Goal: Communication & Community: Answer question/provide support

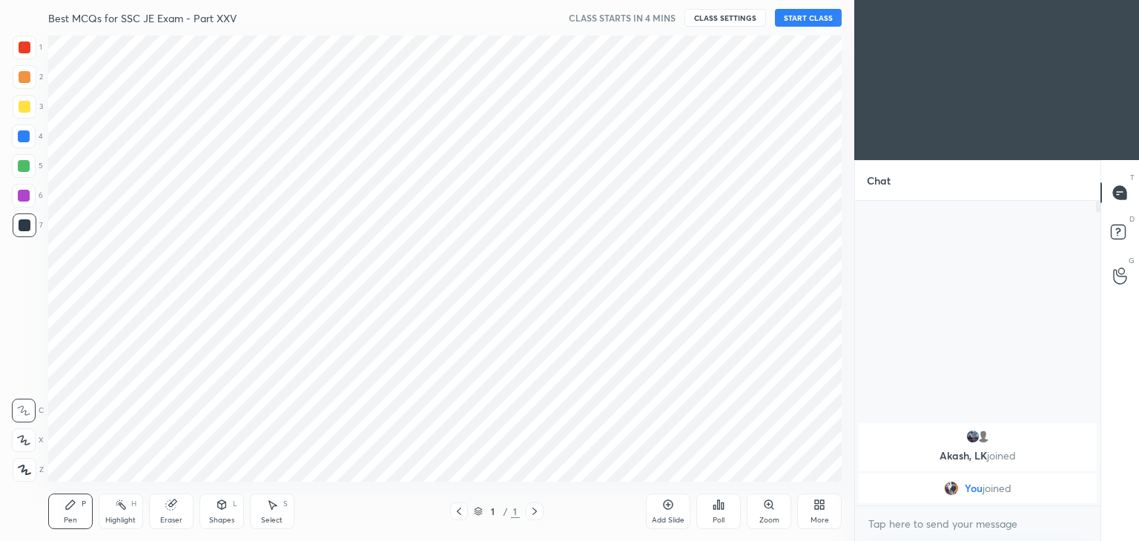
scroll to position [73728, 73380]
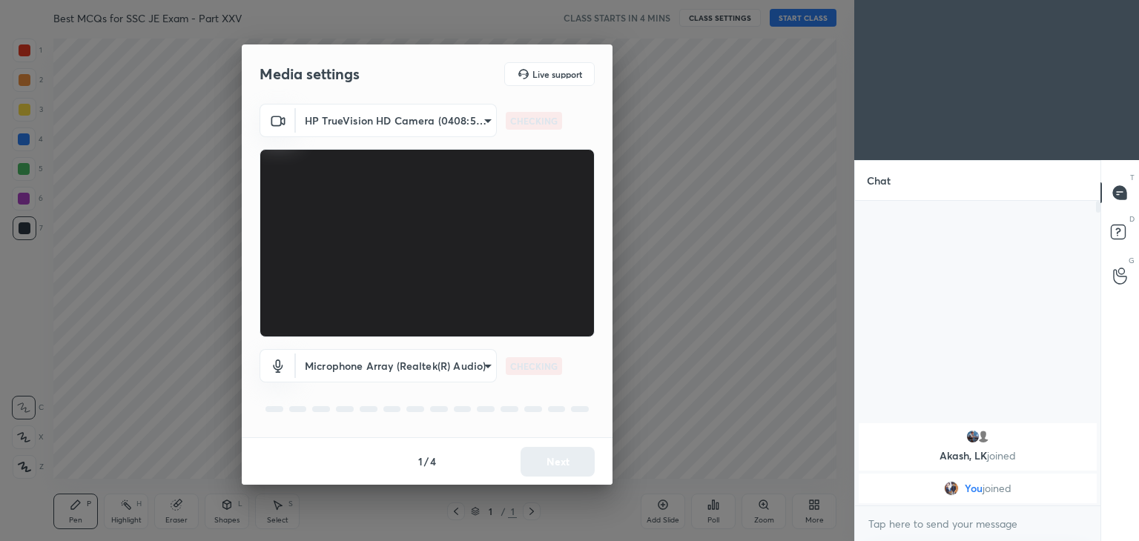
click at [321, 113] on body "1 2 3 4 5 6 7 C X Z C X Z E E Erase all H H Best MCQs for SSC JE Exam - Part XX…" at bounding box center [569, 270] width 1139 height 541
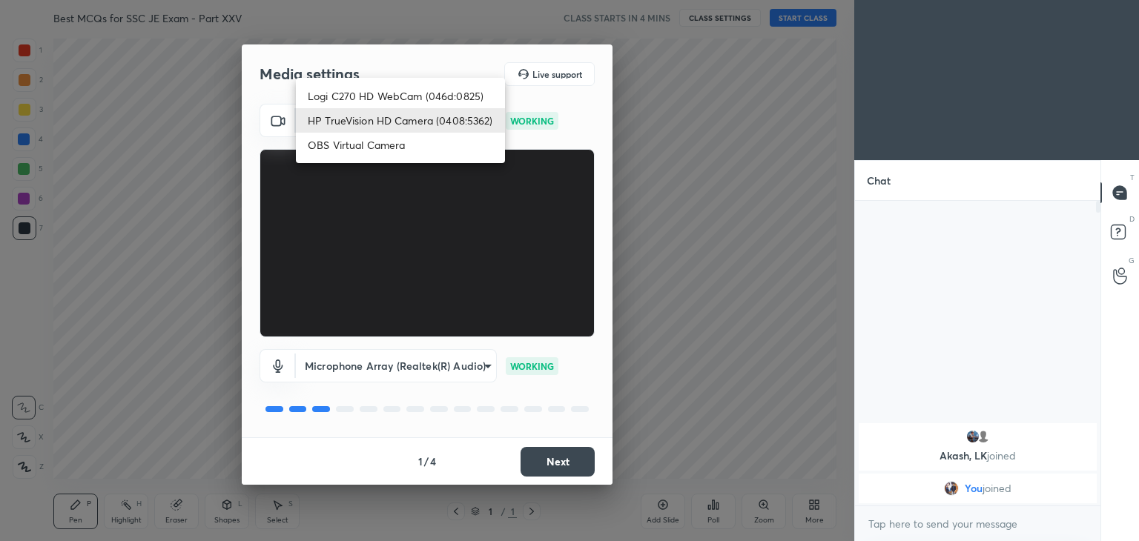
drag, startPoint x: 337, startPoint y: 90, endPoint x: 354, endPoint y: 98, distance: 18.2
click at [337, 90] on li "Logi C270 HD WebCam (046d:0825)" at bounding box center [400, 96] width 209 height 24
type input "f7d1afb7c9de9e4a754af8163ae90a07716e8f4ac3369fe1a9090404ef363049"
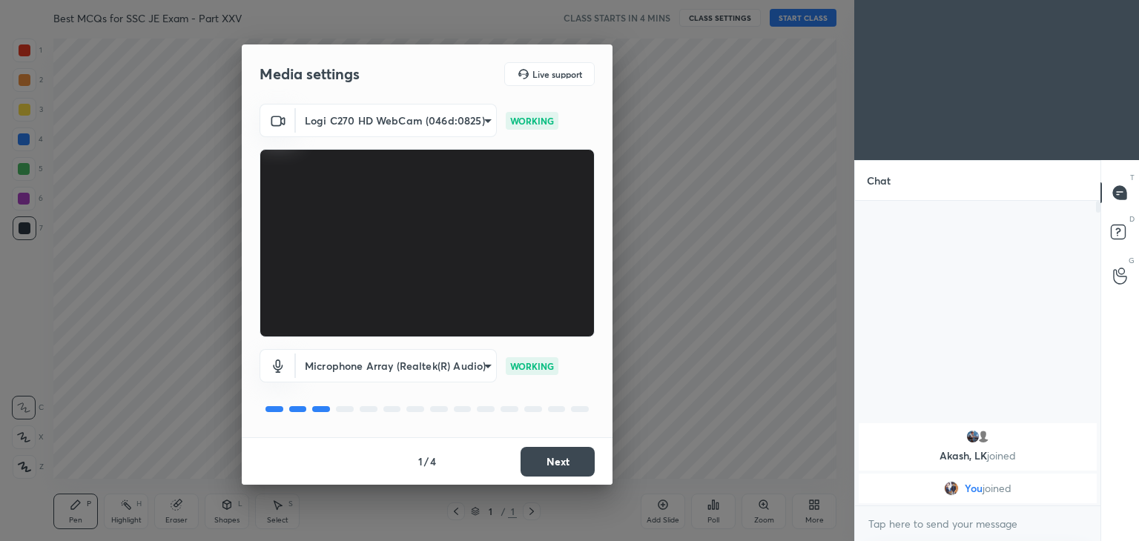
click at [564, 452] on button "Next" at bounding box center [558, 462] width 74 height 30
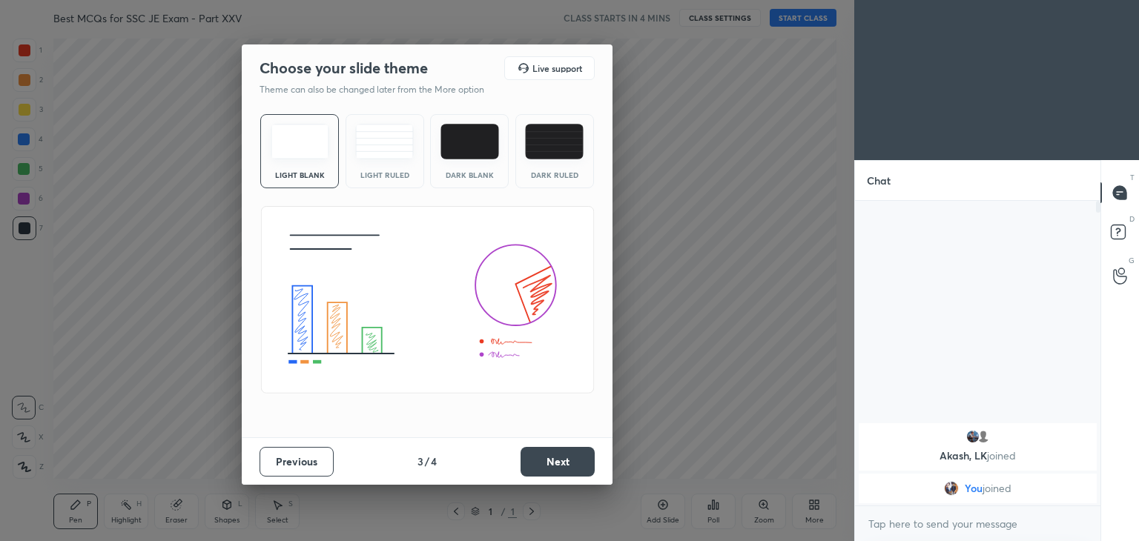
click at [579, 458] on button "Next" at bounding box center [558, 462] width 74 height 30
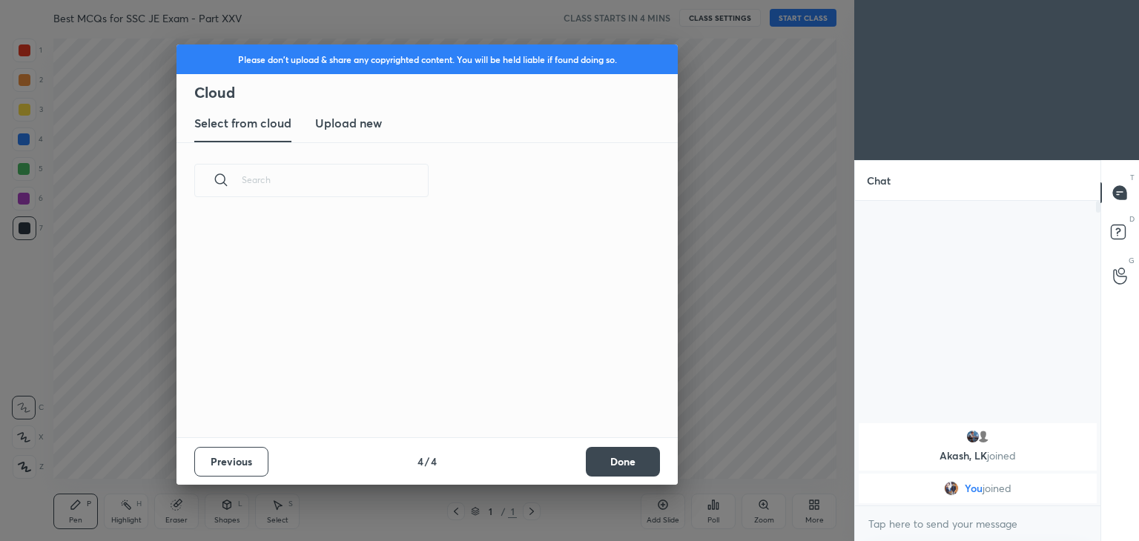
click at [607, 461] on button "Done" at bounding box center [623, 462] width 74 height 30
click at [620, 467] on button "Done" at bounding box center [623, 462] width 74 height 30
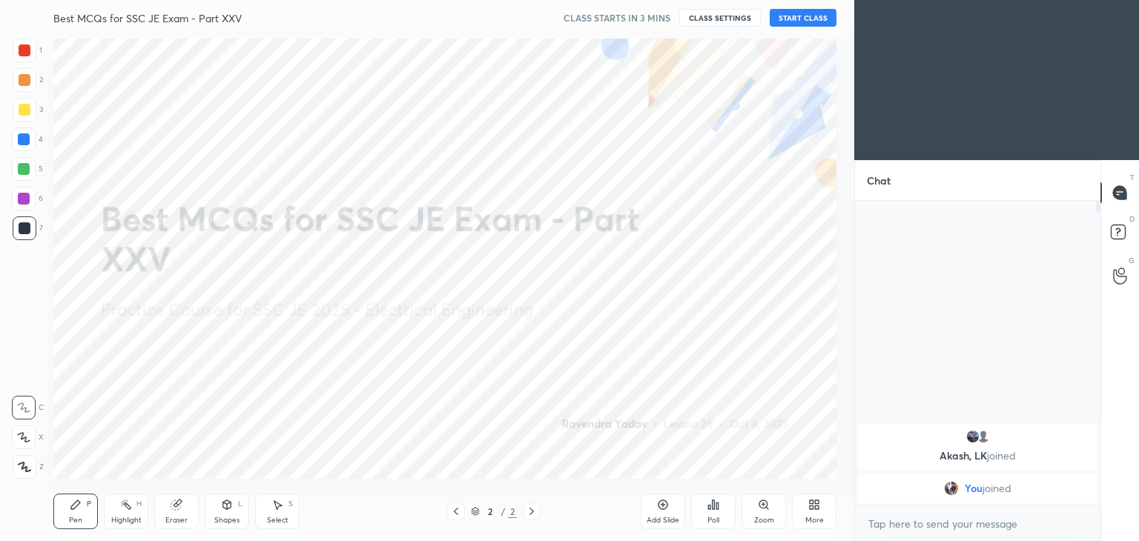
click at [181, 519] on div "Eraser" at bounding box center [176, 520] width 22 height 7
click at [16, 479] on div "1 2 3 4 5 6 7 C X Z C X Z E E Erase all H H Best MCQs for SSC JE Exam - Part XX…" at bounding box center [421, 270] width 843 height 541
click at [29, 464] on span "Erase all" at bounding box center [24, 467] width 22 height 10
click at [78, 518] on div "Pen" at bounding box center [75, 520] width 13 height 7
click at [813, 519] on div "More" at bounding box center [815, 520] width 19 height 7
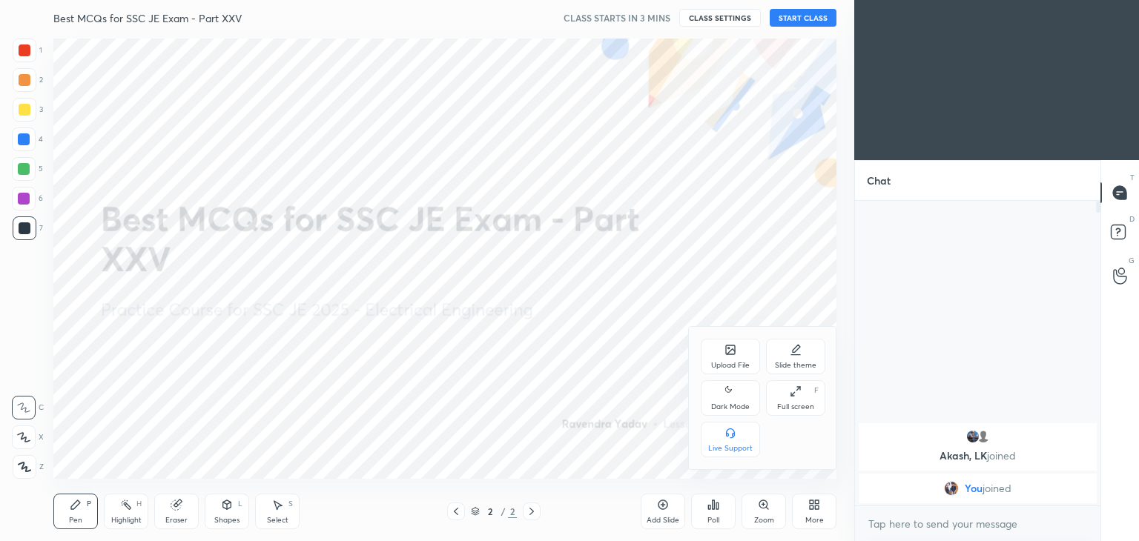
click at [727, 352] on icon at bounding box center [730, 350] width 9 height 9
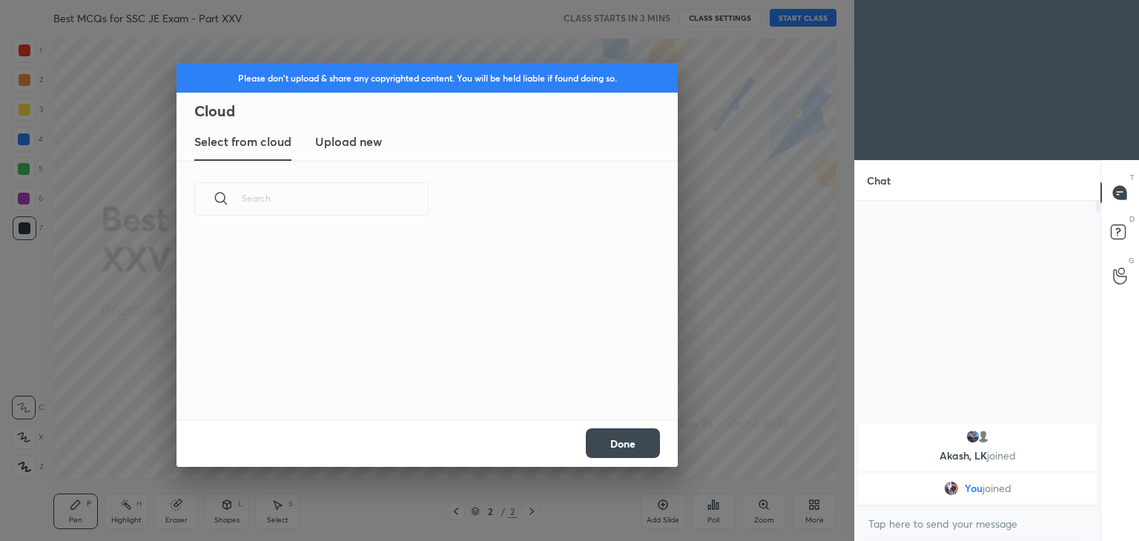
scroll to position [182, 476]
click at [372, 147] on h3 "Upload new" at bounding box center [348, 142] width 67 height 18
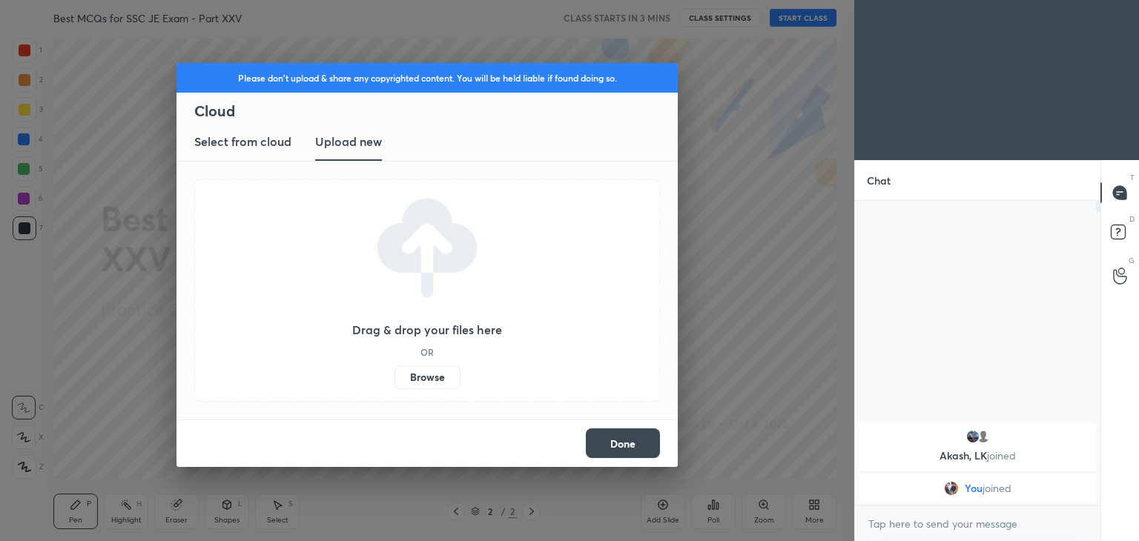
click at [413, 374] on label "Browse" at bounding box center [428, 378] width 66 height 24
click at [395, 374] on input "Browse" at bounding box center [395, 378] width 0 height 24
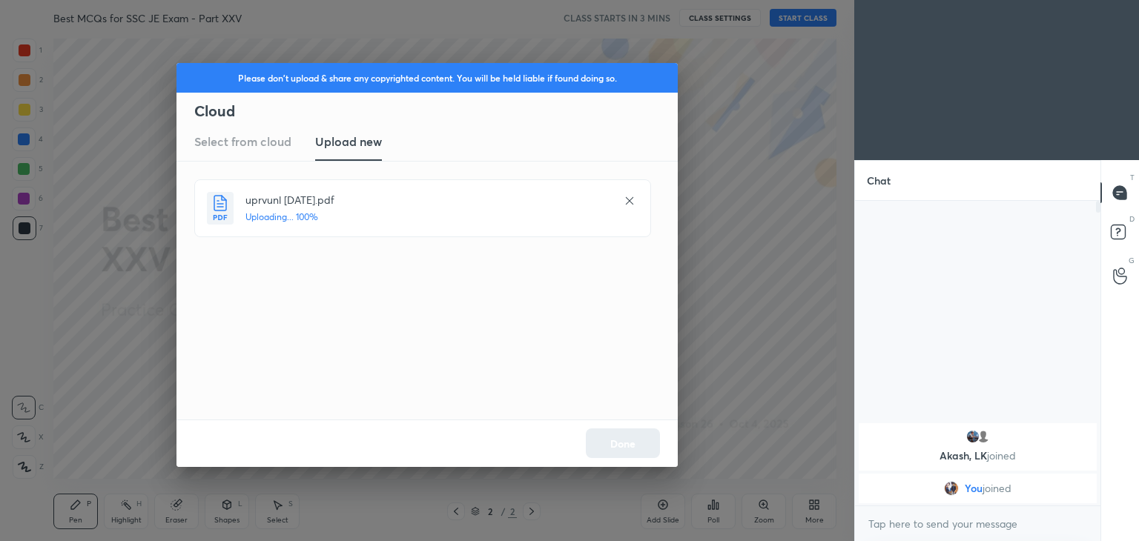
click at [632, 450] on div "Done" at bounding box center [427, 443] width 501 height 47
click at [631, 450] on button "Done" at bounding box center [623, 444] width 74 height 30
click at [632, 451] on button "Done" at bounding box center [623, 444] width 74 height 30
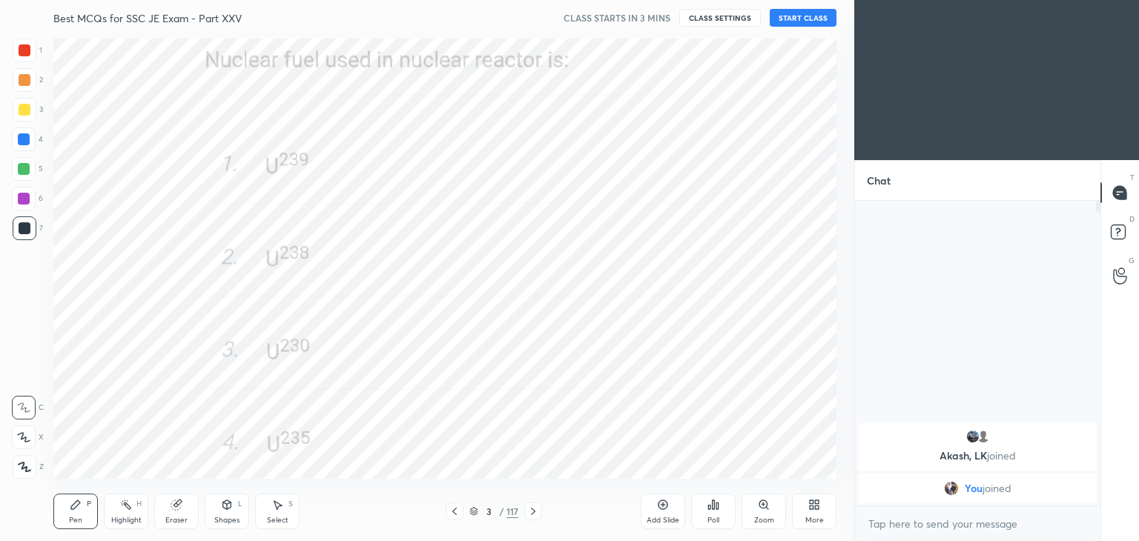
click at [440, 515] on div "3 / 117" at bounding box center [494, 512] width 294 height 18
click at [452, 515] on icon at bounding box center [455, 512] width 12 height 12
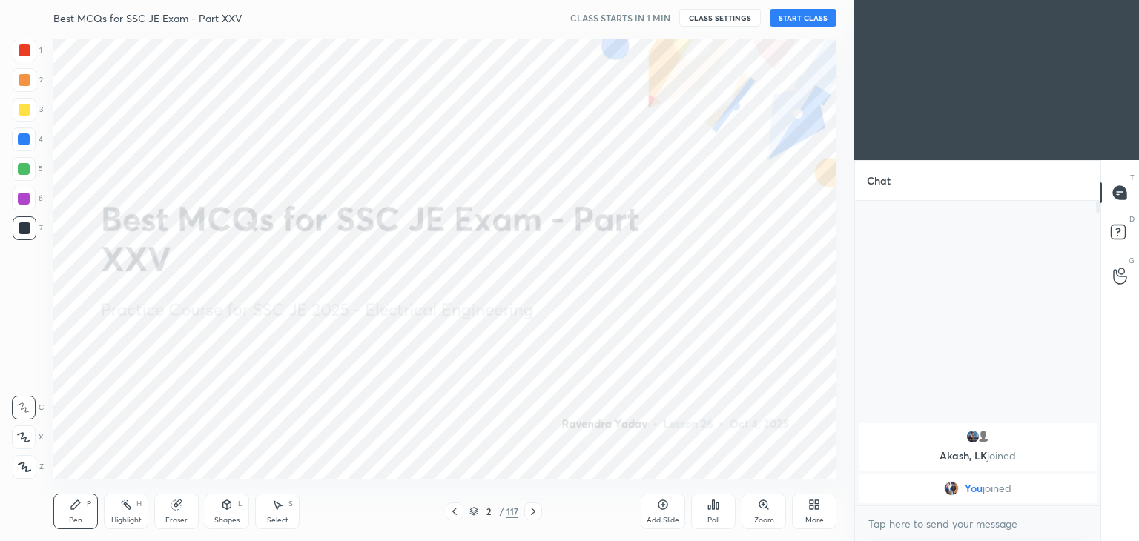
click at [813, 15] on button "START CLASS" at bounding box center [803, 18] width 67 height 18
click at [27, 53] on div at bounding box center [25, 51] width 12 height 12
click at [22, 443] on icon at bounding box center [23, 437] width 13 height 10
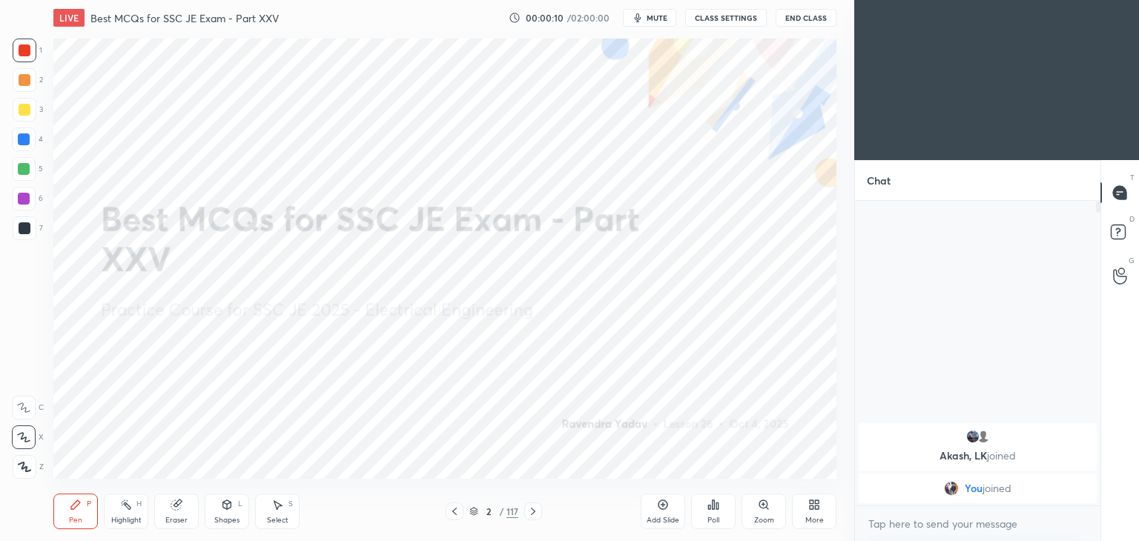
click at [78, 527] on div "Pen P" at bounding box center [75, 512] width 45 height 36
click at [75, 513] on div "Pen P" at bounding box center [75, 512] width 45 height 36
click at [25, 52] on div at bounding box center [25, 51] width 12 height 12
click at [15, 436] on div at bounding box center [24, 438] width 24 height 24
click at [16, 433] on div at bounding box center [24, 438] width 24 height 24
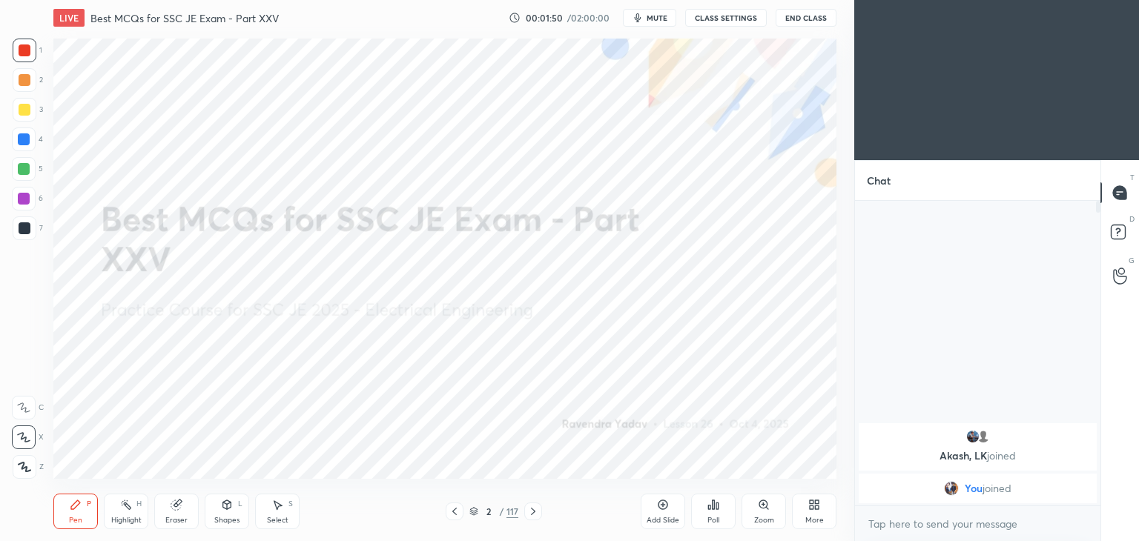
click at [27, 436] on icon at bounding box center [23, 437] width 13 height 10
click at [83, 518] on div "Pen P" at bounding box center [75, 512] width 45 height 36
click at [476, 512] on icon at bounding box center [474, 511] width 9 height 9
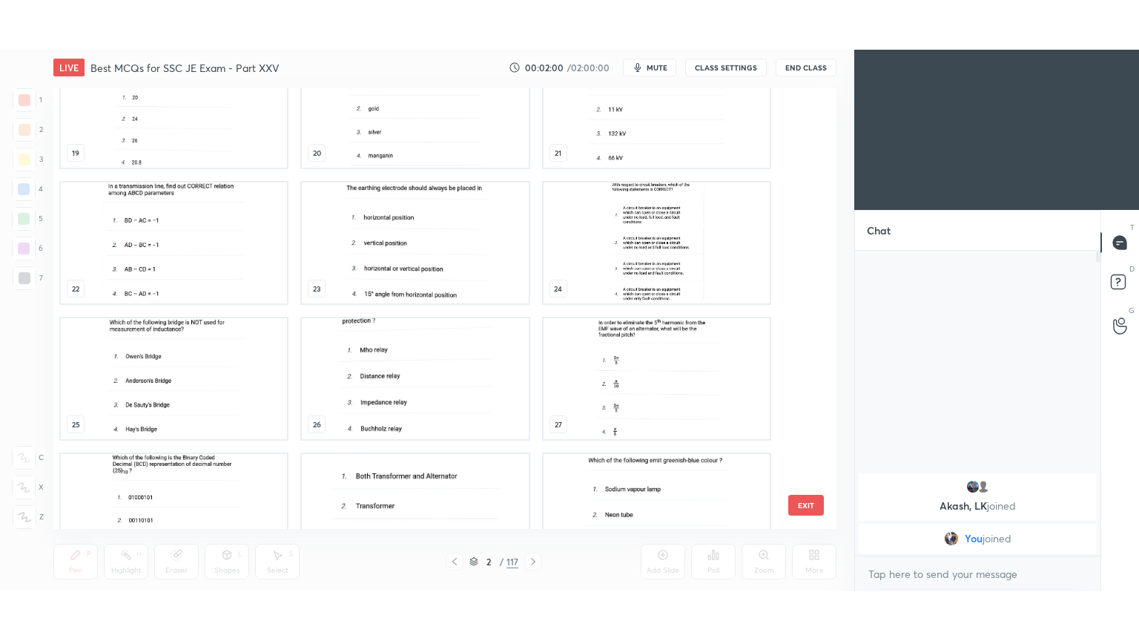
scroll to position [880, 0]
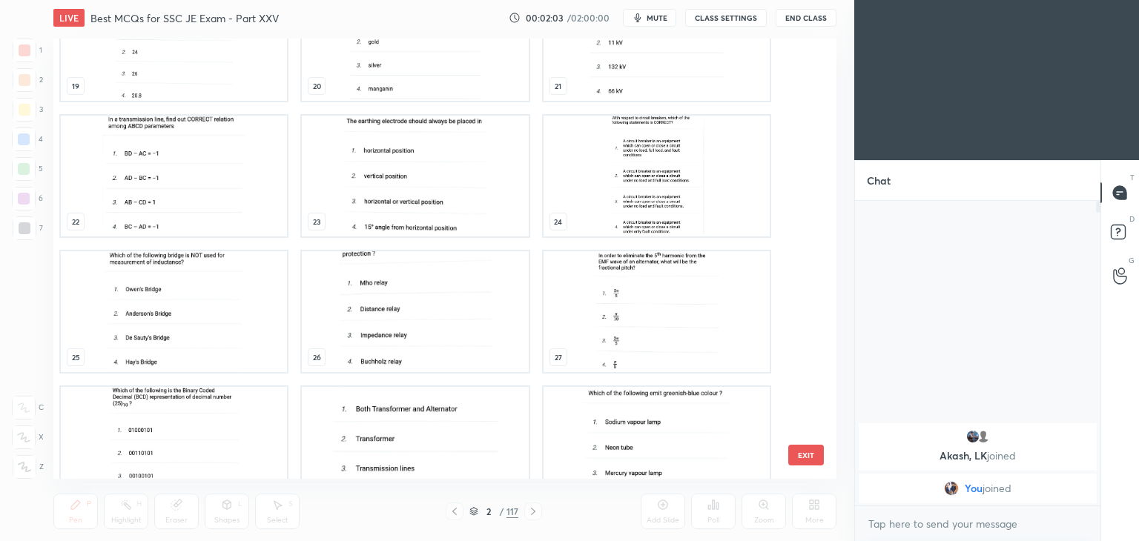
click at [437, 322] on img "grid" at bounding box center [415, 311] width 226 height 121
click at [439, 321] on img "grid" at bounding box center [415, 311] width 226 height 121
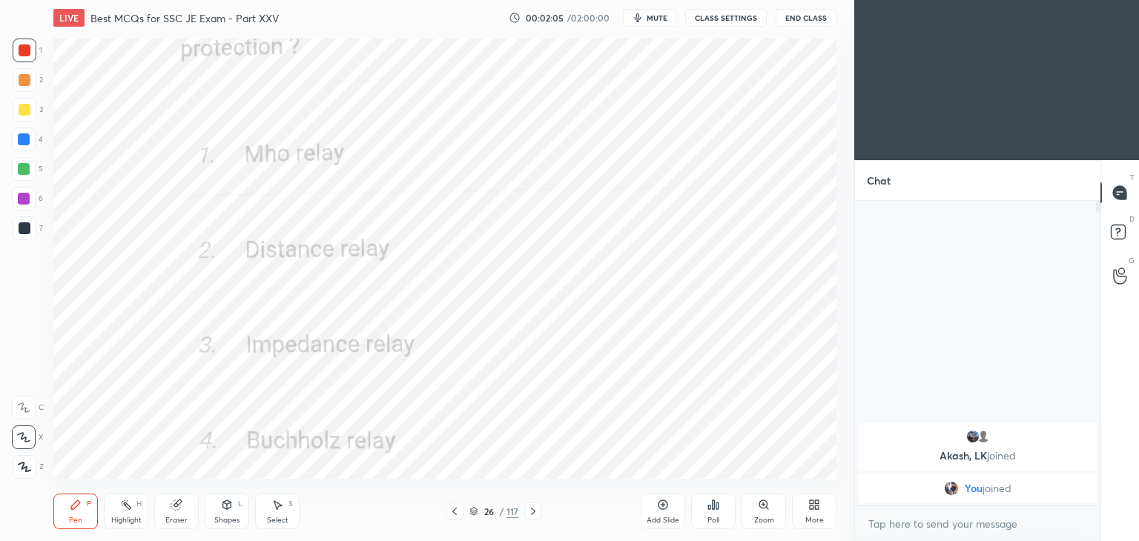
click at [528, 513] on icon at bounding box center [533, 512] width 12 height 12
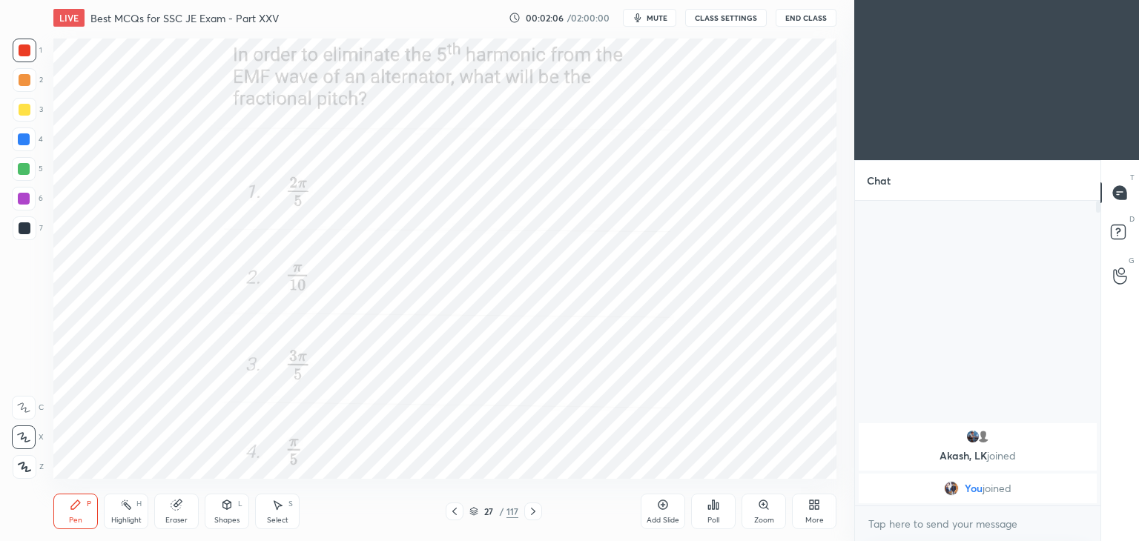
click at [524, 515] on div at bounding box center [533, 512] width 18 height 18
click at [524, 516] on div at bounding box center [533, 512] width 18 height 18
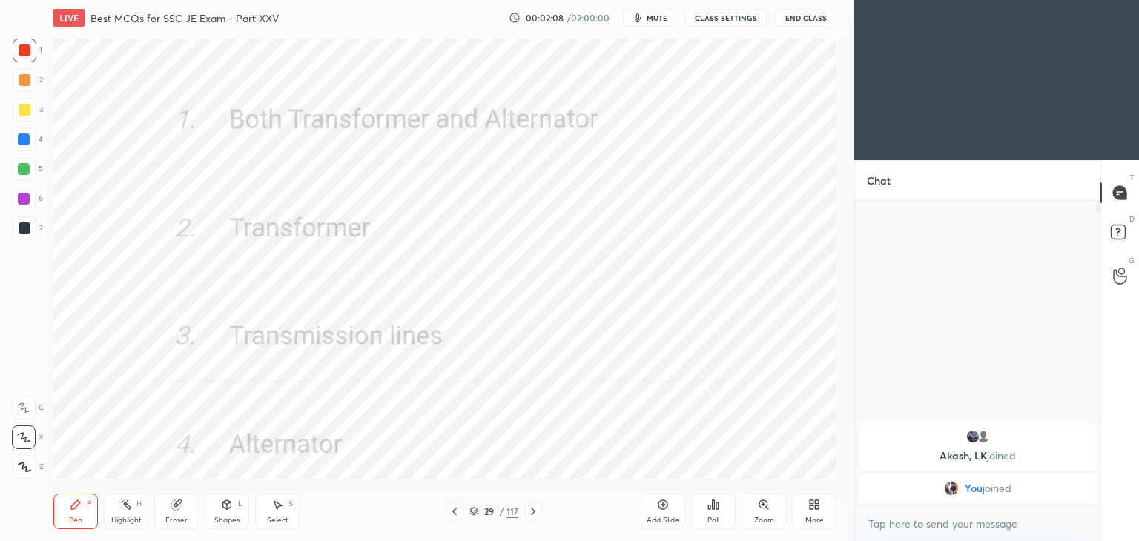
click at [524, 519] on div at bounding box center [533, 512] width 18 height 18
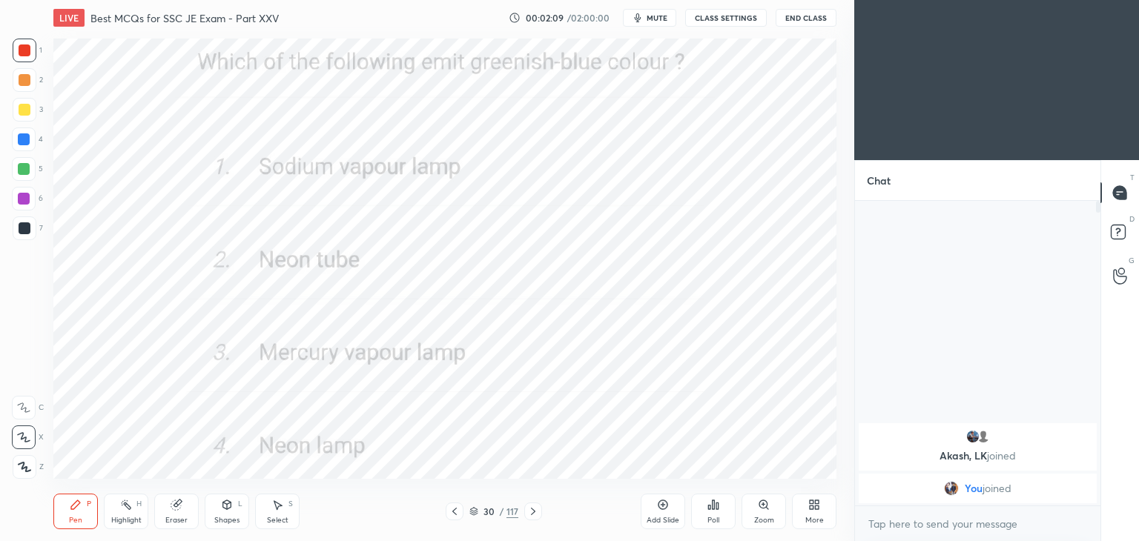
click at [527, 516] on icon at bounding box center [533, 512] width 12 height 12
click at [530, 515] on icon at bounding box center [533, 512] width 12 height 12
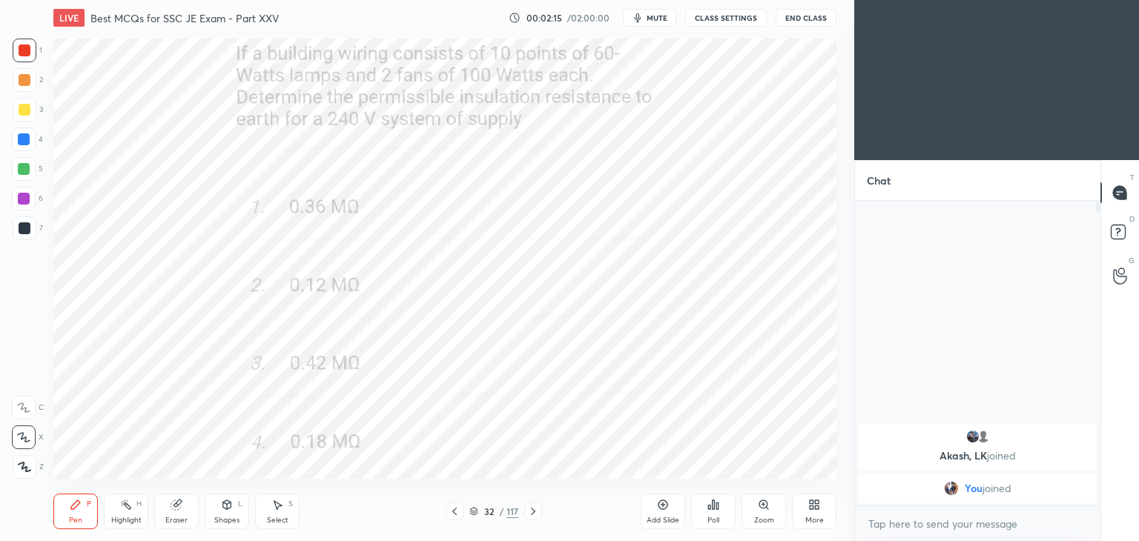
click at [528, 512] on icon at bounding box center [533, 512] width 12 height 12
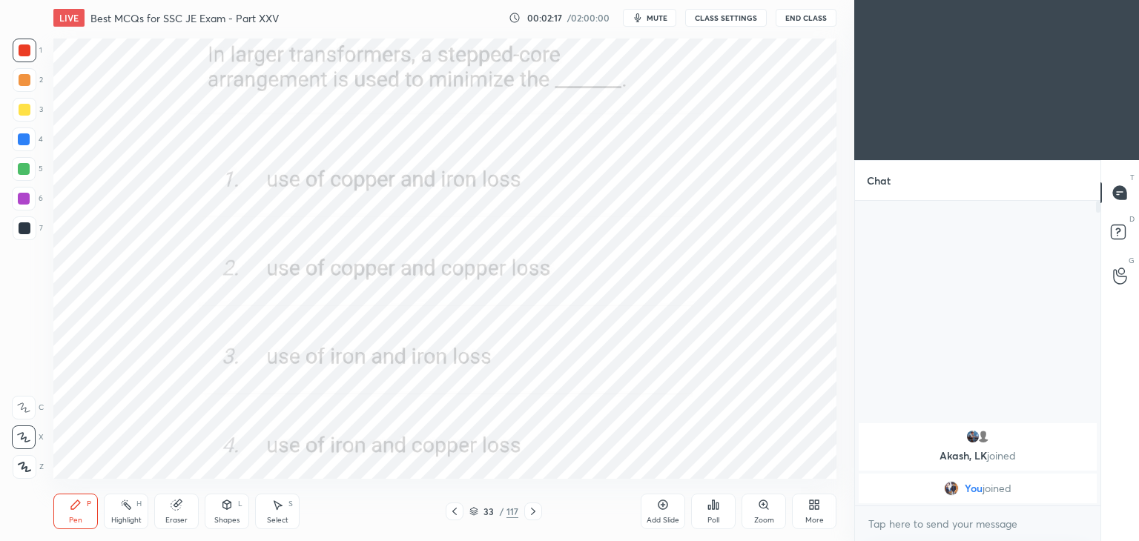
click at [537, 512] on icon at bounding box center [533, 512] width 12 height 12
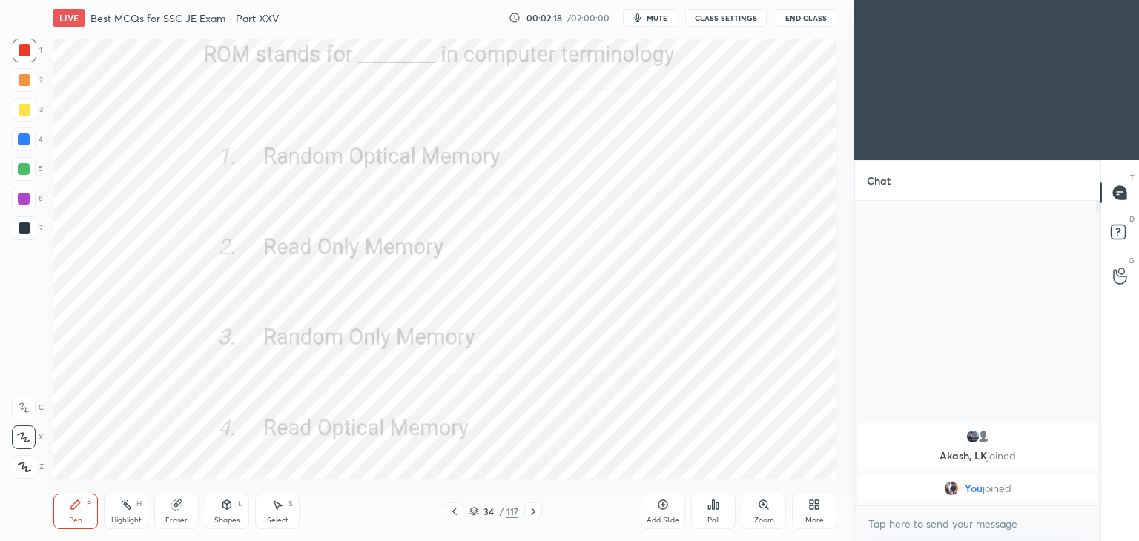
click at [540, 513] on div at bounding box center [533, 512] width 18 height 18
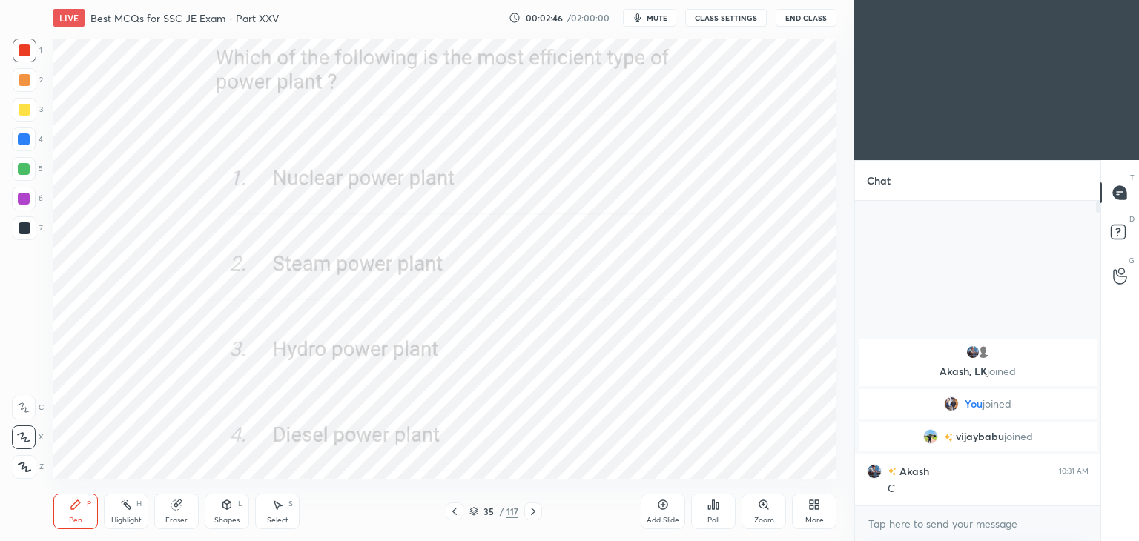
click at [531, 513] on icon at bounding box center [533, 512] width 12 height 12
click at [535, 513] on icon at bounding box center [533, 512] width 12 height 12
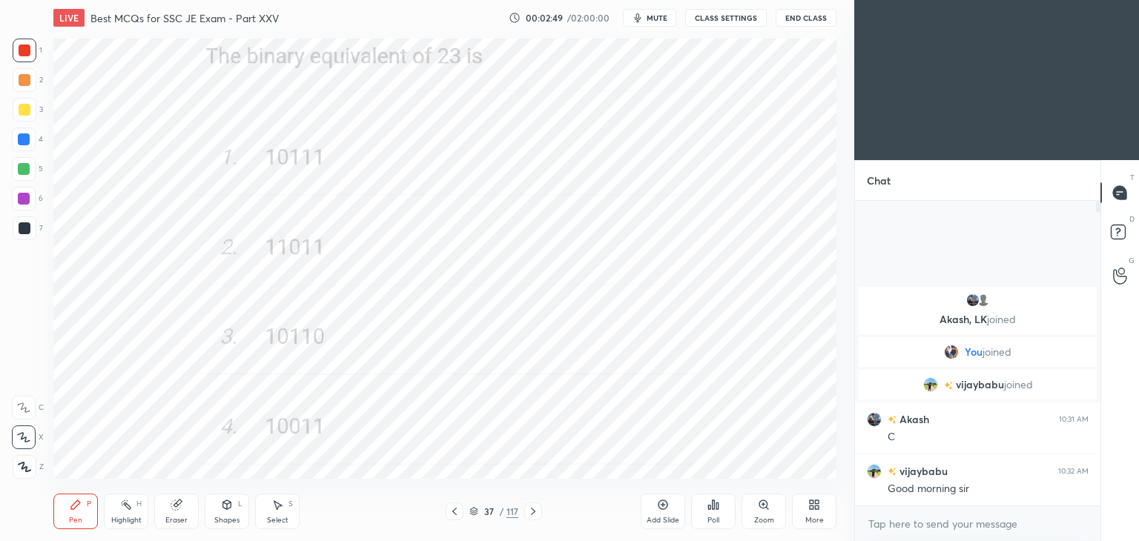
click at [536, 509] on icon at bounding box center [533, 512] width 12 height 12
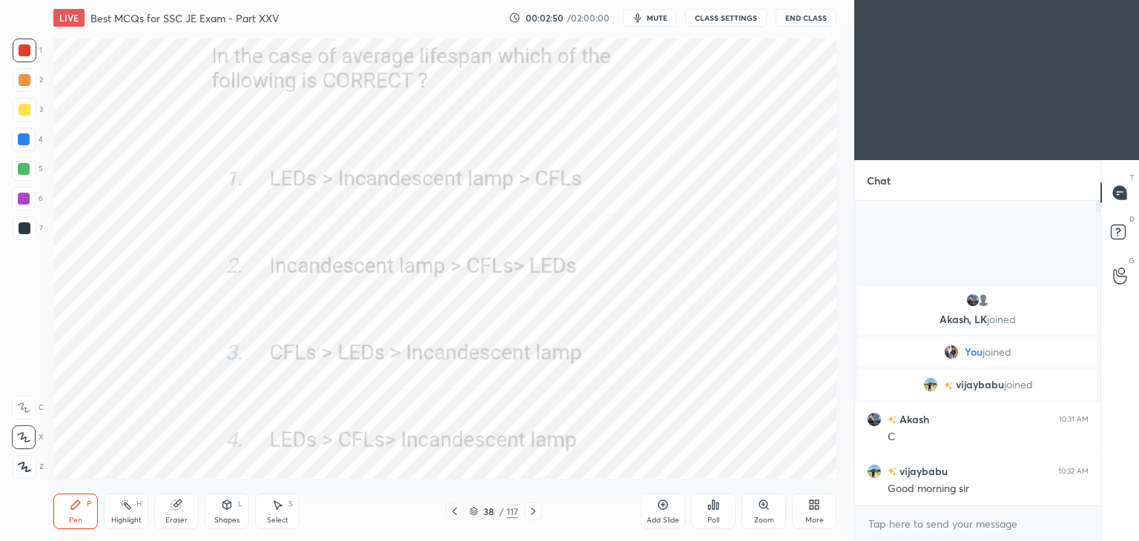
click at [531, 516] on icon at bounding box center [533, 512] width 12 height 12
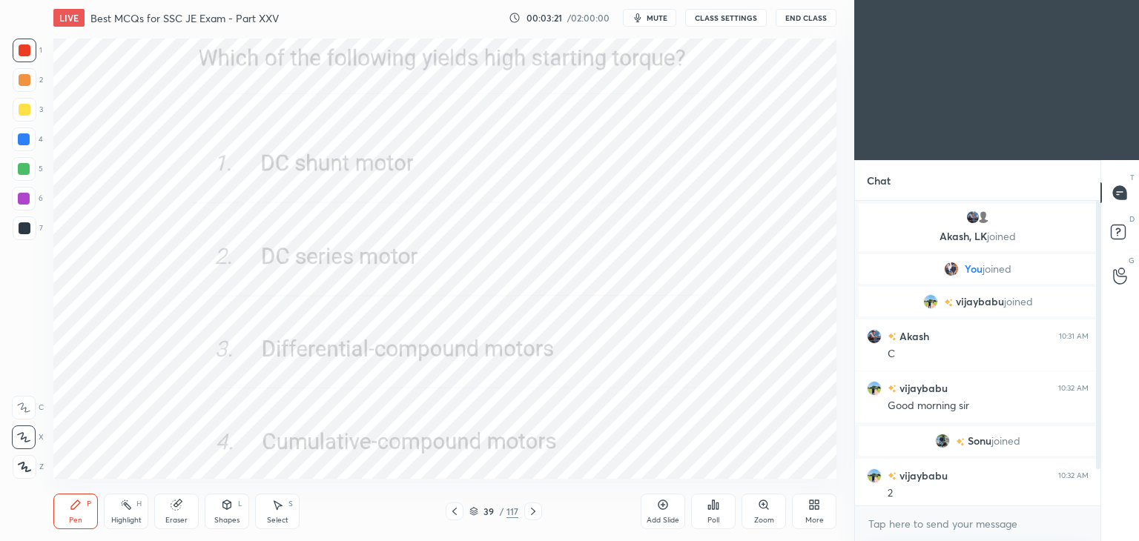
click at [537, 518] on div at bounding box center [533, 512] width 18 height 18
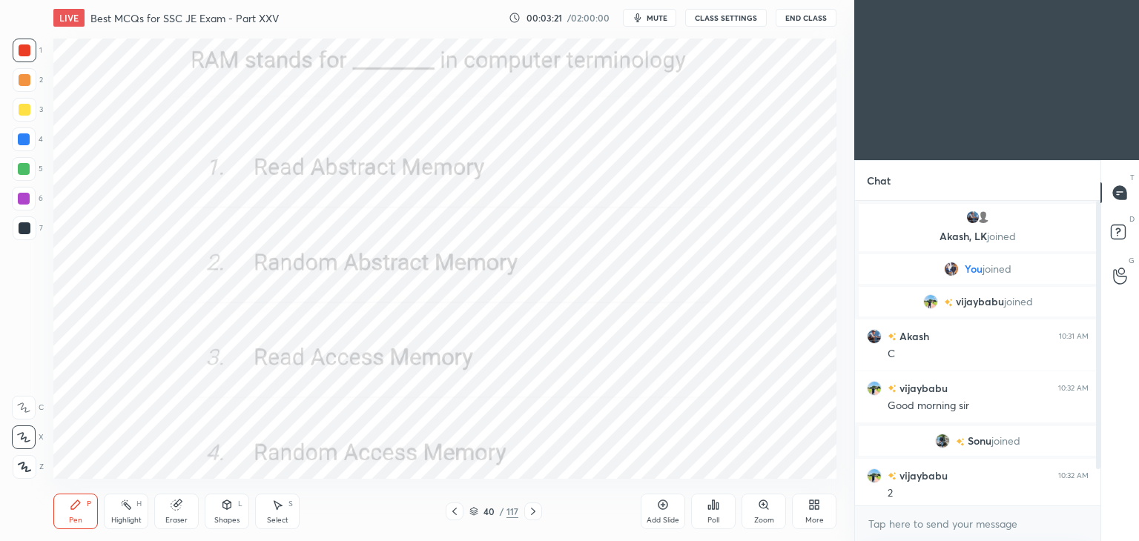
click at [536, 517] on div at bounding box center [533, 512] width 18 height 18
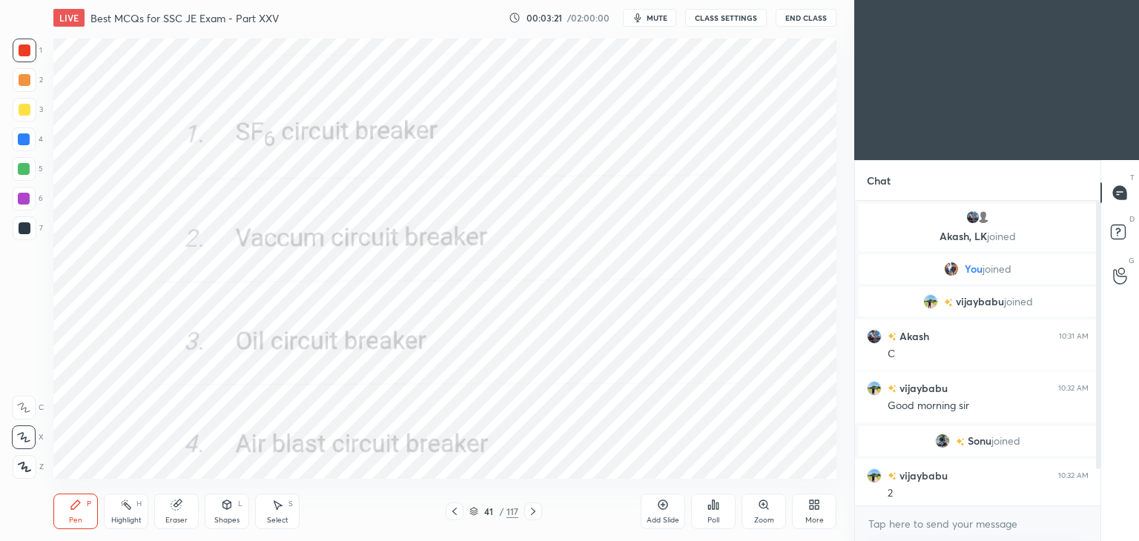
click at [536, 517] on icon at bounding box center [533, 512] width 12 height 12
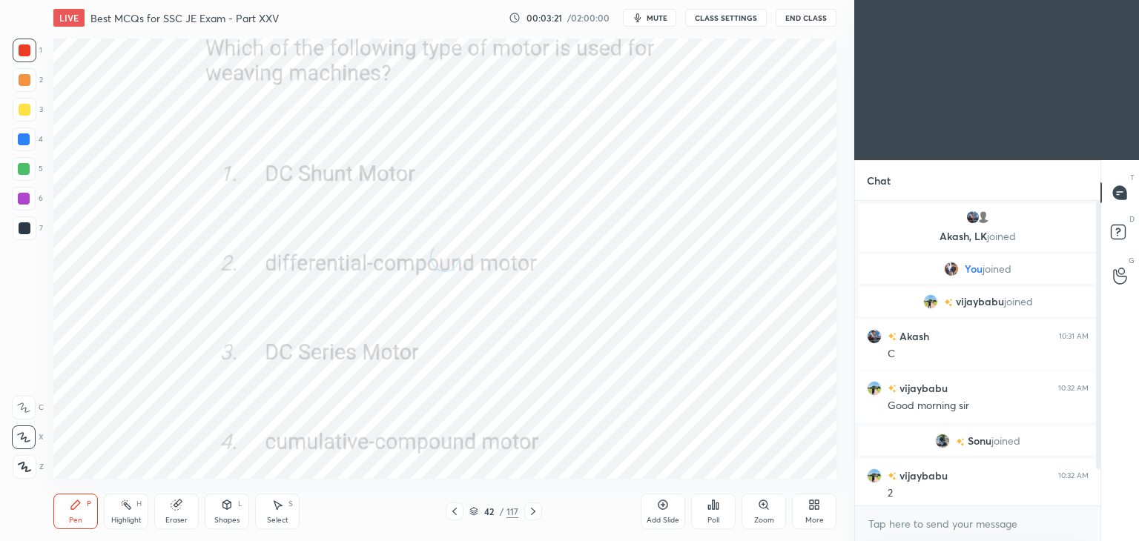
click at [537, 515] on icon at bounding box center [533, 512] width 12 height 12
click at [538, 514] on icon at bounding box center [533, 512] width 12 height 12
click at [534, 512] on icon at bounding box center [533, 512] width 12 height 12
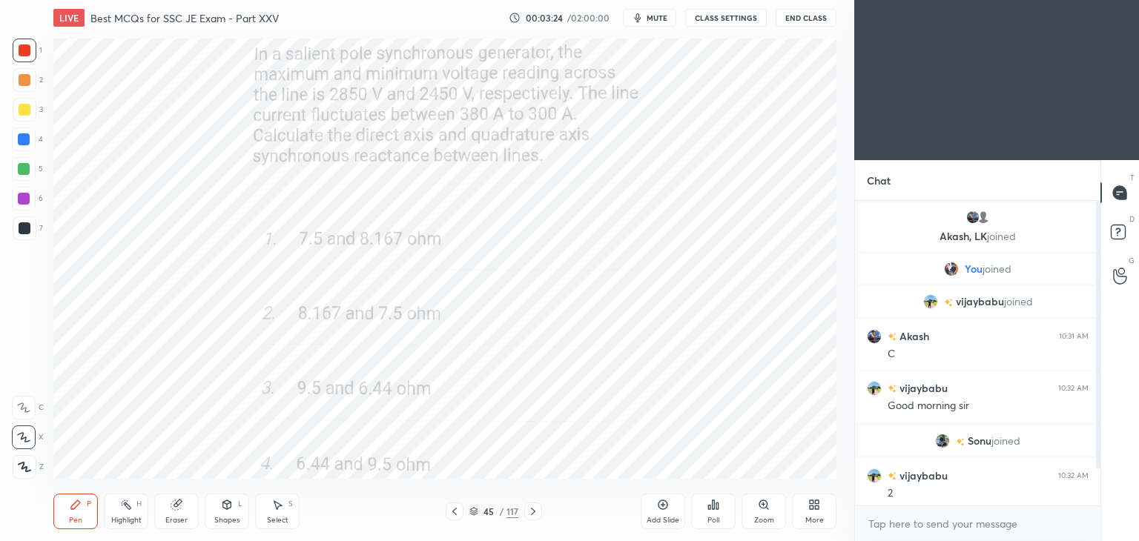
click at [536, 513] on icon at bounding box center [533, 512] width 12 height 12
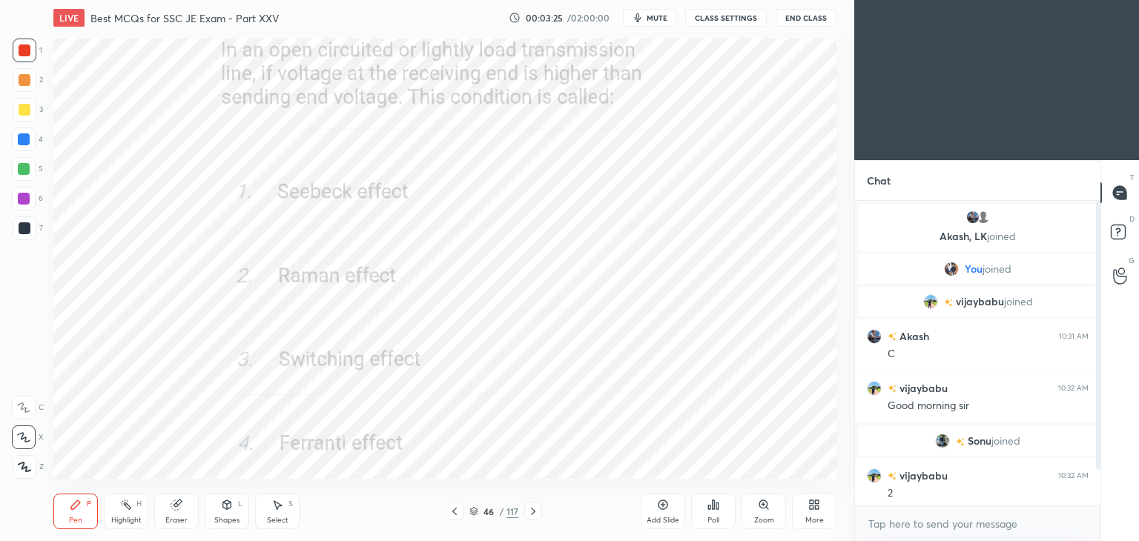
click at [537, 512] on icon at bounding box center [533, 512] width 12 height 12
click at [825, 510] on div "More" at bounding box center [814, 512] width 45 height 36
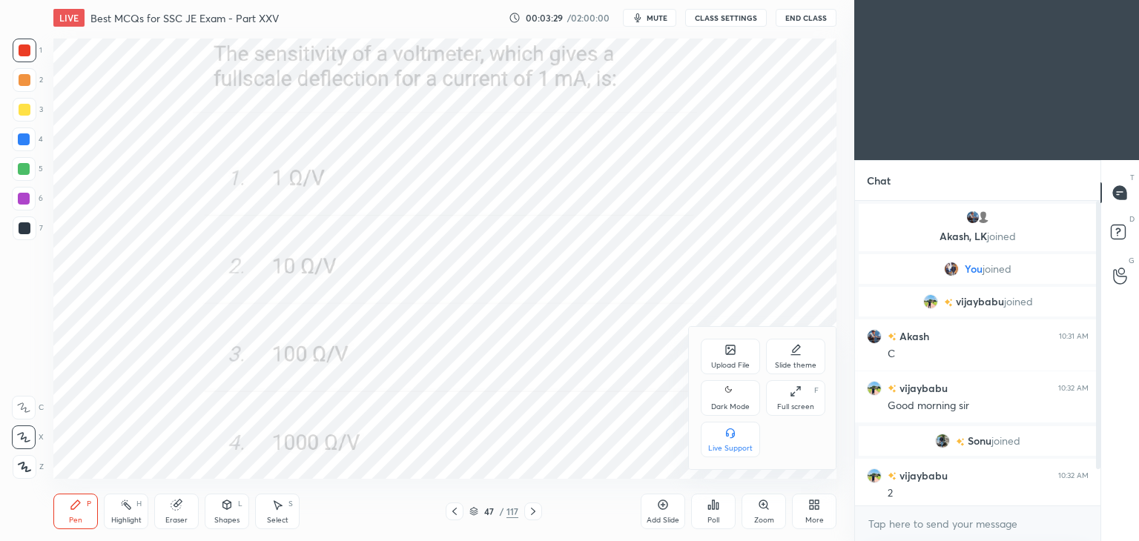
click at [795, 406] on div "Full screen" at bounding box center [795, 407] width 37 height 7
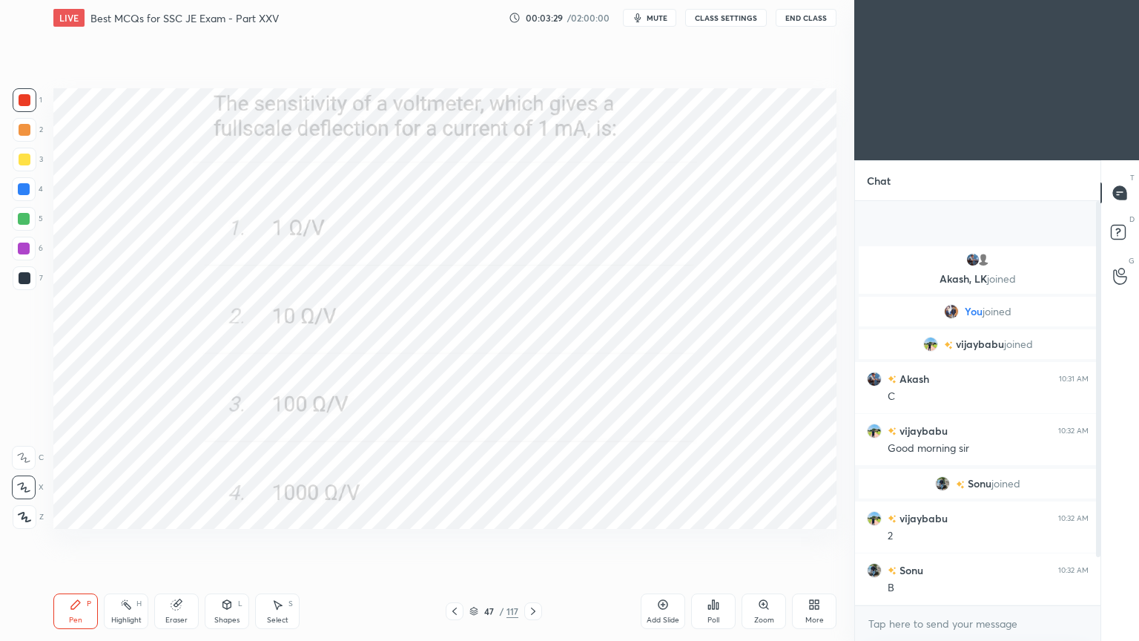
scroll to position [277, 241]
drag, startPoint x: 1099, startPoint y: 463, endPoint x: 1102, endPoint y: 538, distance: 75.0
click at [1101, 541] on div "Chat Akash, [PERSON_NAME] joined You joined [PERSON_NAME] joined Akash 10:31 AM…" at bounding box center [996, 400] width 285 height 481
drag, startPoint x: 1098, startPoint y: 517, endPoint x: 1101, endPoint y: 499, distance: 18.0
click at [1101, 499] on div "Chat Akash, [PERSON_NAME] joined You joined [PERSON_NAME] joined Akash 10:31 AM…" at bounding box center [996, 400] width 285 height 481
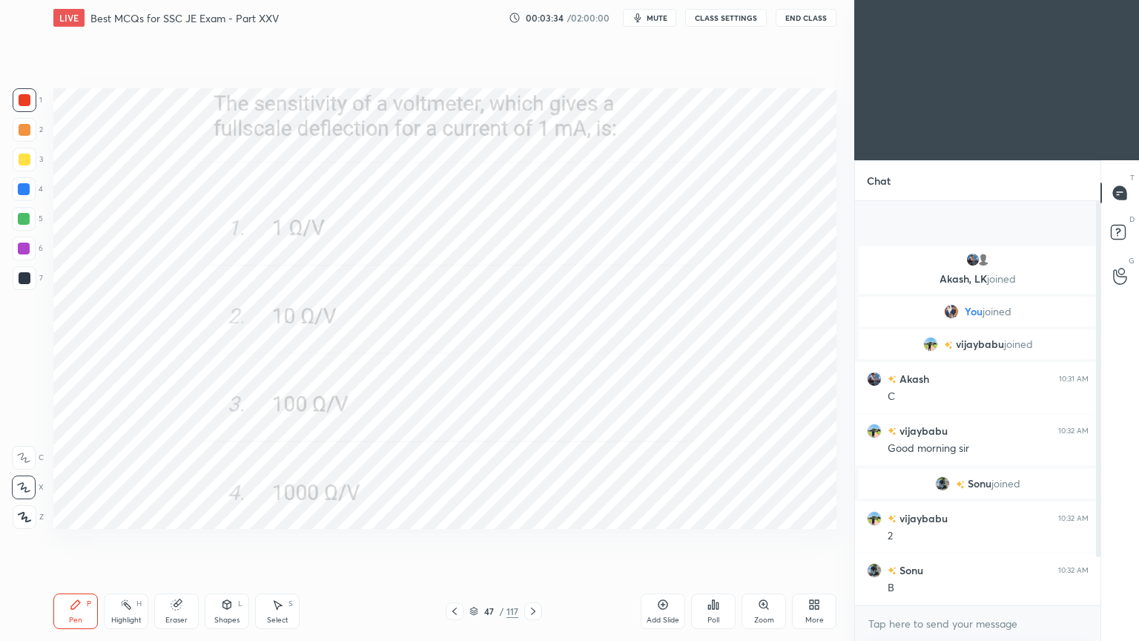
drag, startPoint x: 1098, startPoint y: 493, endPoint x: 1098, endPoint y: 600, distance: 106.8
click at [1098, 541] on div at bounding box center [1096, 403] width 9 height 404
click at [1098, 541] on div at bounding box center [1098, 379] width 4 height 356
drag, startPoint x: 1098, startPoint y: 526, endPoint x: 1096, endPoint y: 590, distance: 64.5
click at [1099, 541] on div at bounding box center [1096, 403] width 9 height 404
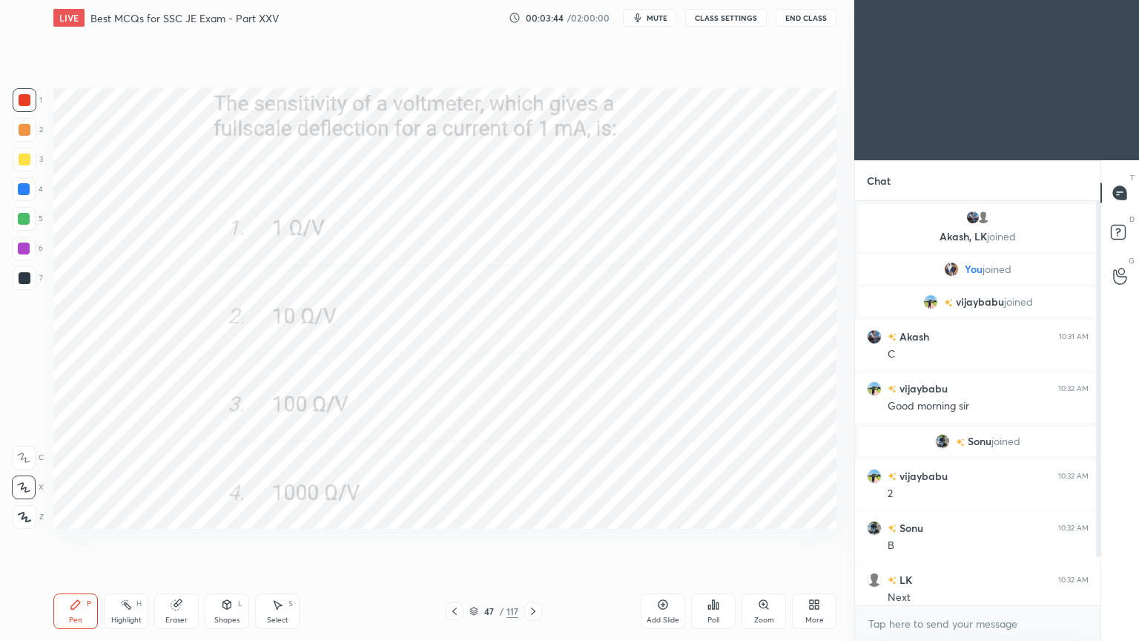
scroll to position [10, 0]
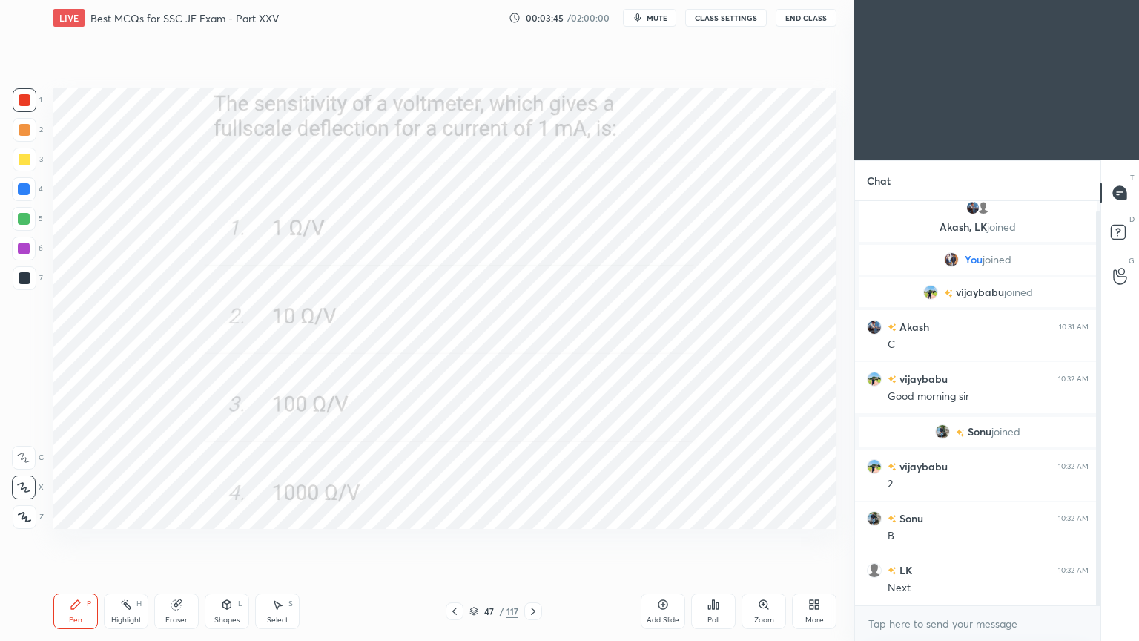
drag, startPoint x: 1096, startPoint y: 507, endPoint x: 1104, endPoint y: 553, distance: 45.9
click at [1101, 541] on div "Chat Akash, [PERSON_NAME] joined You joined [PERSON_NAME] joined Akash 10:31 AM…" at bounding box center [996, 400] width 285 height 481
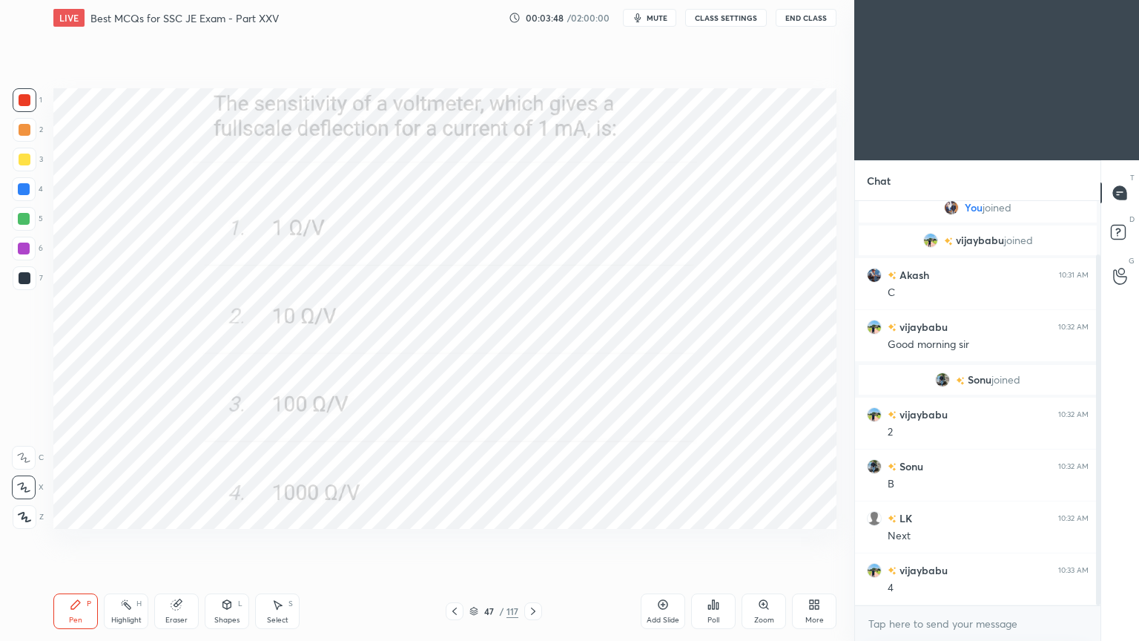
click at [22, 111] on div at bounding box center [25, 100] width 24 height 24
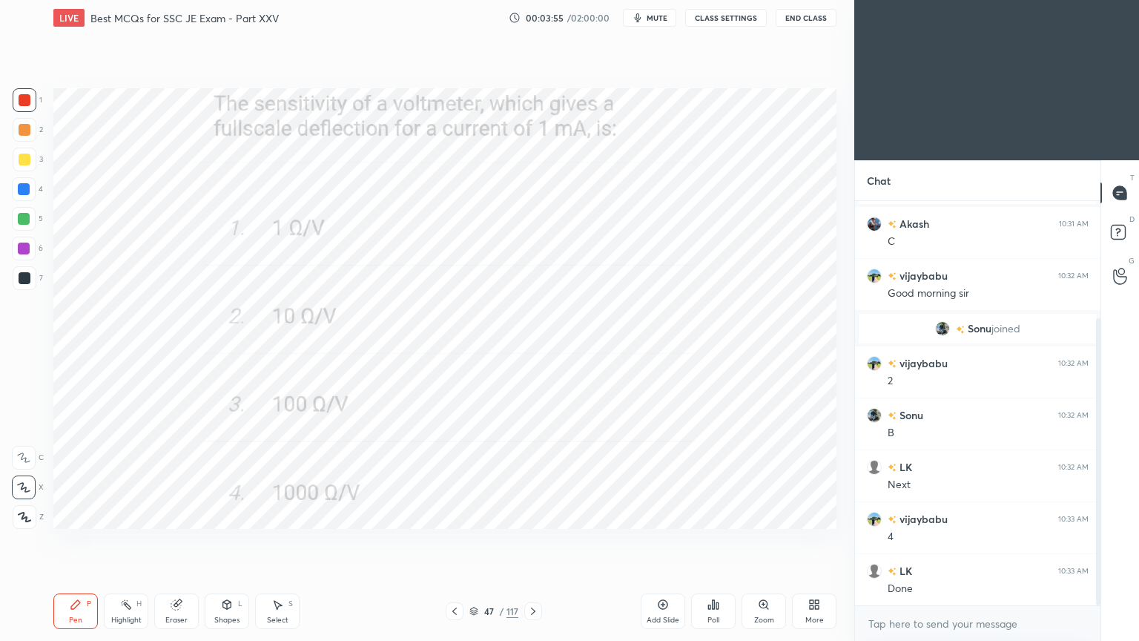
scroll to position [165, 0]
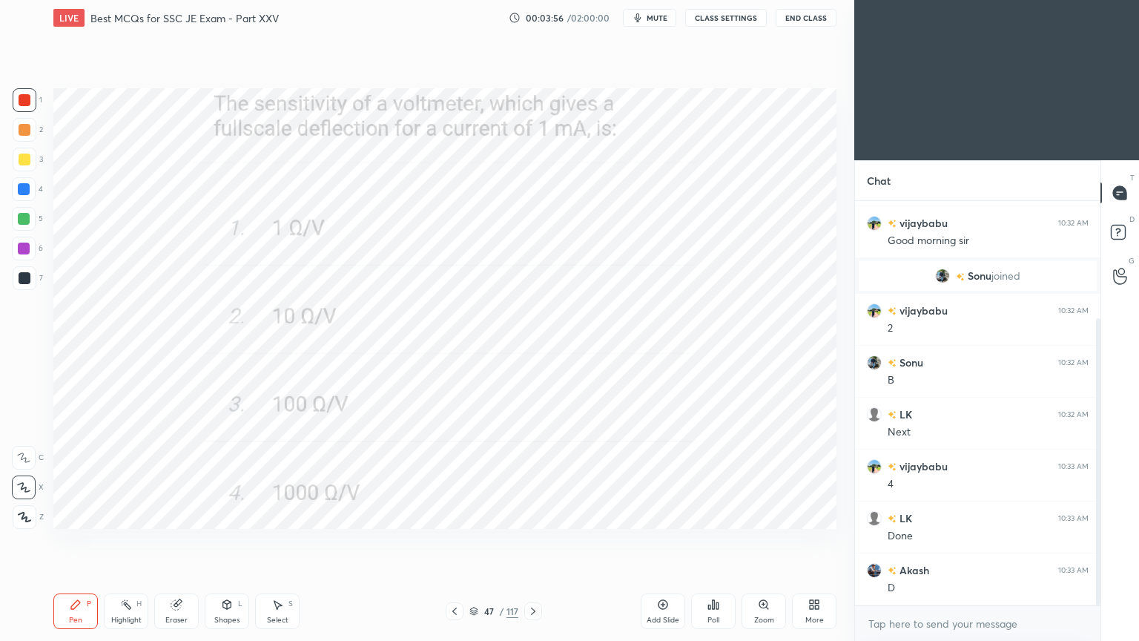
click at [533, 541] on icon at bounding box center [533, 610] width 4 height 7
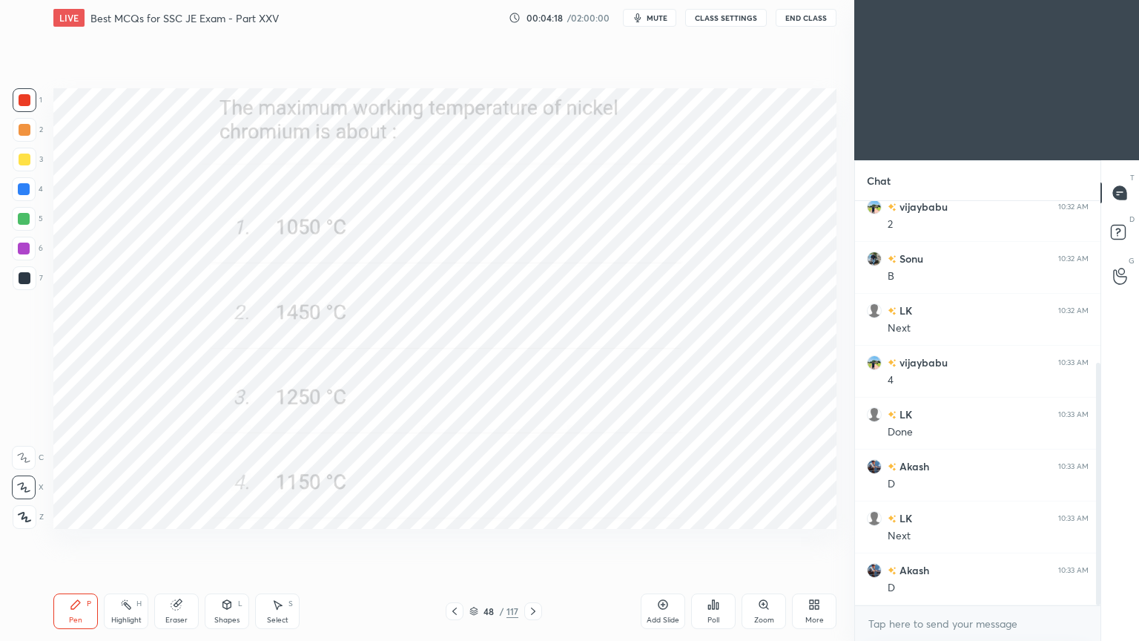
scroll to position [320, 0]
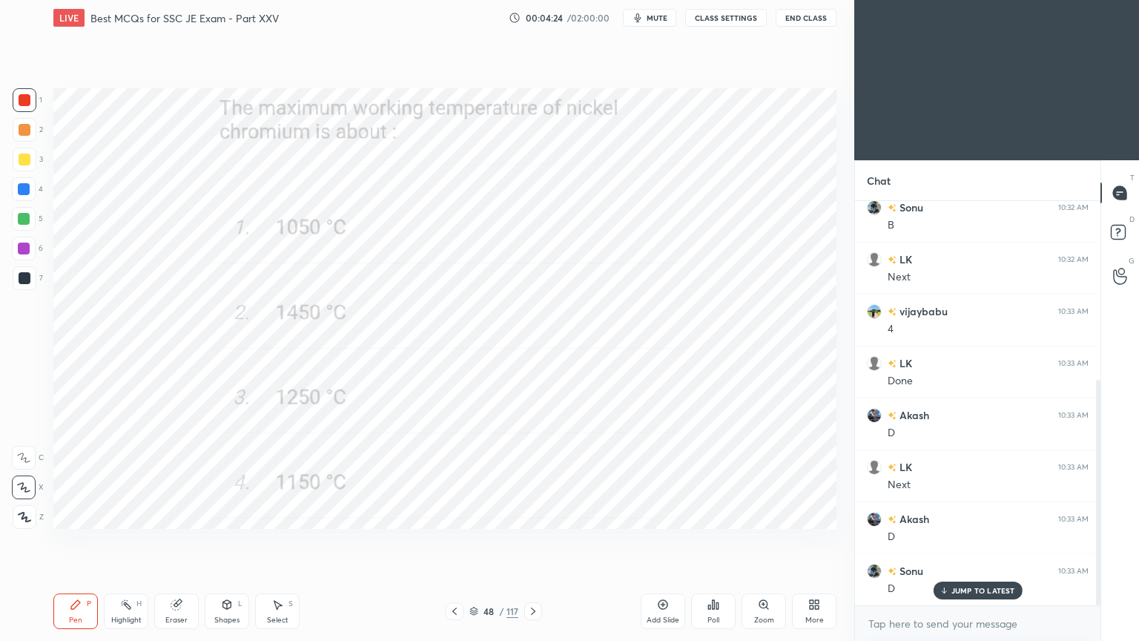
click at [530, 541] on icon at bounding box center [533, 611] width 12 height 12
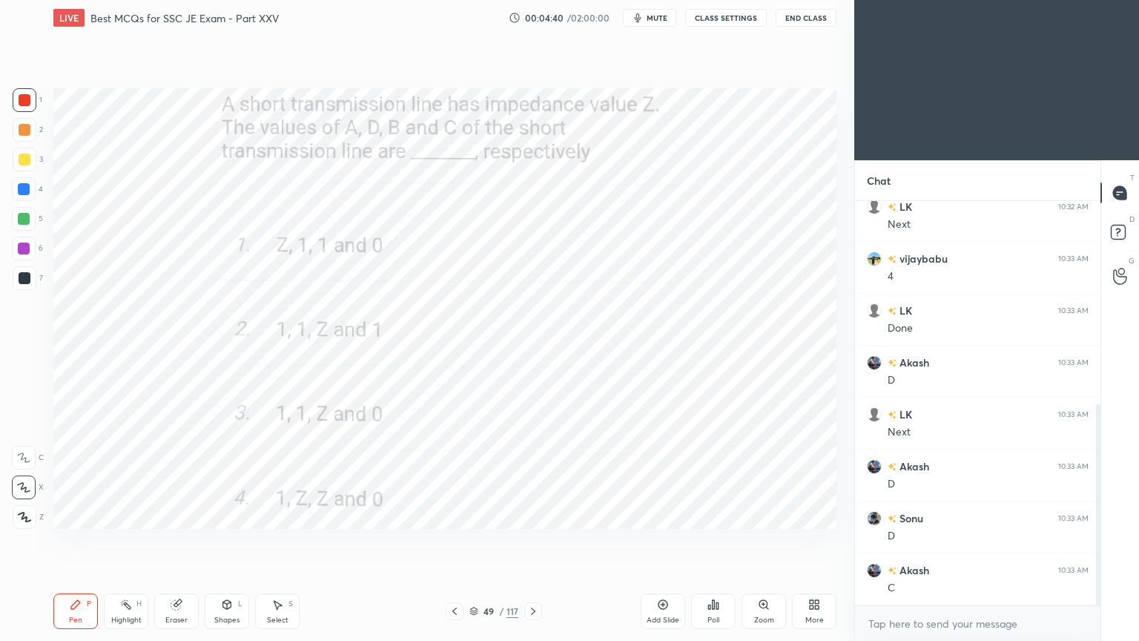
scroll to position [409, 0]
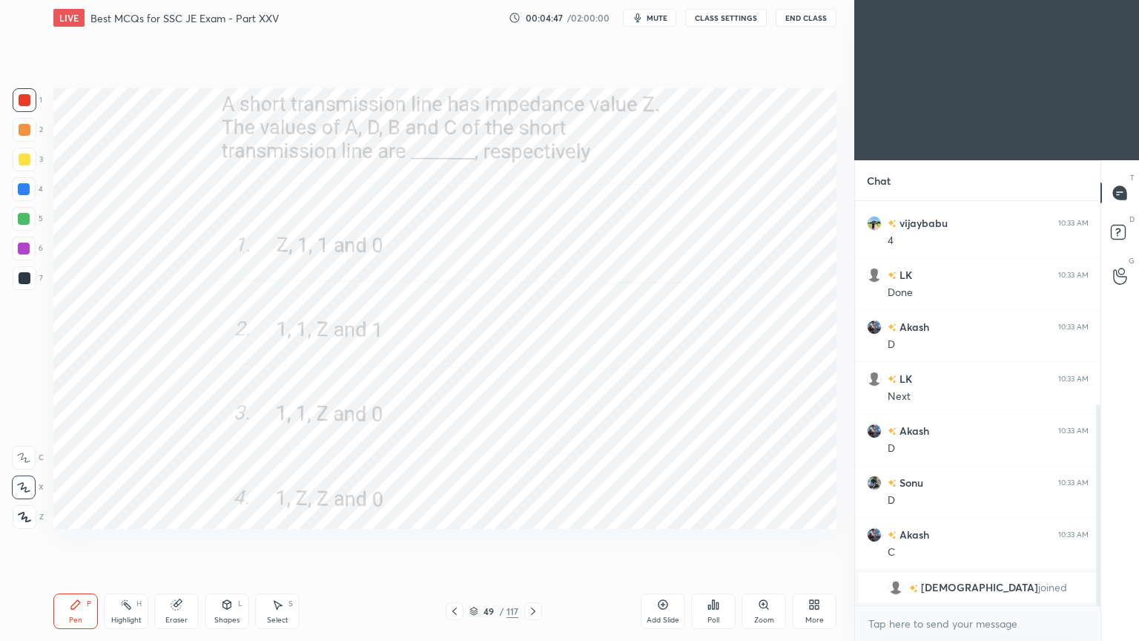
click at [538, 541] on icon at bounding box center [533, 611] width 12 height 12
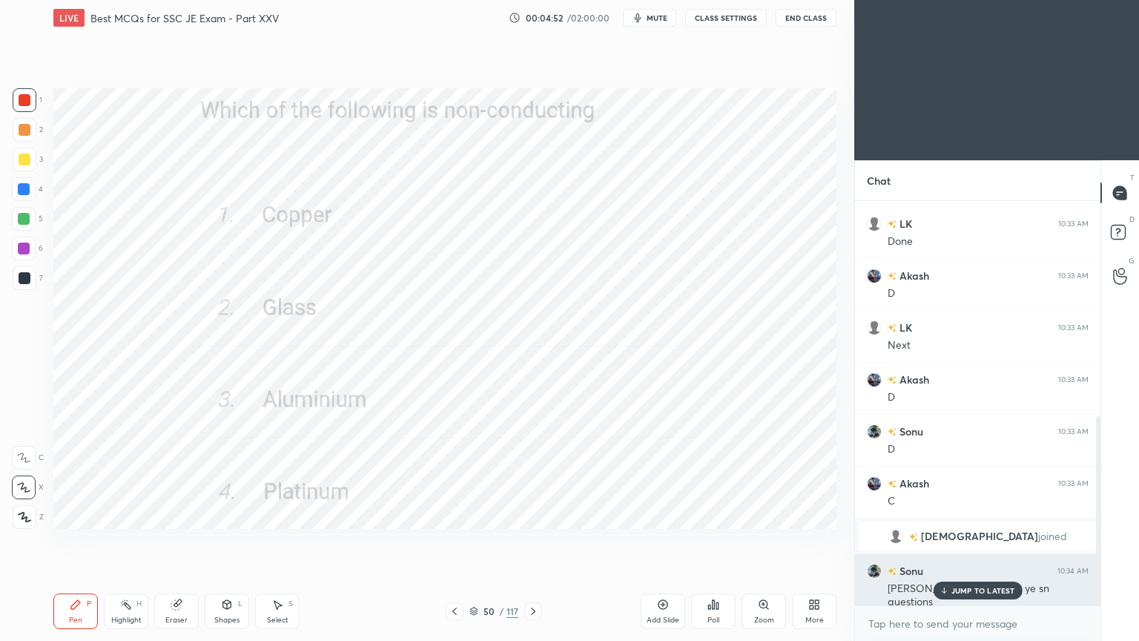
click at [978, 541] on p "JUMP TO LATEST" at bounding box center [984, 590] width 64 height 9
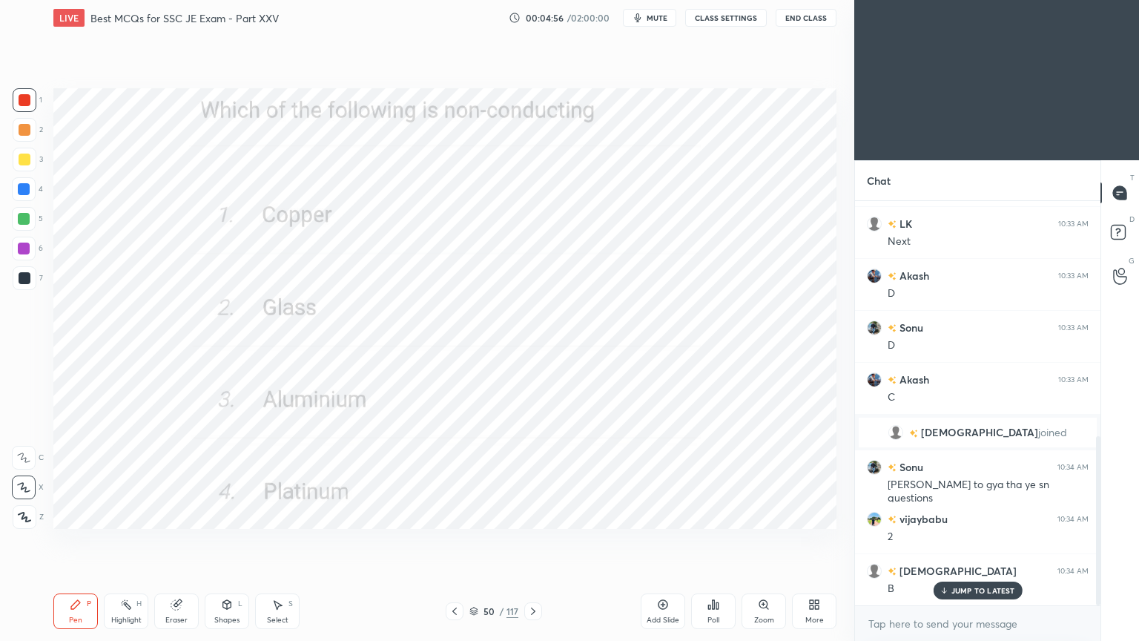
scroll to position [616, 0]
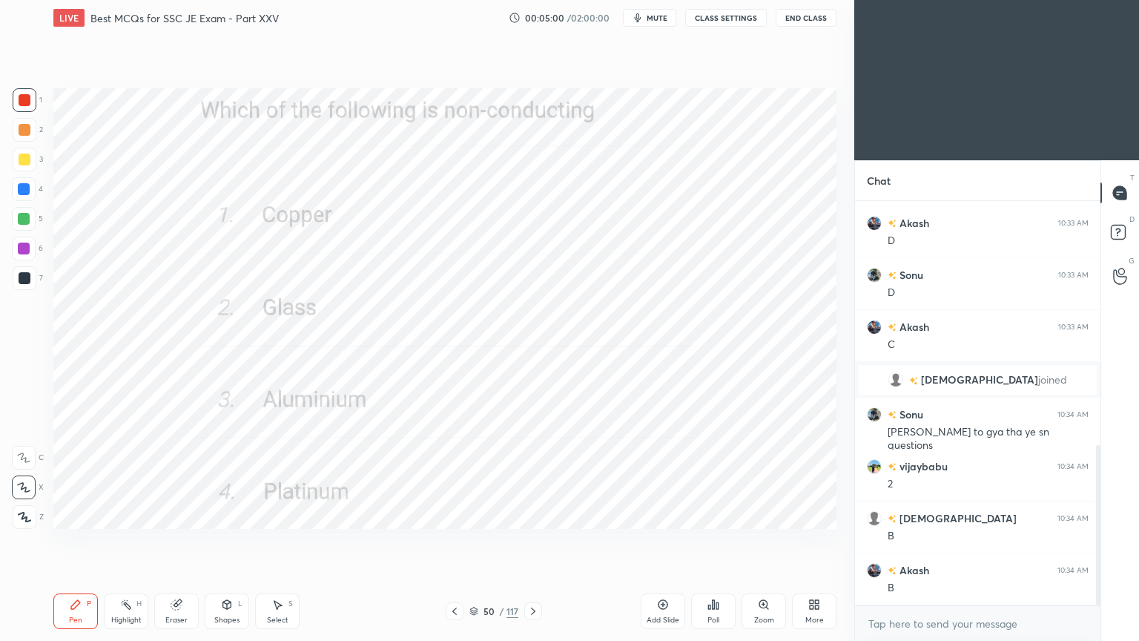
click at [533, 541] on icon at bounding box center [533, 611] width 12 height 12
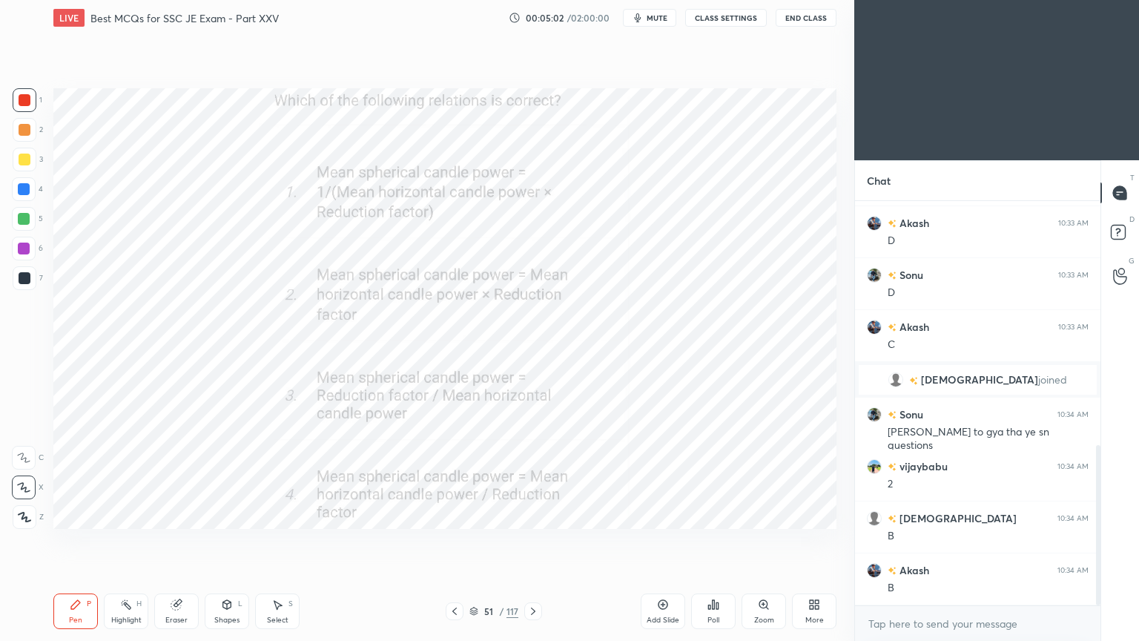
click at [531, 541] on icon at bounding box center [533, 611] width 12 height 12
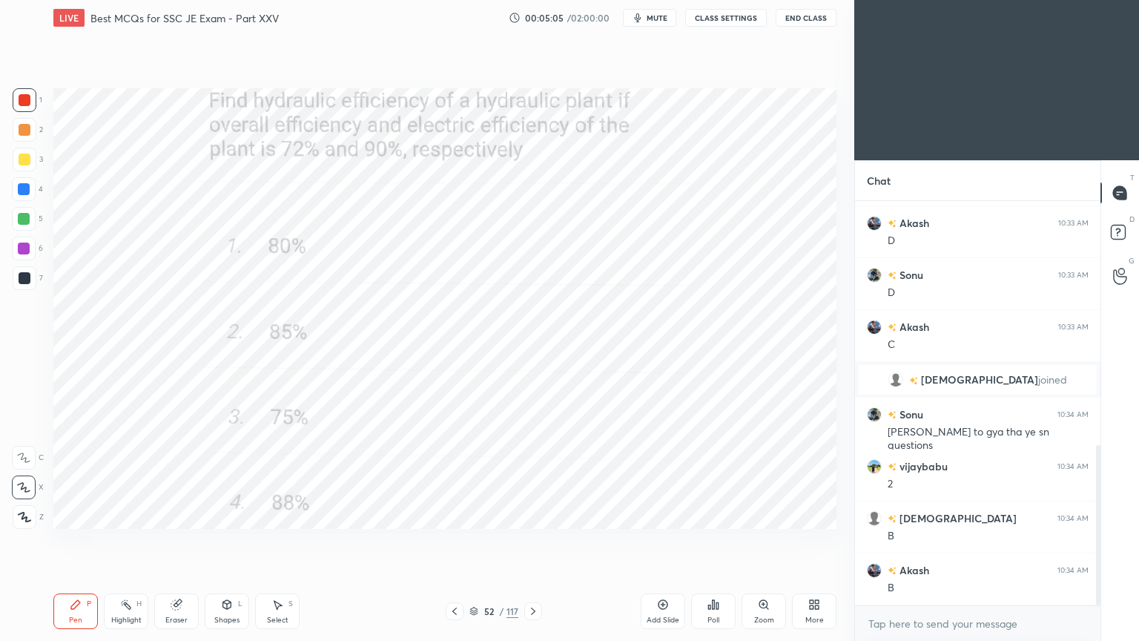
click at [451, 541] on icon at bounding box center [455, 611] width 12 height 12
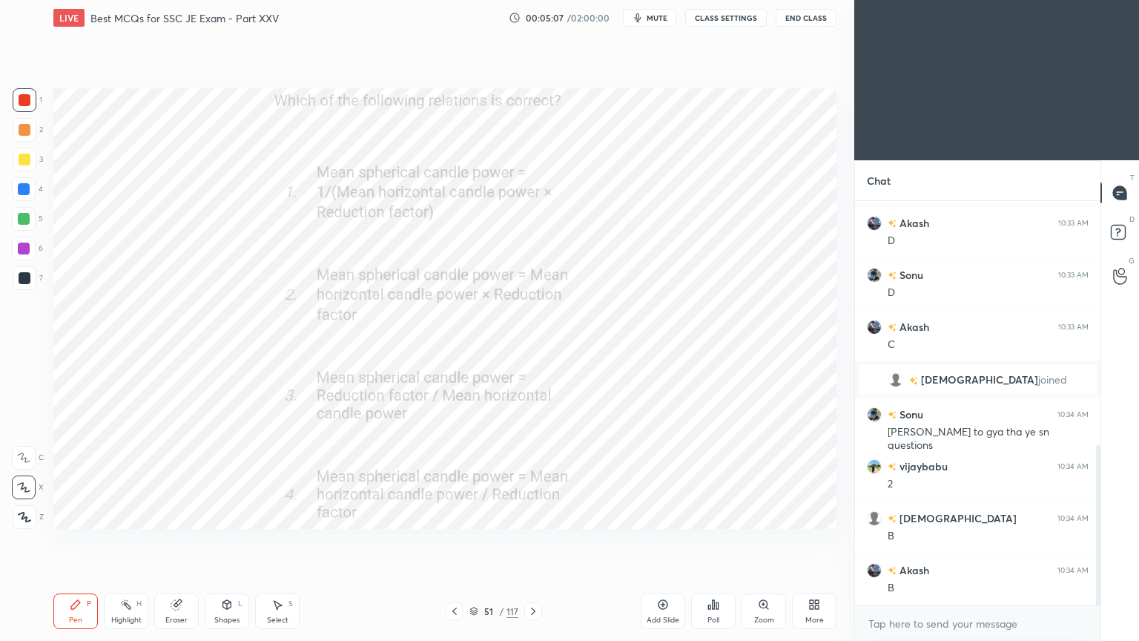
click at [533, 541] on icon at bounding box center [533, 611] width 12 height 12
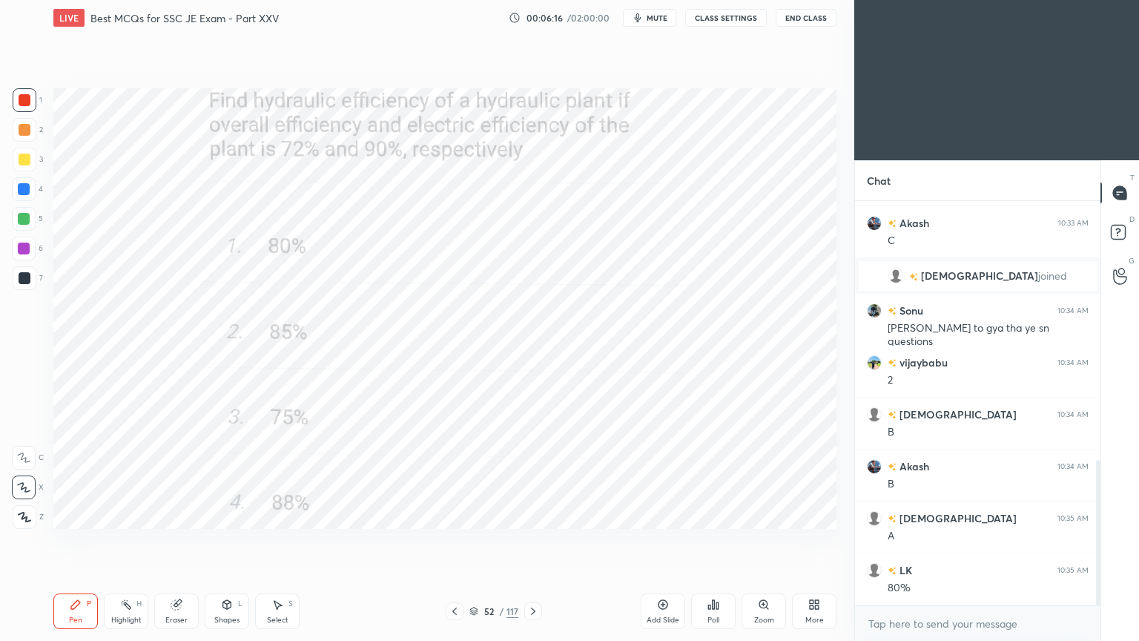
scroll to position [771, 0]
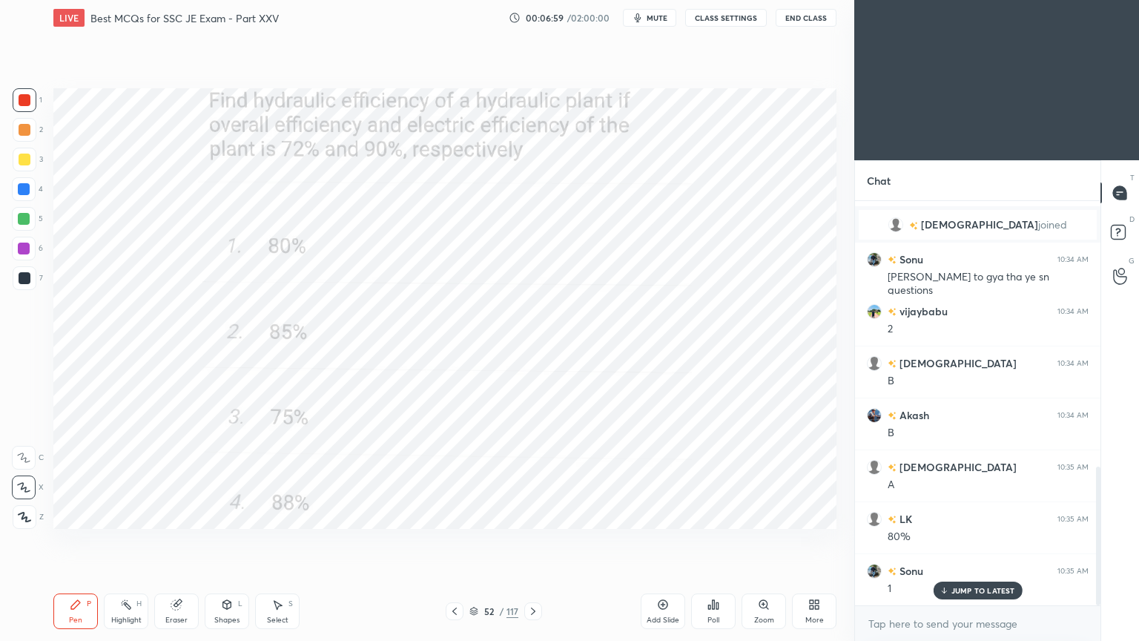
click at [530, 541] on icon at bounding box center [533, 611] width 12 height 12
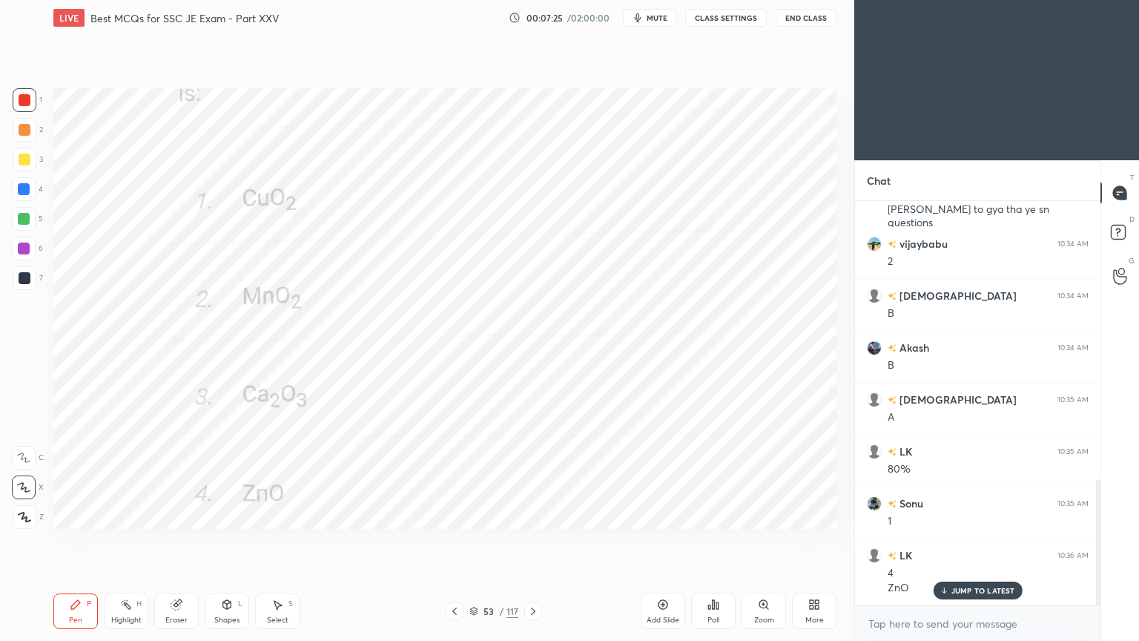
scroll to position [890, 0]
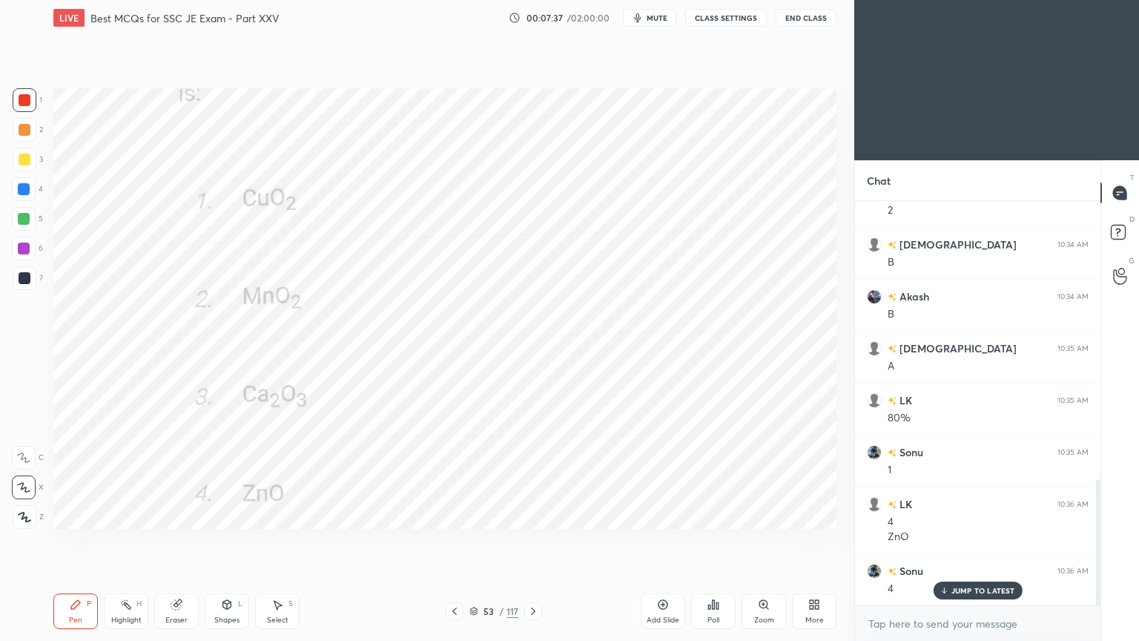
click at [528, 541] on icon at bounding box center [533, 611] width 12 height 12
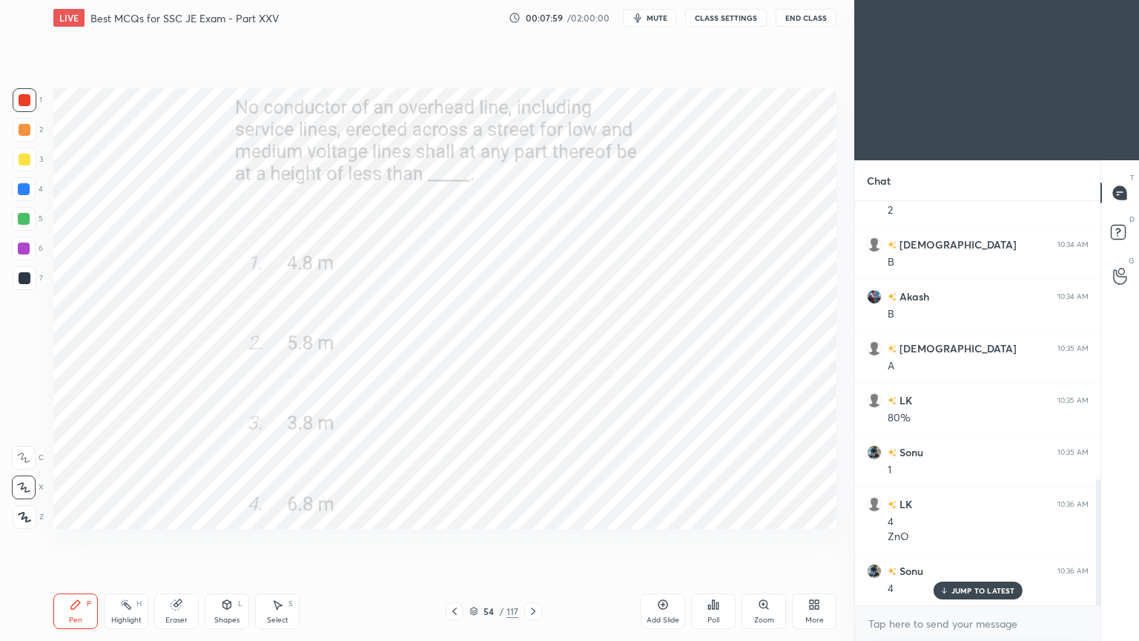
scroll to position [943, 0]
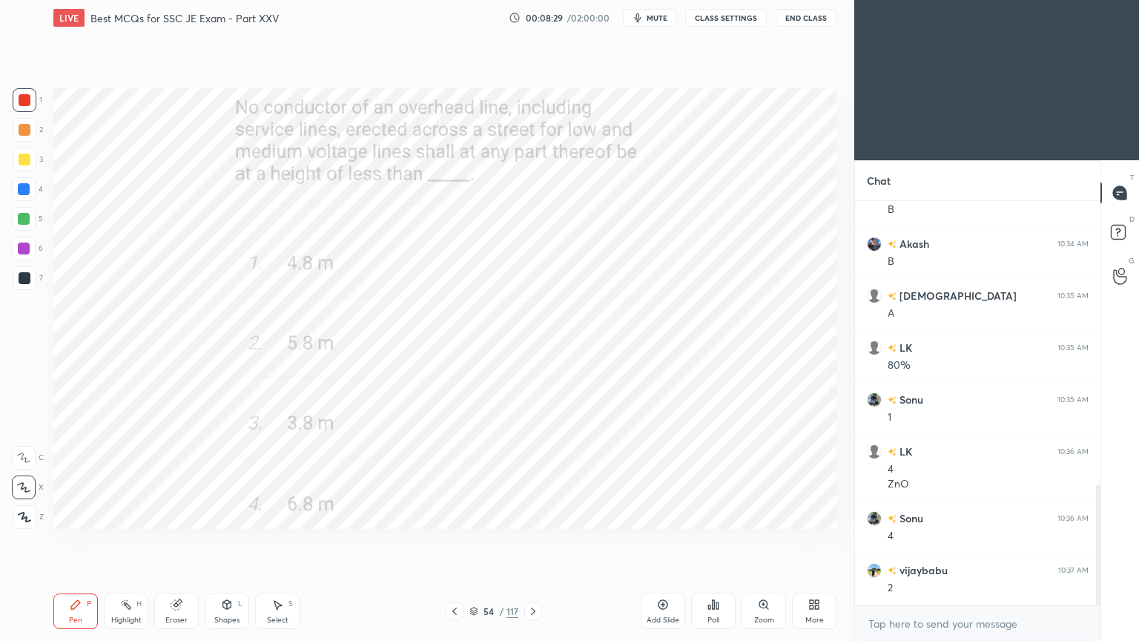
click at [530, 541] on icon at bounding box center [533, 611] width 12 height 12
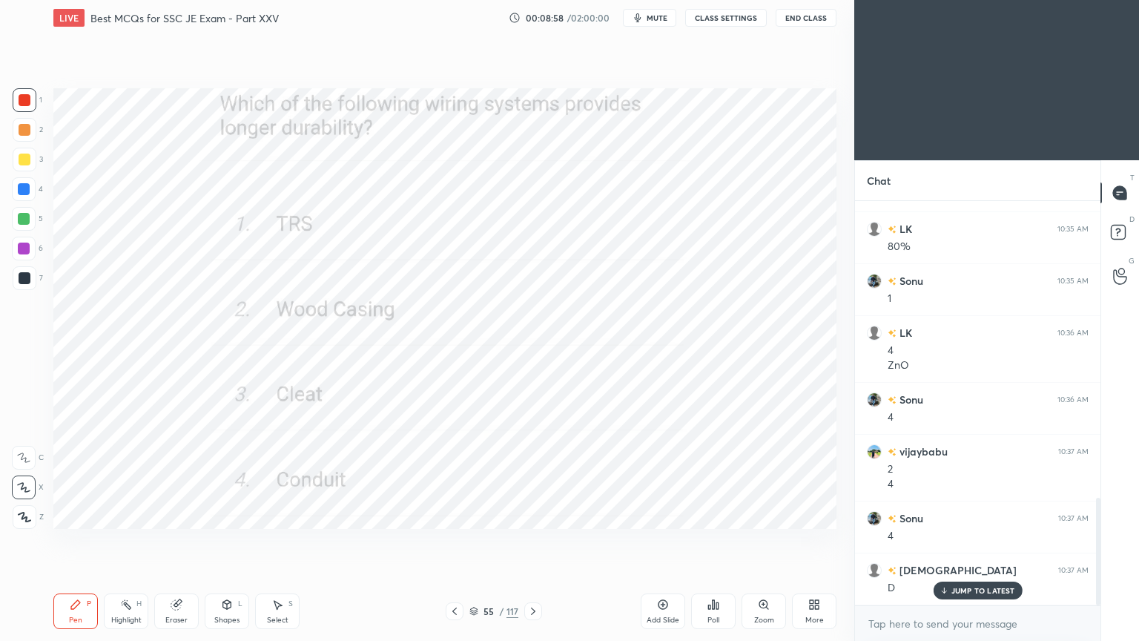
scroll to position [1113, 0]
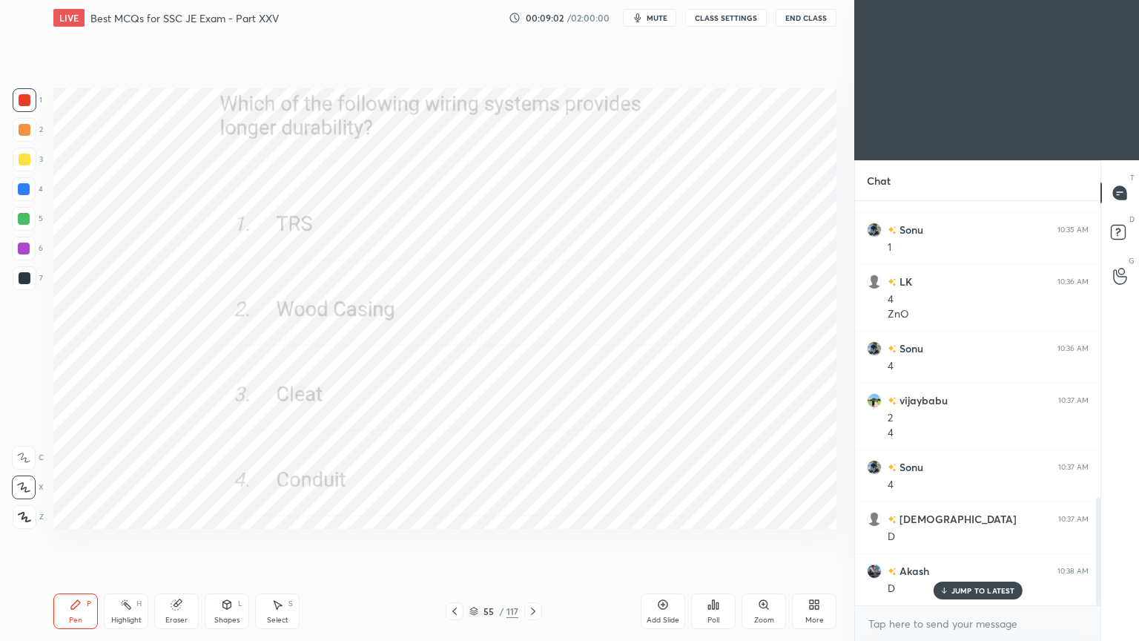
click at [537, 541] on div at bounding box center [533, 611] width 18 height 18
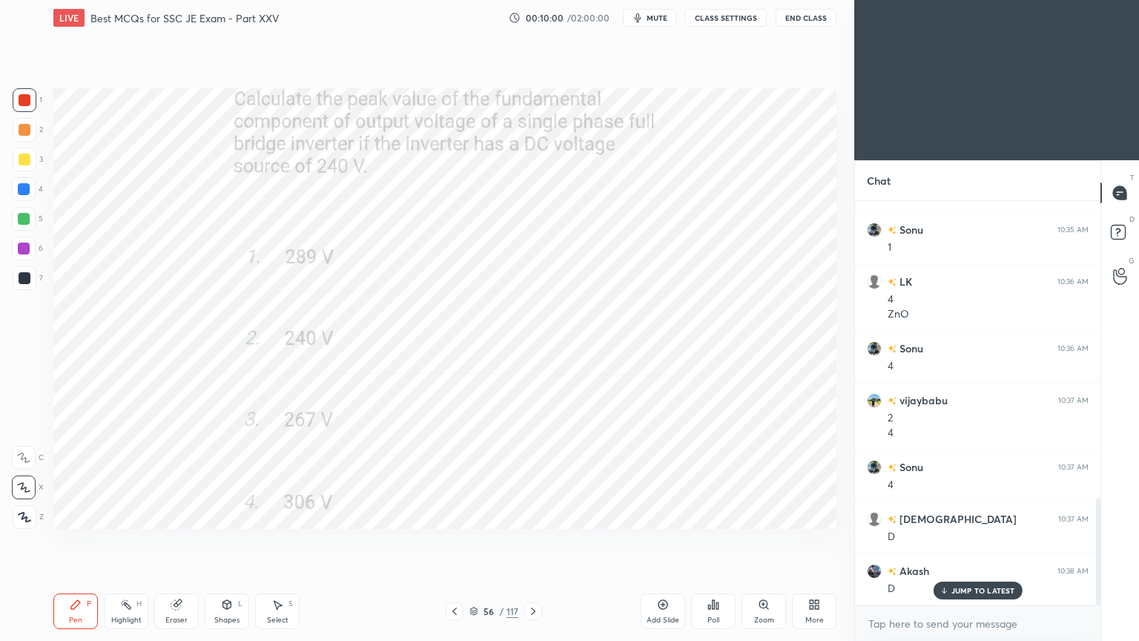
click at [289, 502] on div "Setting up your live class Poll for secs No correct answer Start poll" at bounding box center [444, 309] width 795 height 546
click at [533, 541] on div at bounding box center [533, 611] width 18 height 18
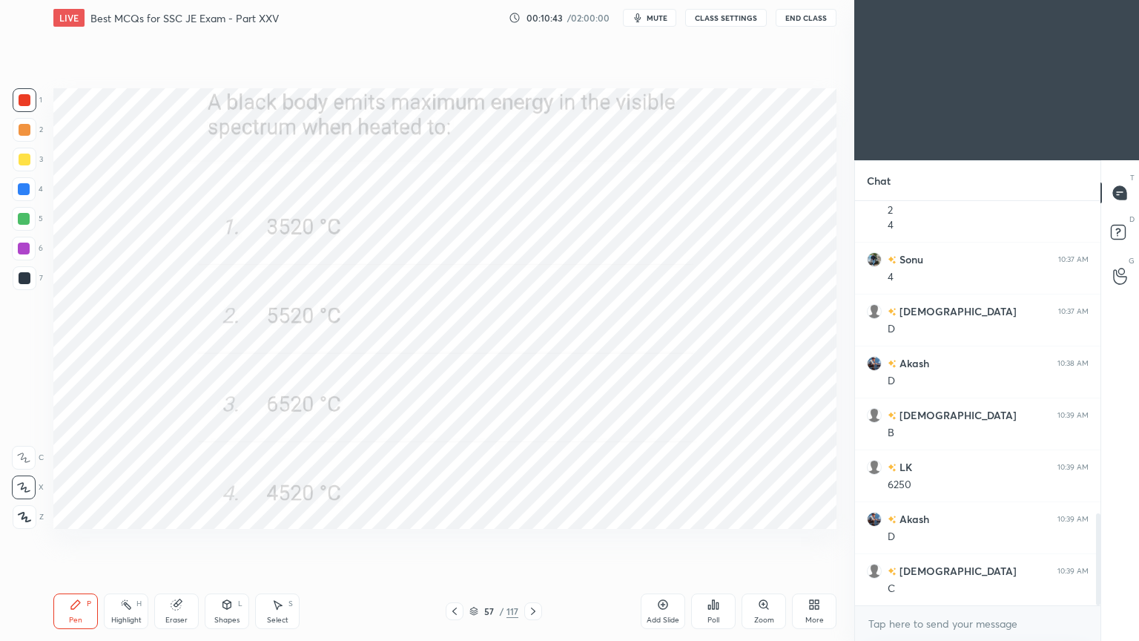
scroll to position [1373, 0]
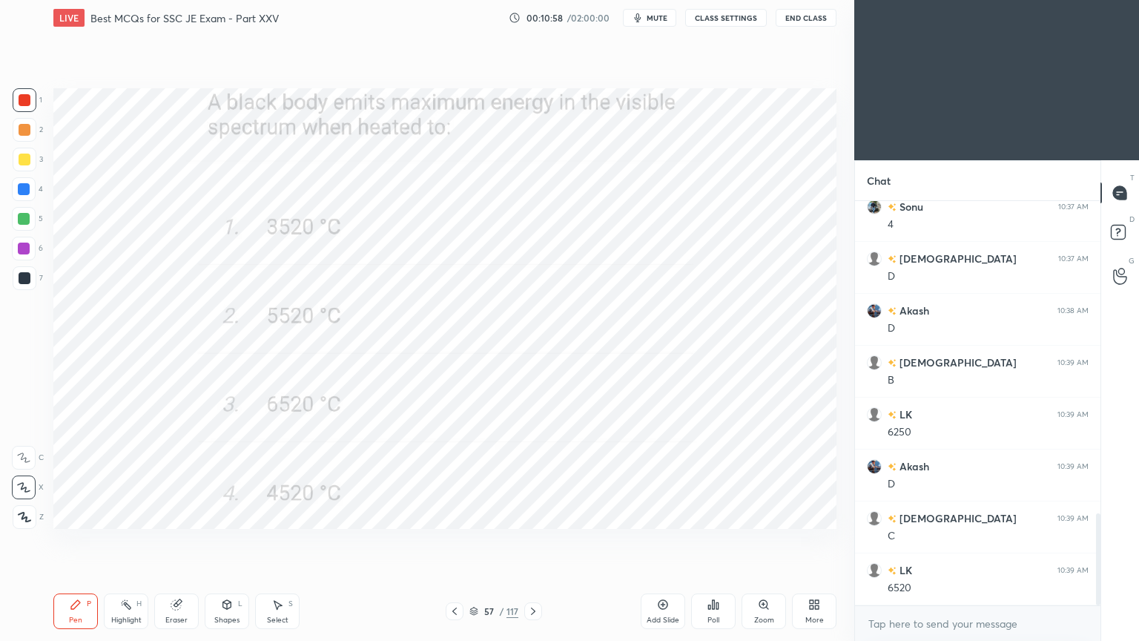
click at [528, 541] on icon at bounding box center [533, 611] width 12 height 12
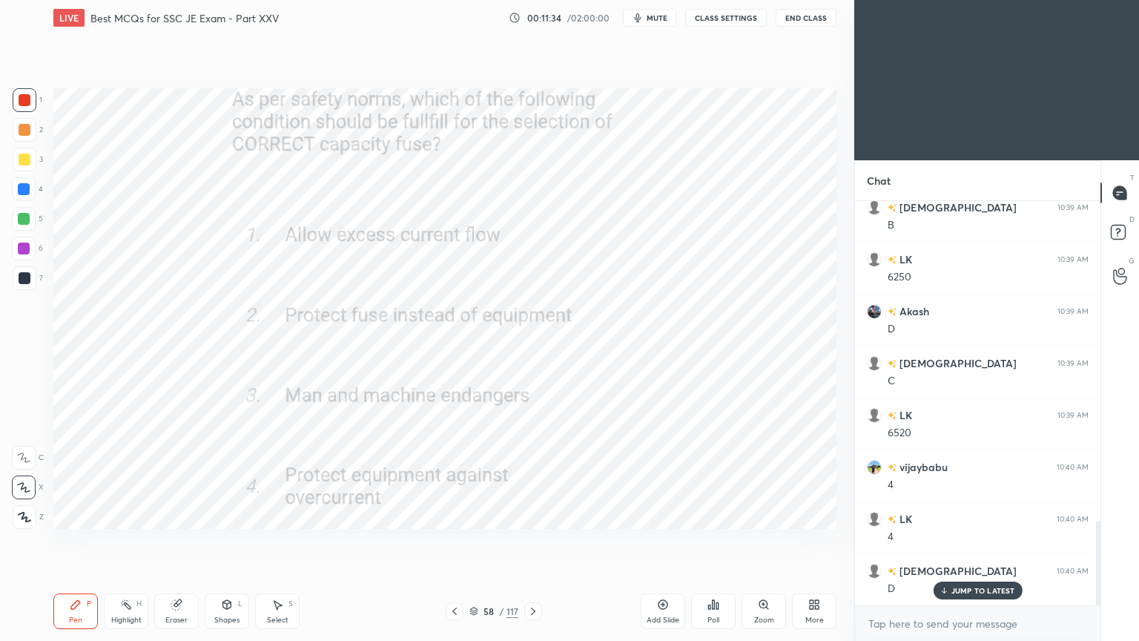
scroll to position [1581, 0]
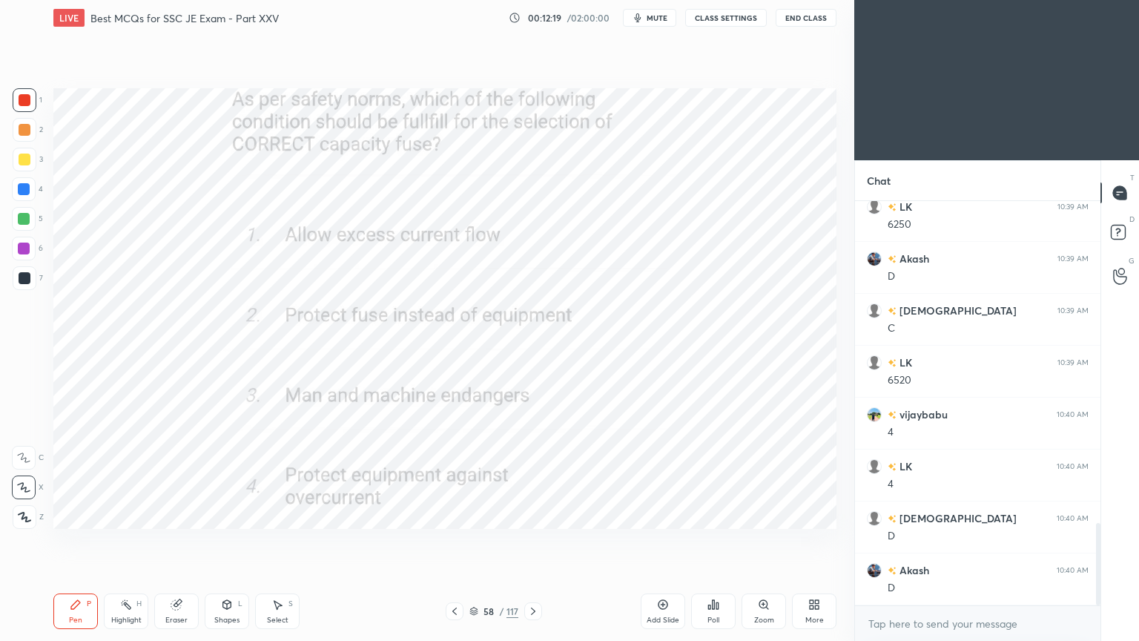
click at [531, 541] on icon at bounding box center [533, 611] width 12 height 12
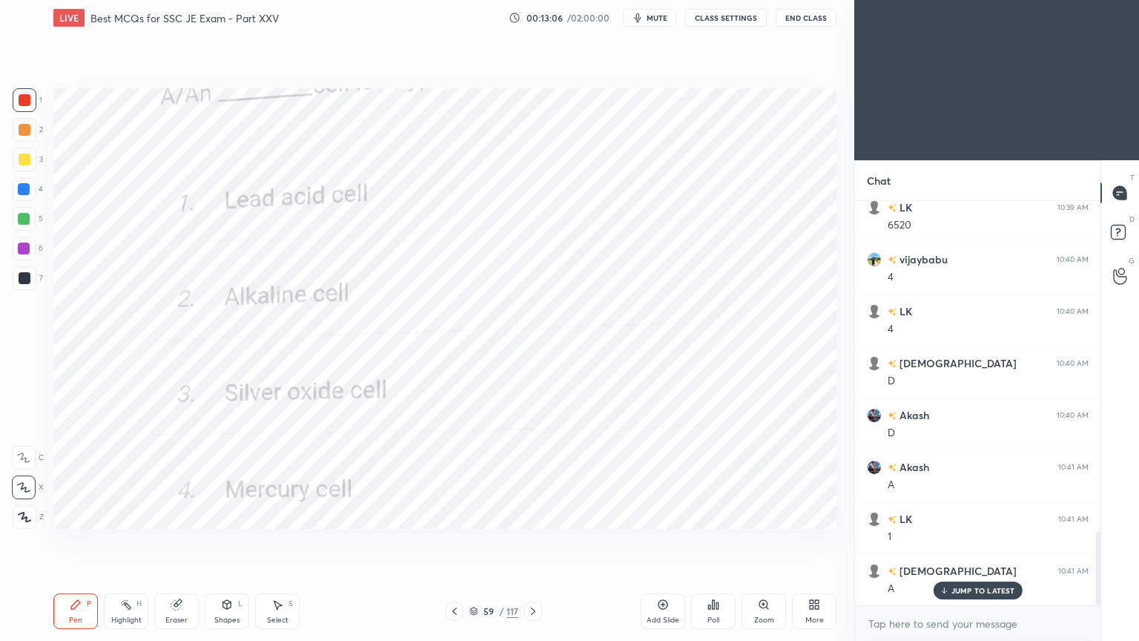
scroll to position [1801, 0]
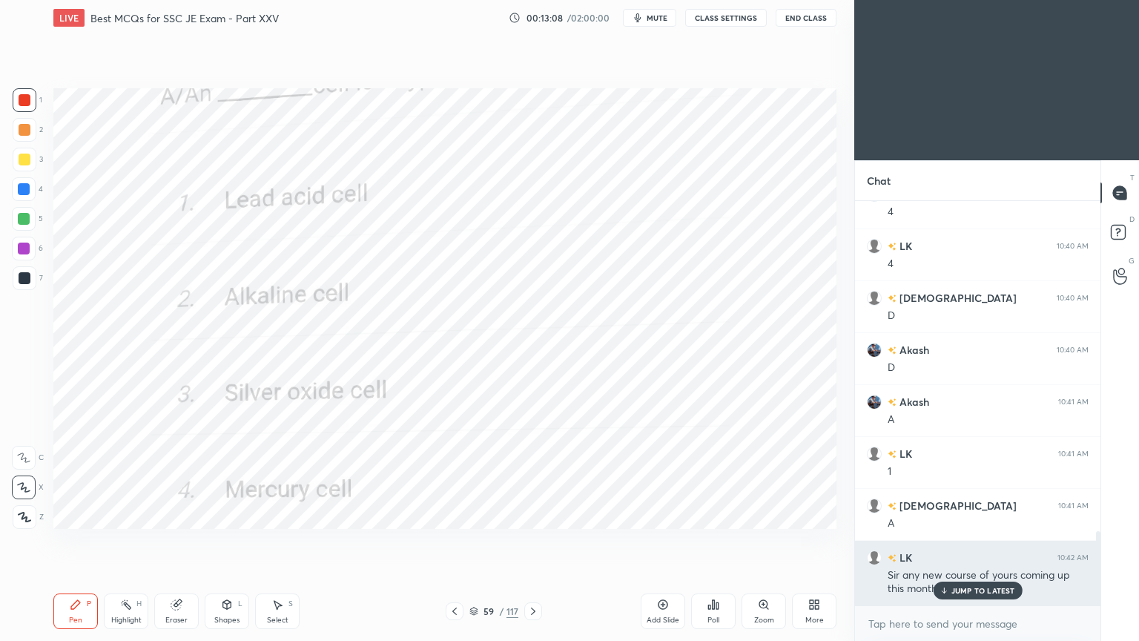
click at [962, 541] on p "JUMP TO LATEST" at bounding box center [984, 590] width 64 height 9
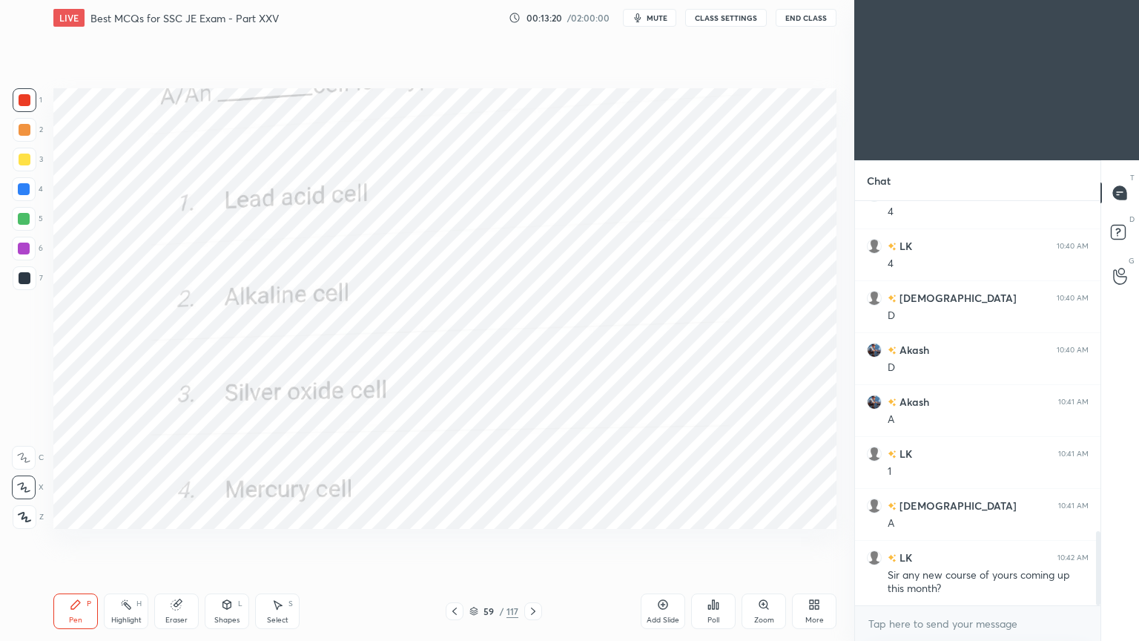
scroll to position [1816, 0]
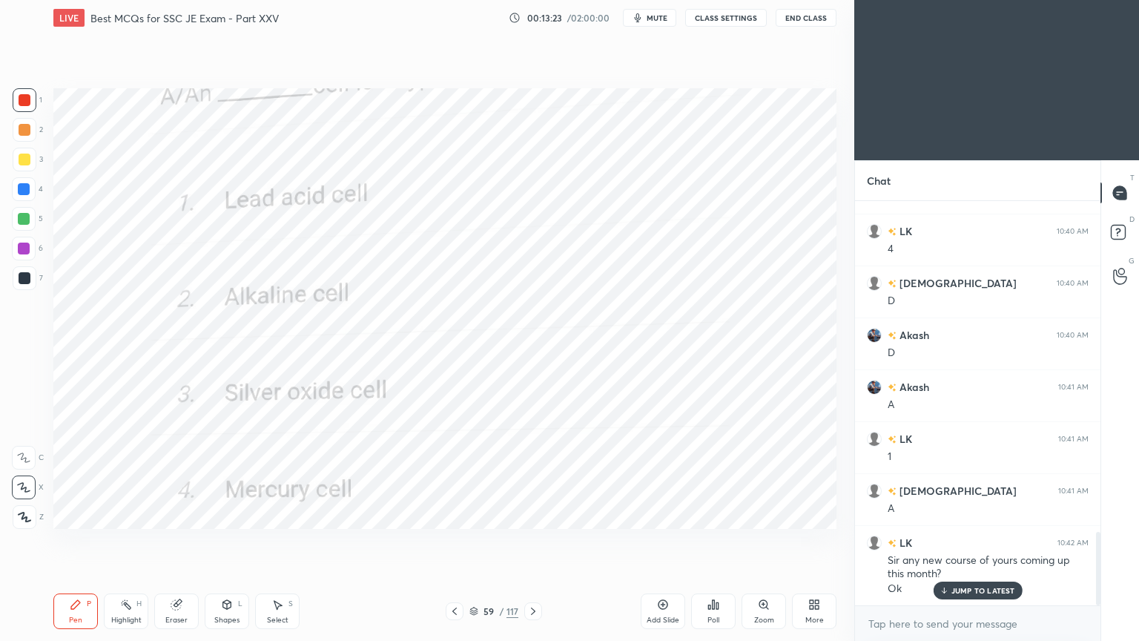
click at [573, 541] on div "59 / 117" at bounding box center [494, 611] width 294 height 18
click at [529, 541] on div "Pen P Highlight H Eraser Shapes L Select S 59 / 117 Add Slide Poll Zoom More" at bounding box center [444, 611] width 783 height 59
click at [528, 541] on icon at bounding box center [533, 611] width 12 height 12
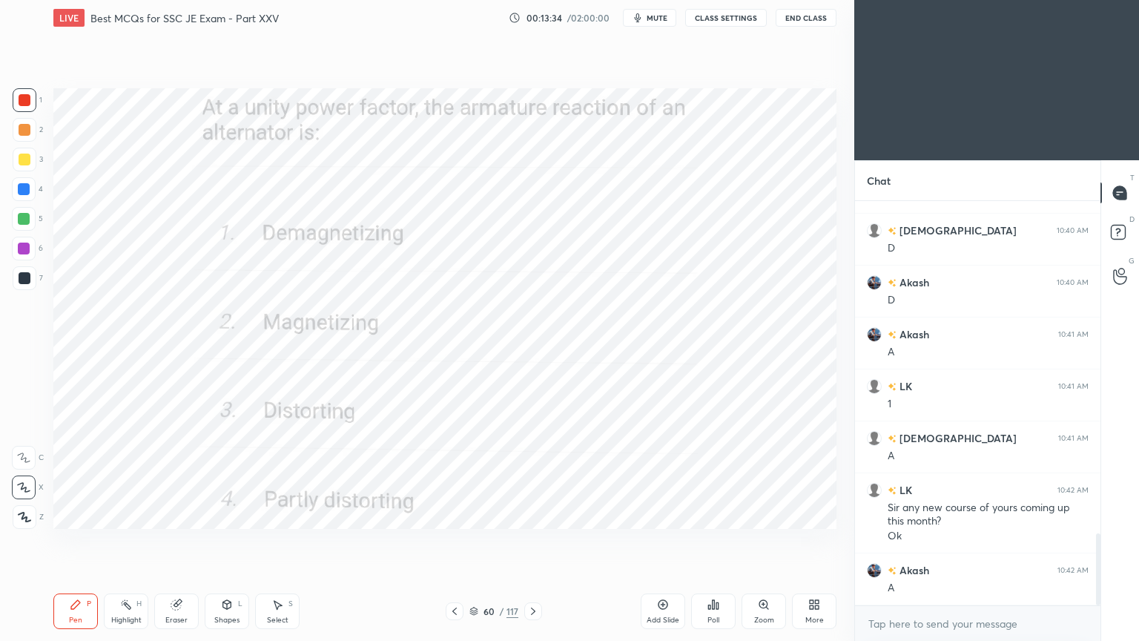
scroll to position [1920, 0]
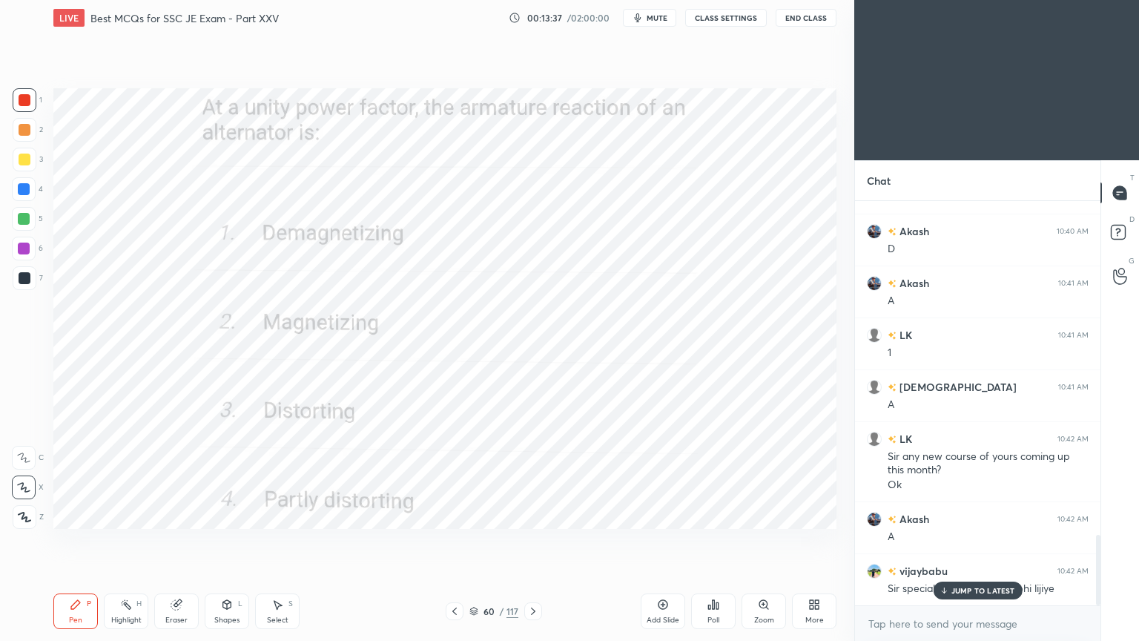
click at [961, 541] on p "JUMP TO LATEST" at bounding box center [984, 590] width 64 height 9
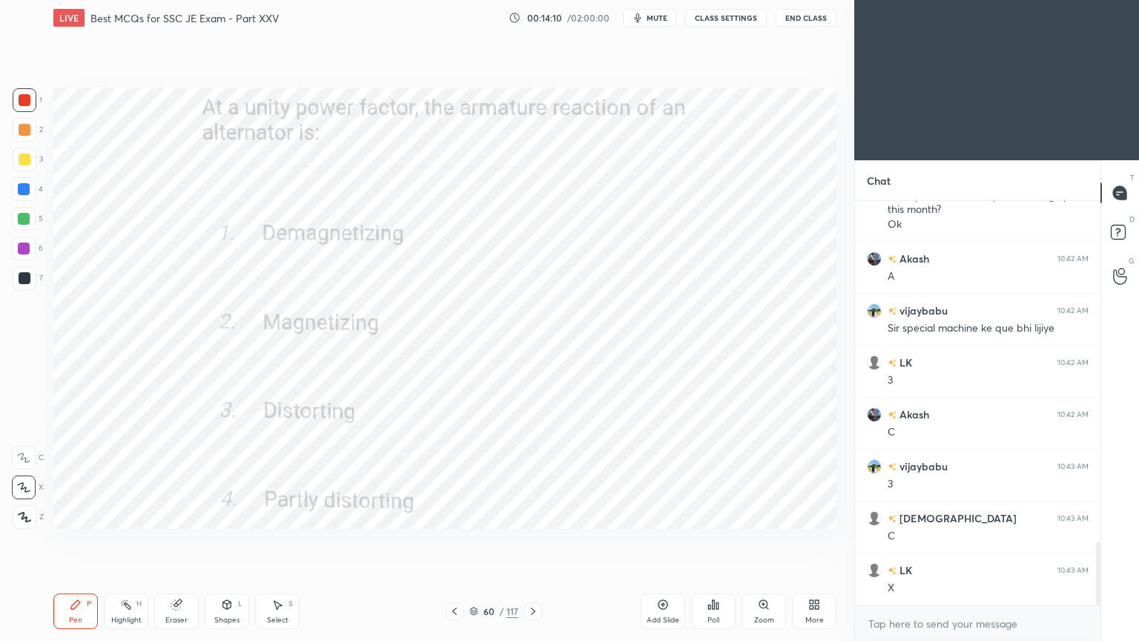
scroll to position [2231, 0]
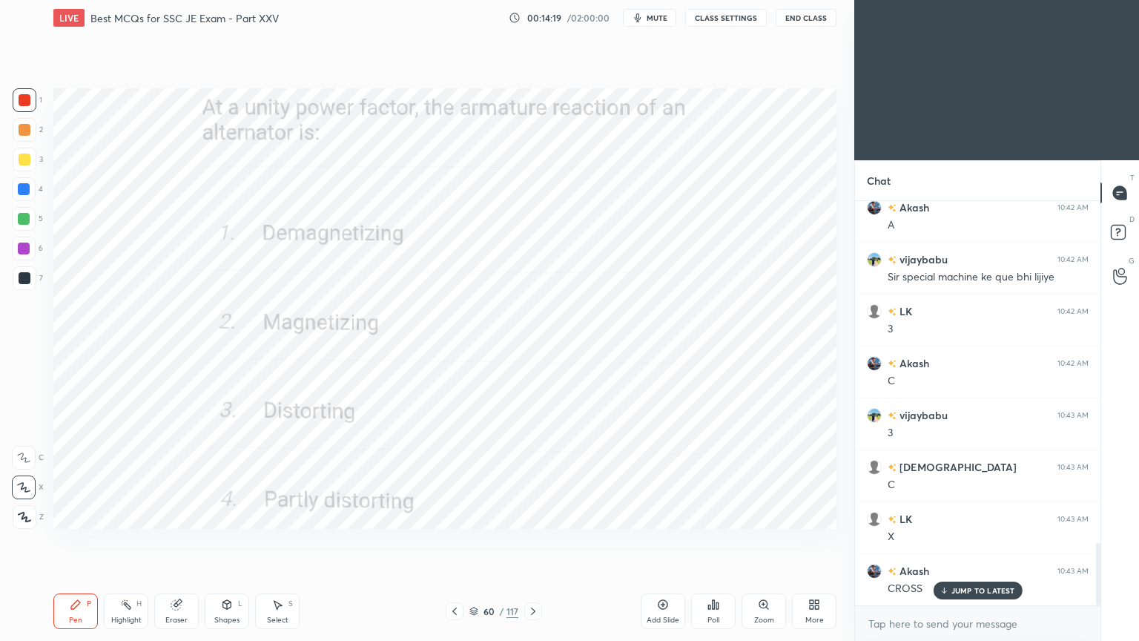
click at [532, 541] on icon at bounding box center [533, 610] width 4 height 7
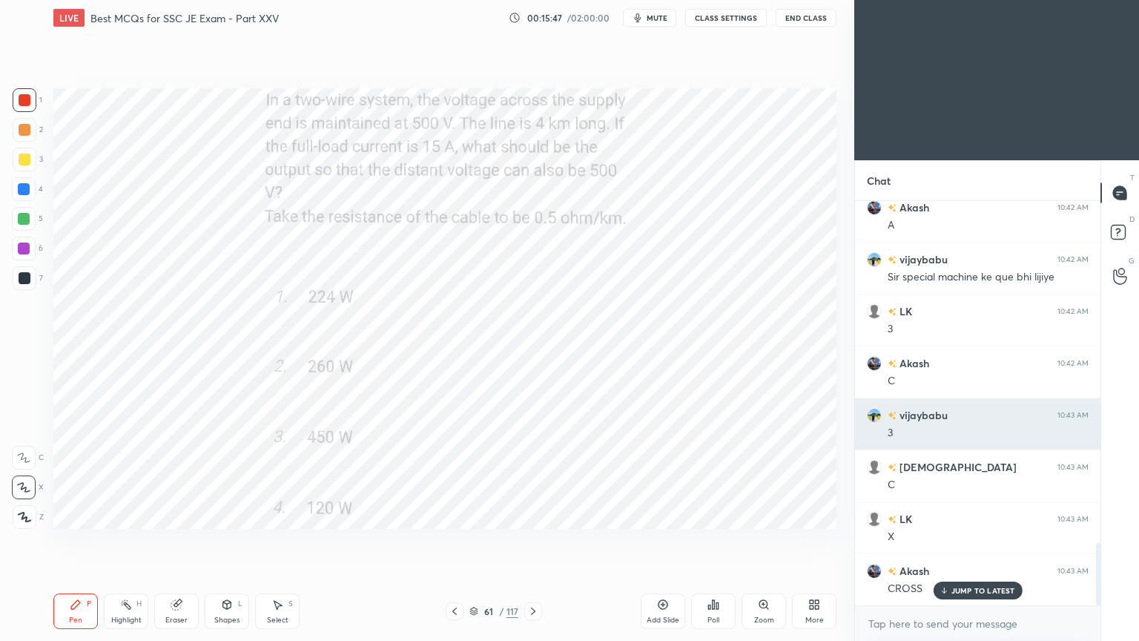
click at [872, 415] on img "grid" at bounding box center [874, 415] width 15 height 15
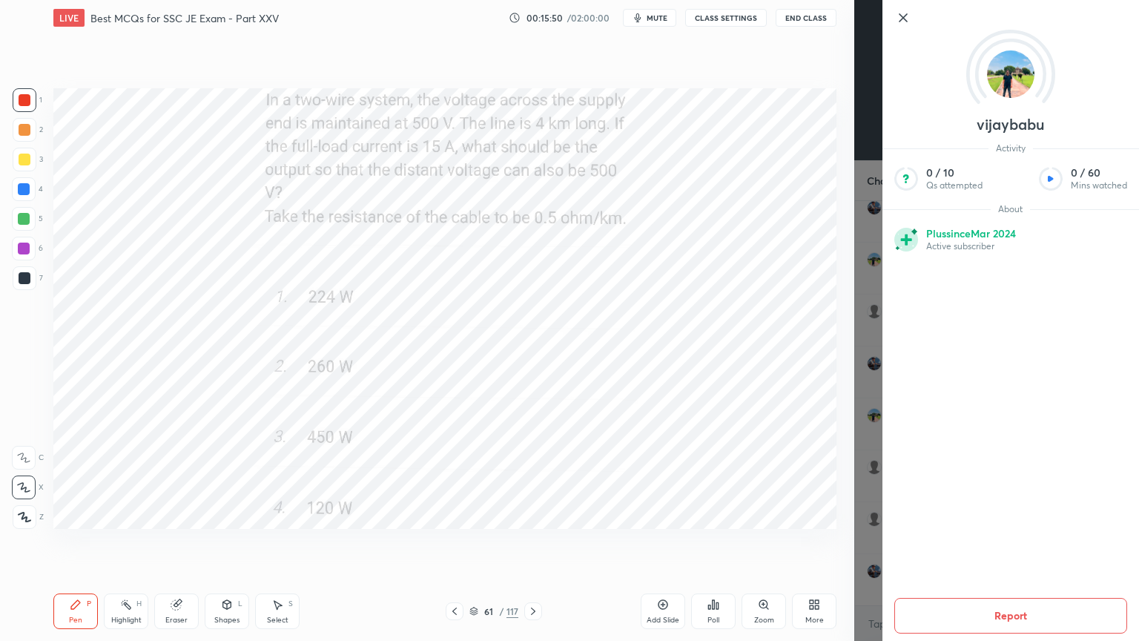
scroll to position [2284, 0]
click at [908, 240] on icon at bounding box center [906, 239] width 11 height 11
click at [906, 14] on icon at bounding box center [904, 18] width 18 height 18
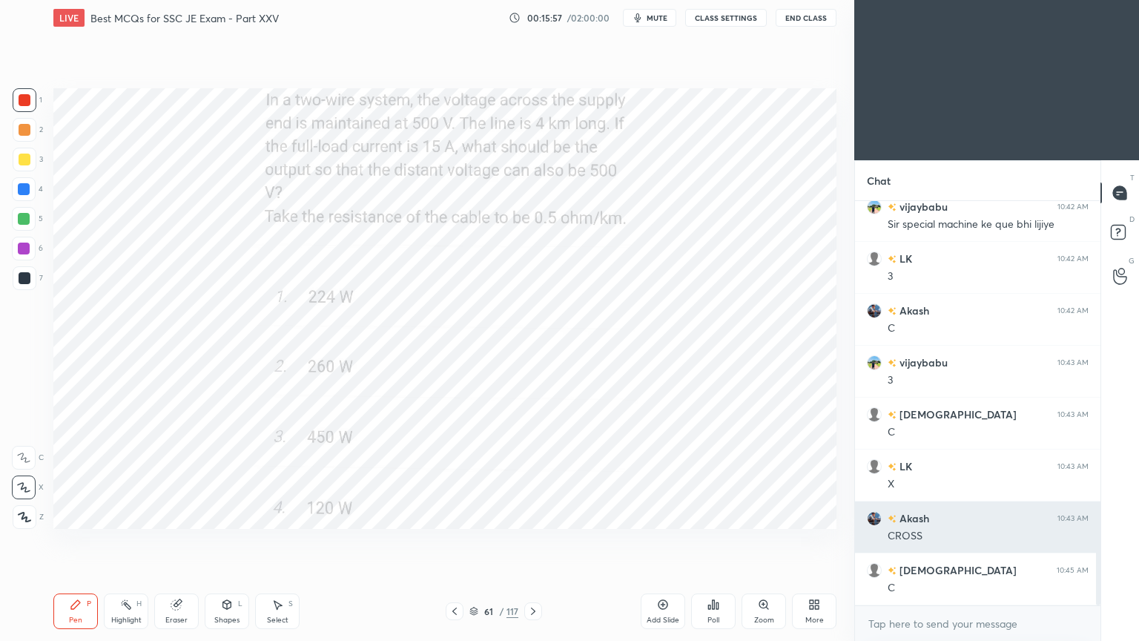
click at [875, 524] on img "grid" at bounding box center [874, 518] width 15 height 15
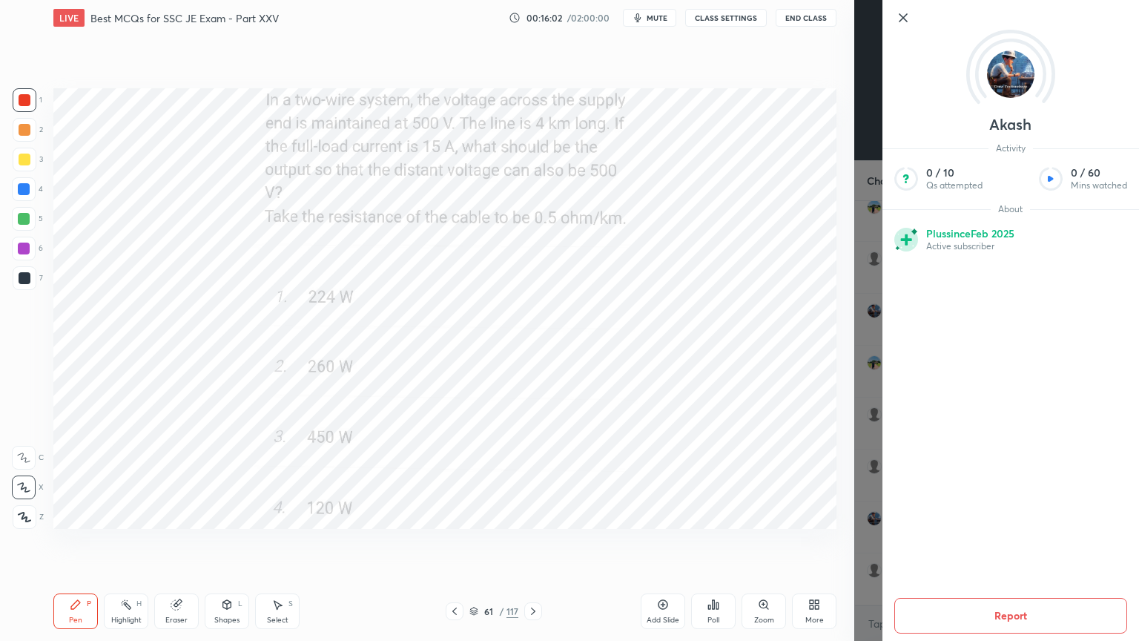
click at [903, 13] on icon at bounding box center [904, 18] width 18 height 18
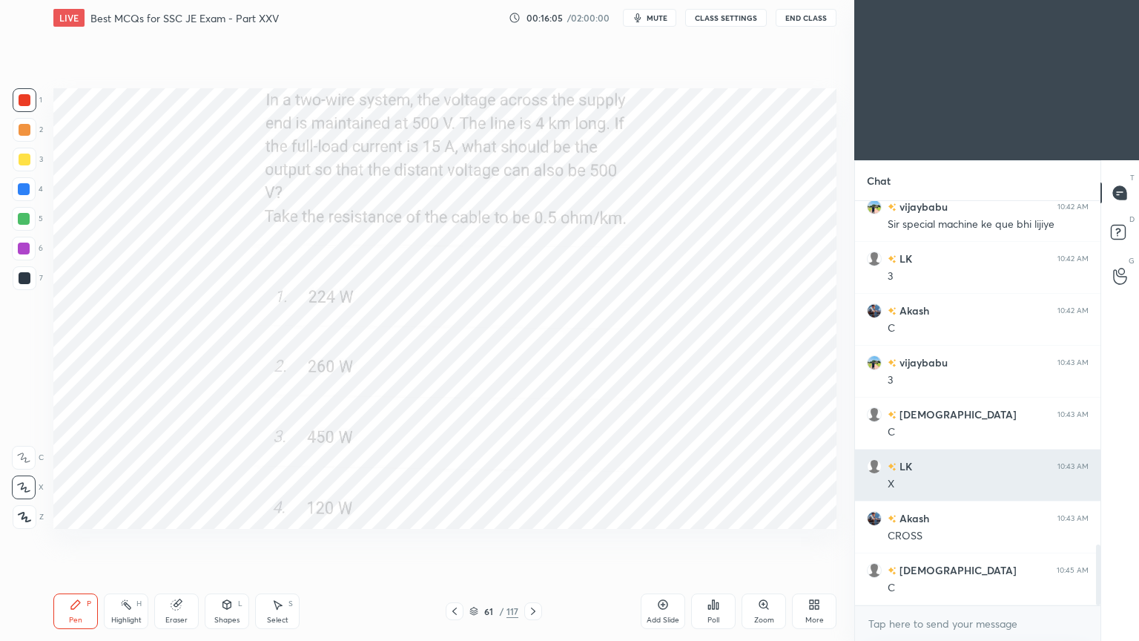
click at [875, 471] on img "grid" at bounding box center [874, 466] width 15 height 15
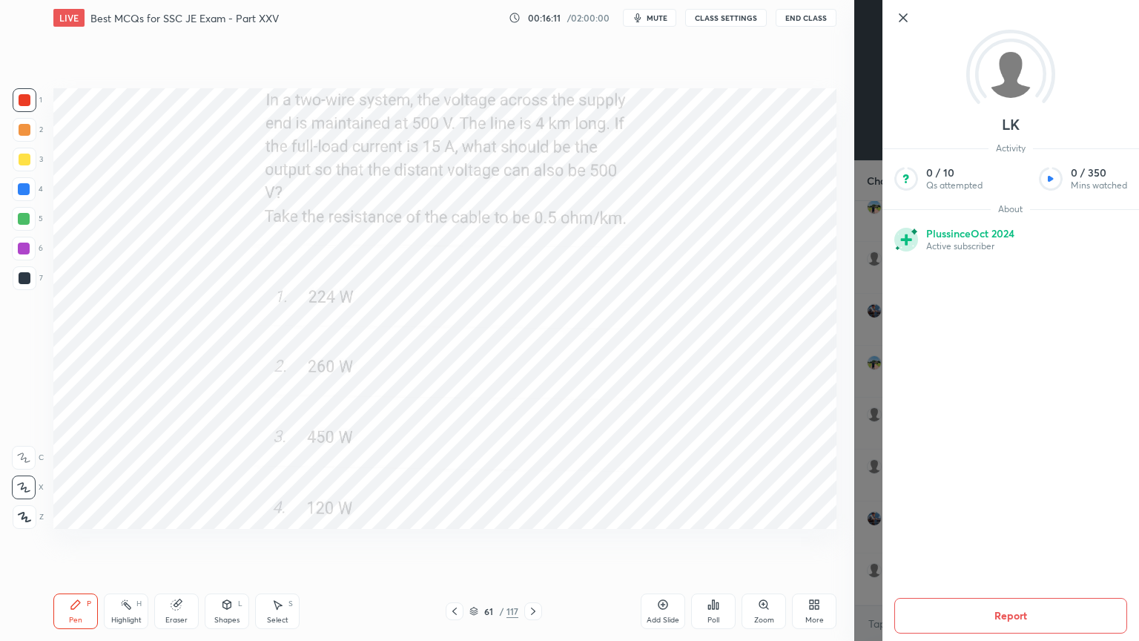
click at [899, 19] on icon at bounding box center [904, 18] width 18 height 18
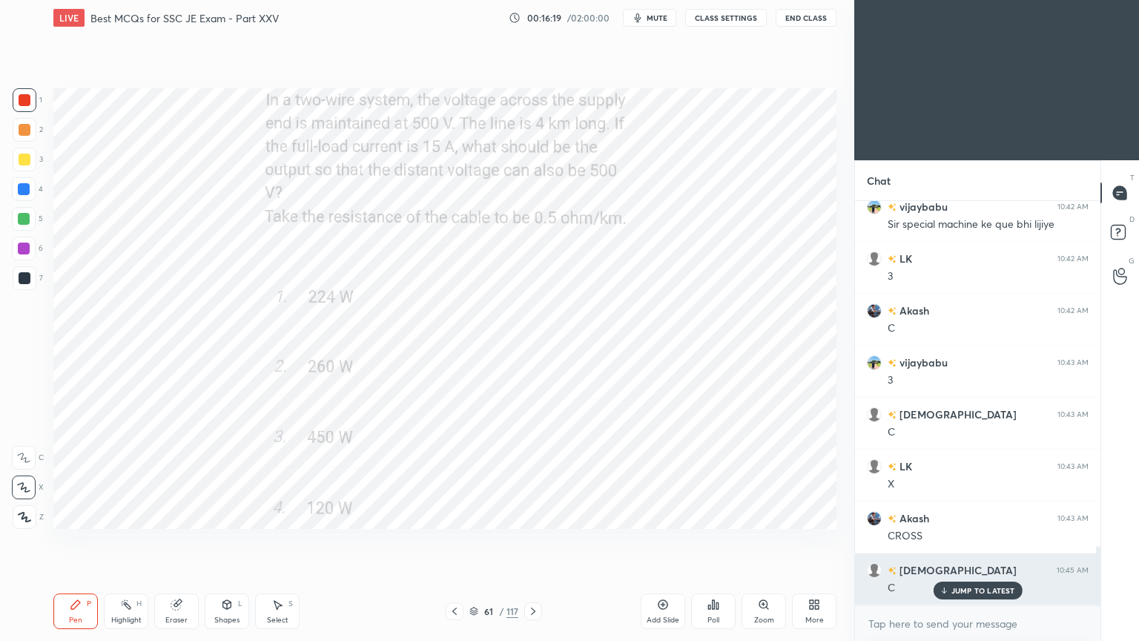
scroll to position [2335, 0]
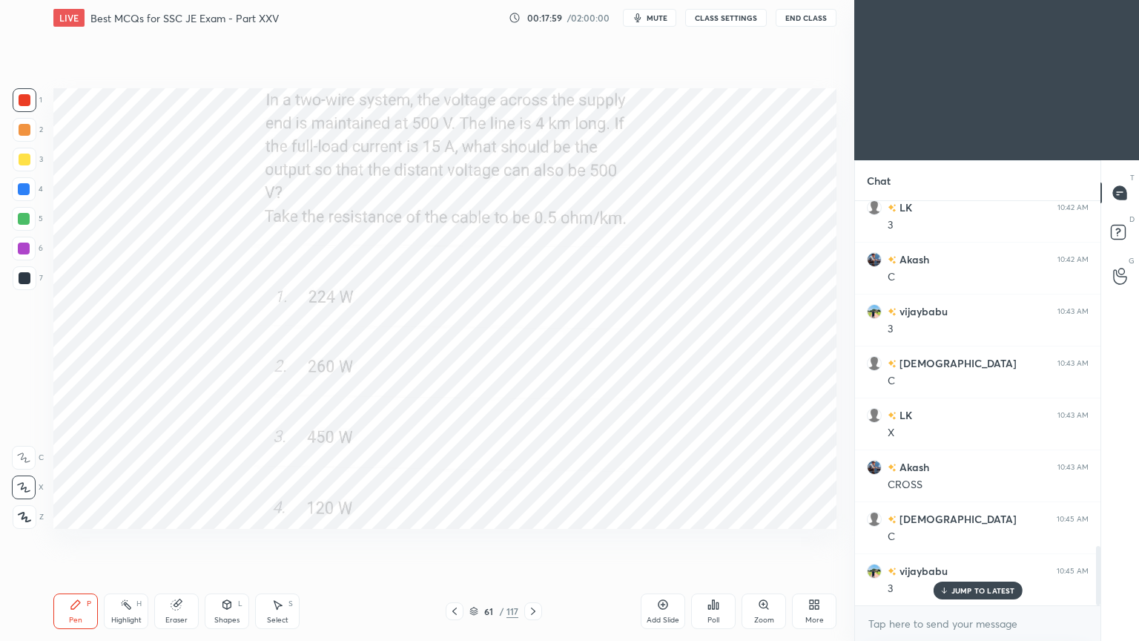
click at [529, 541] on icon at bounding box center [533, 611] width 12 height 12
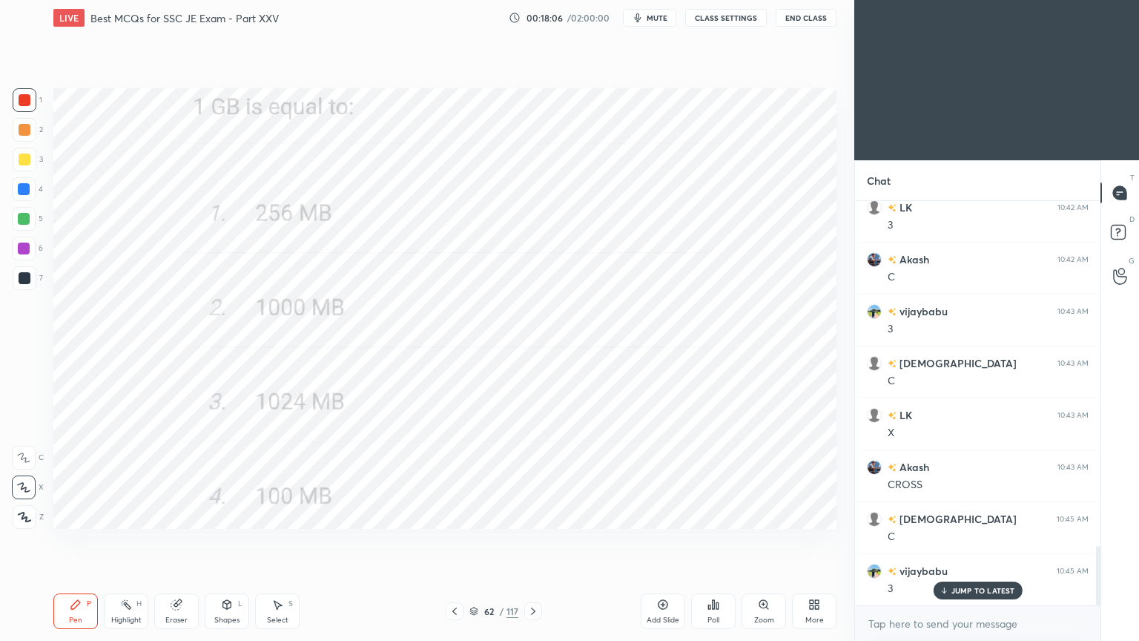
click at [538, 541] on div at bounding box center [533, 611] width 18 height 18
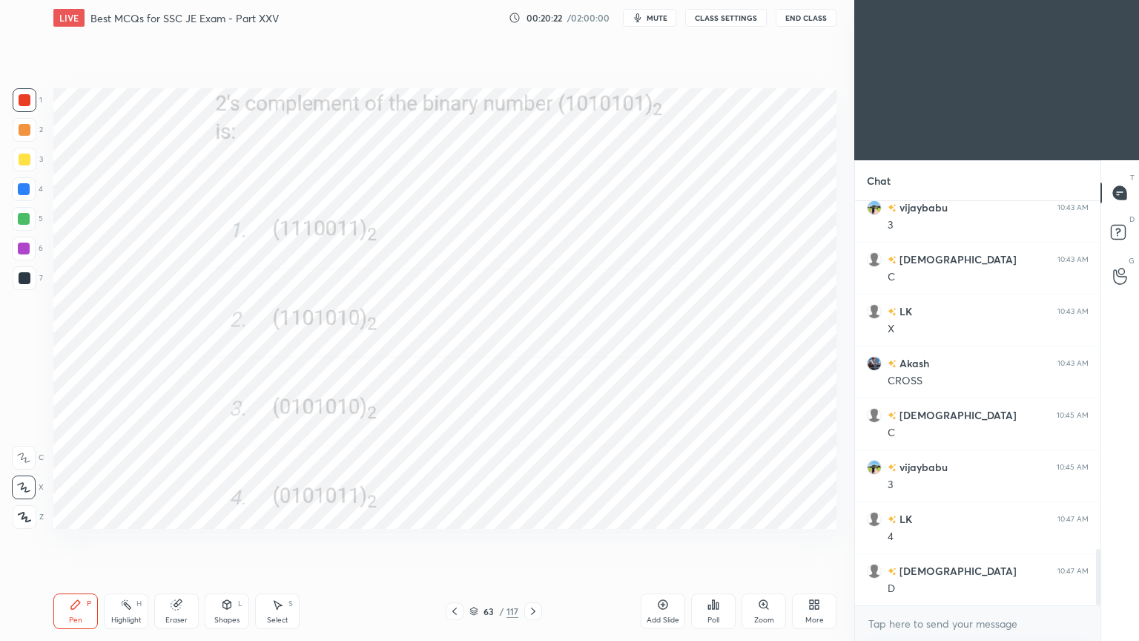
scroll to position [2492, 0]
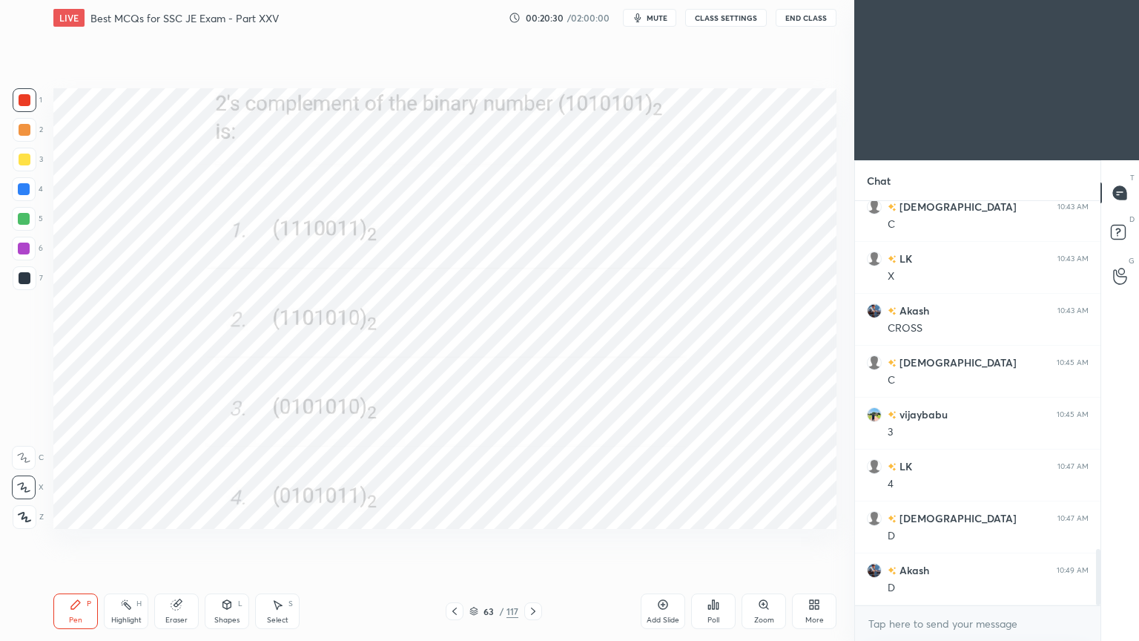
click at [531, 541] on div at bounding box center [533, 611] width 18 height 18
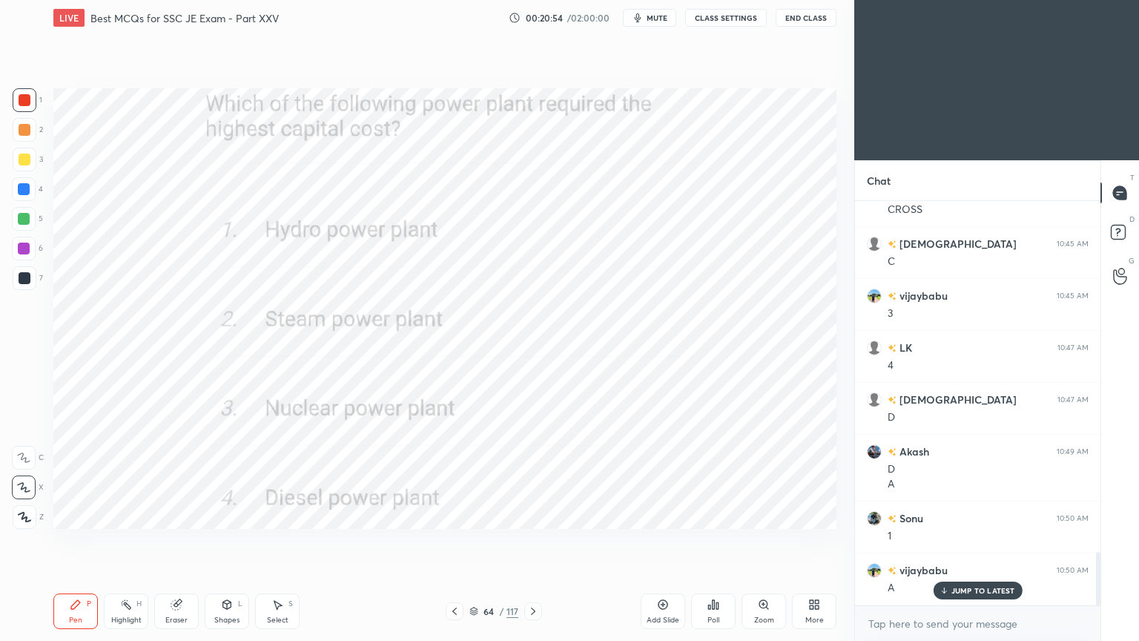
scroll to position [2661, 0]
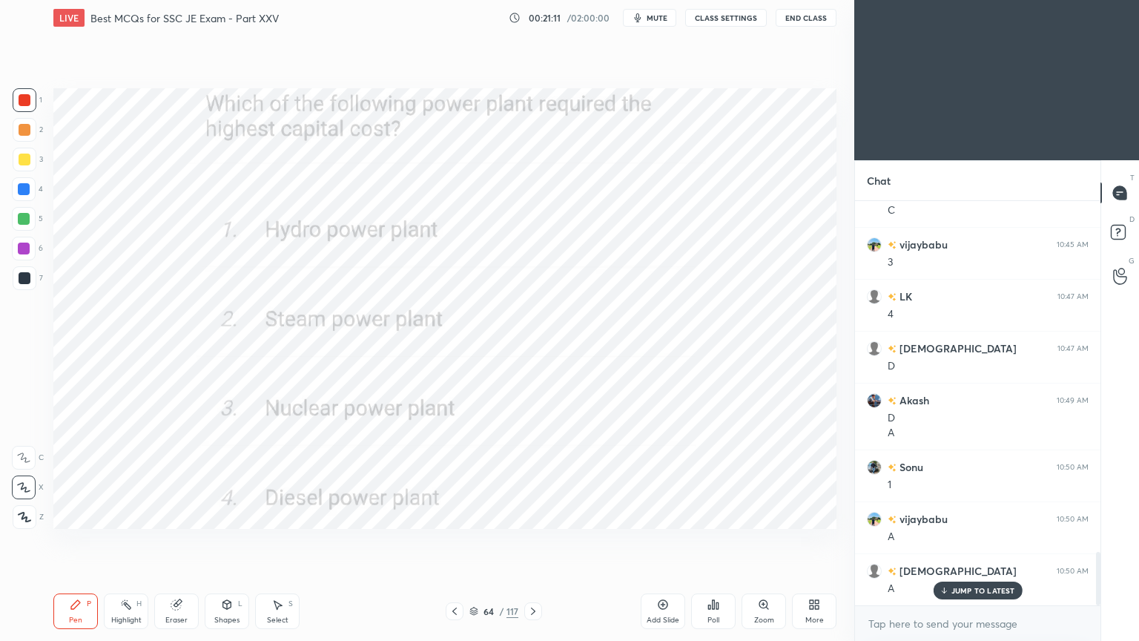
click at [535, 541] on div at bounding box center [533, 611] width 18 height 18
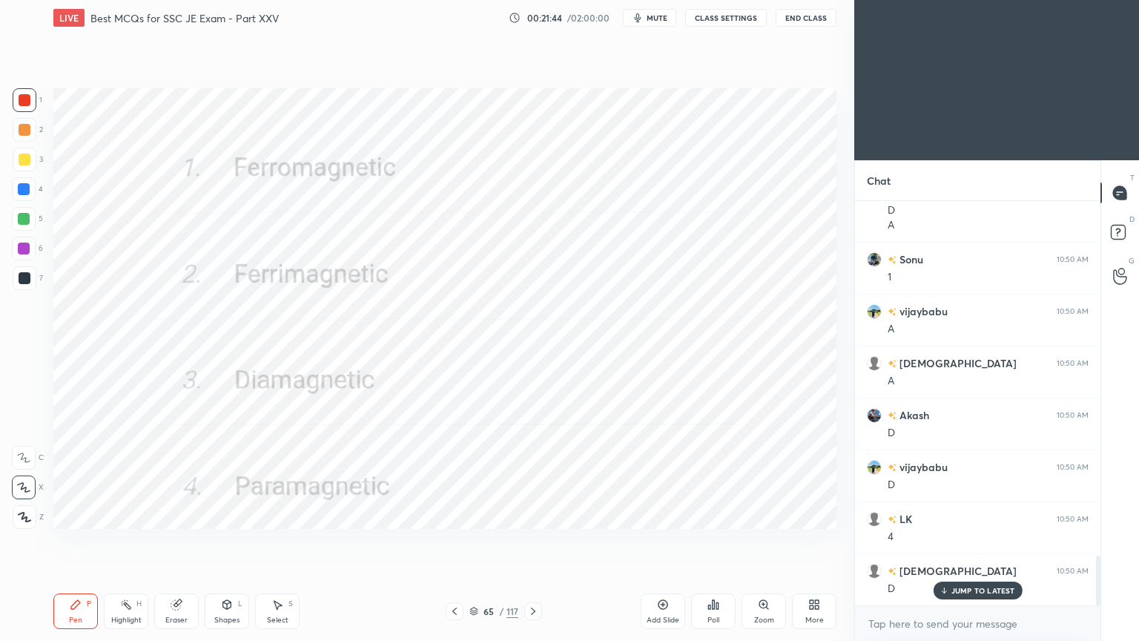
scroll to position [2922, 0]
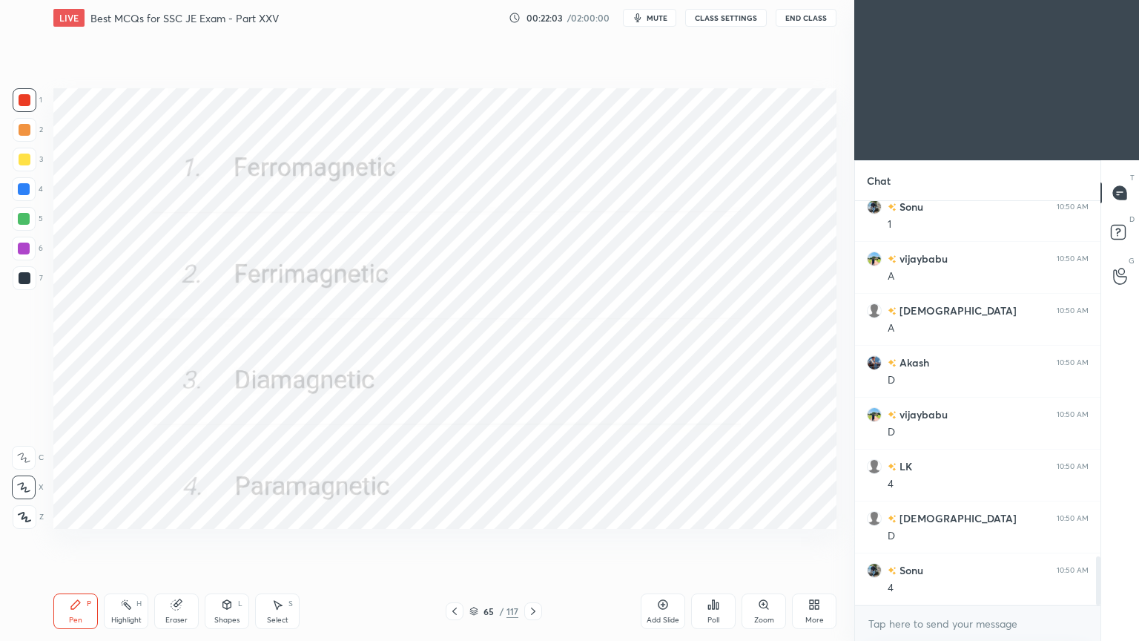
click at [535, 541] on icon at bounding box center [533, 611] width 12 height 12
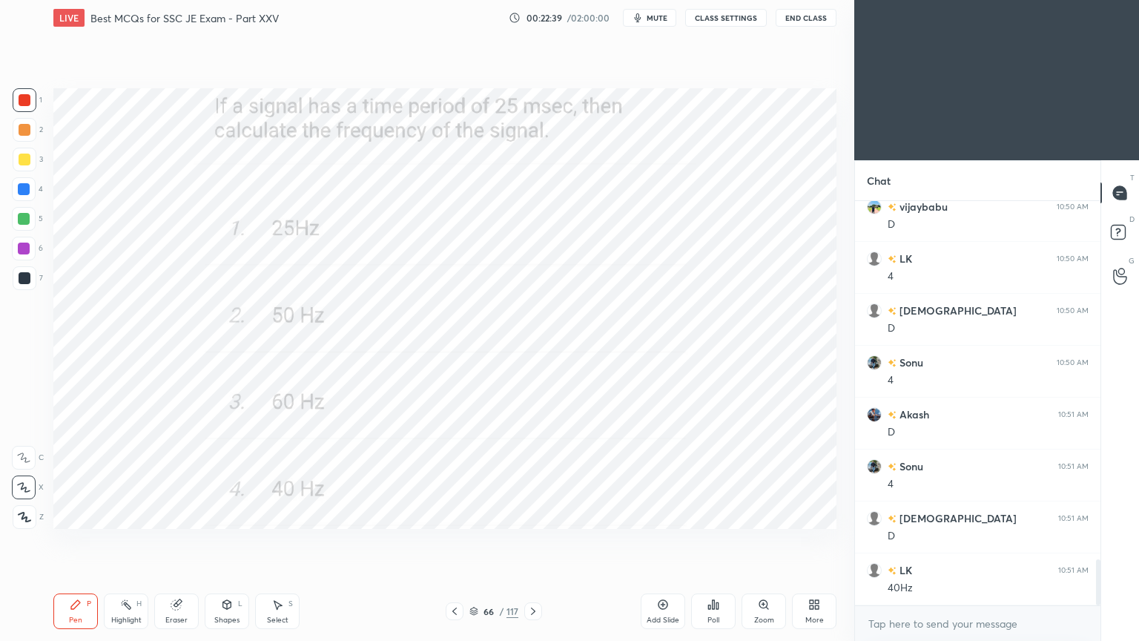
scroll to position [3181, 0]
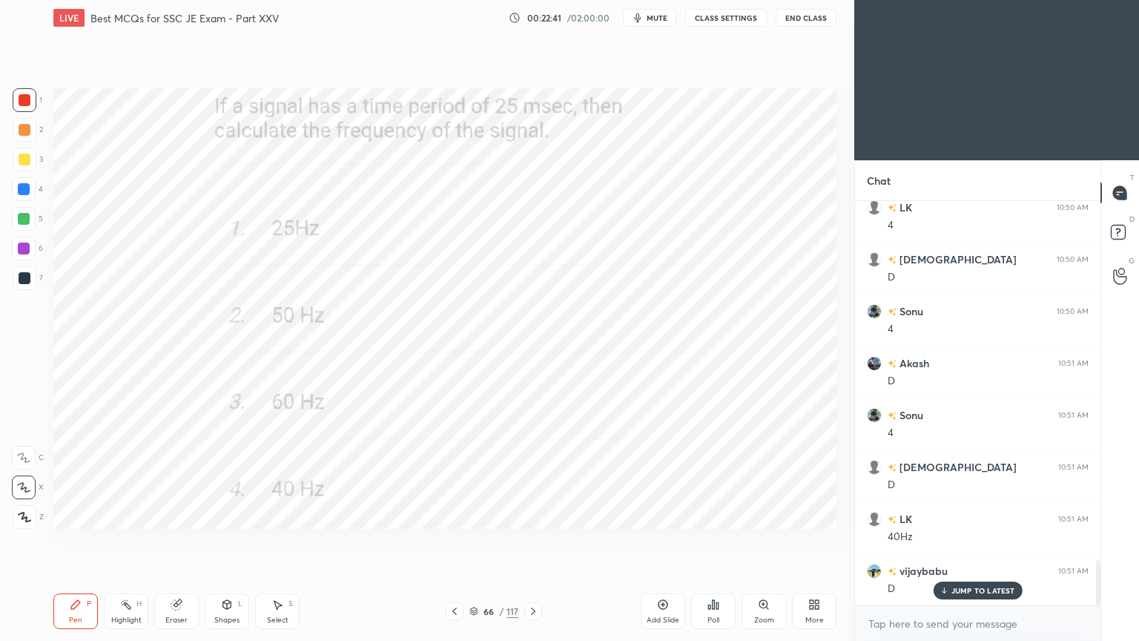
click at [534, 541] on icon at bounding box center [533, 611] width 12 height 12
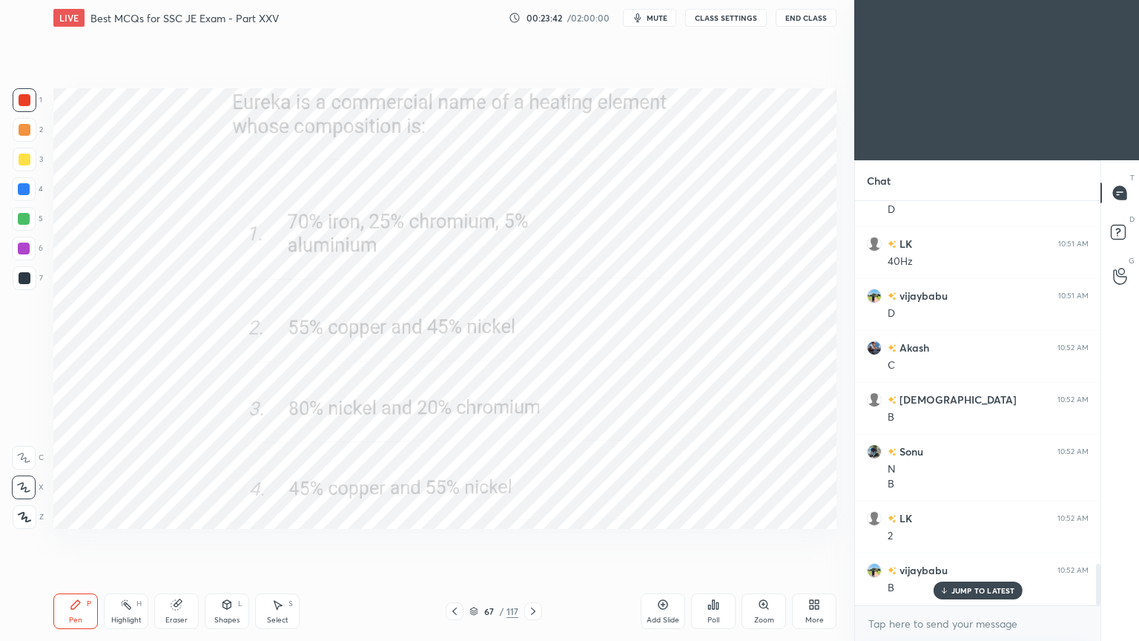
scroll to position [3507, 0]
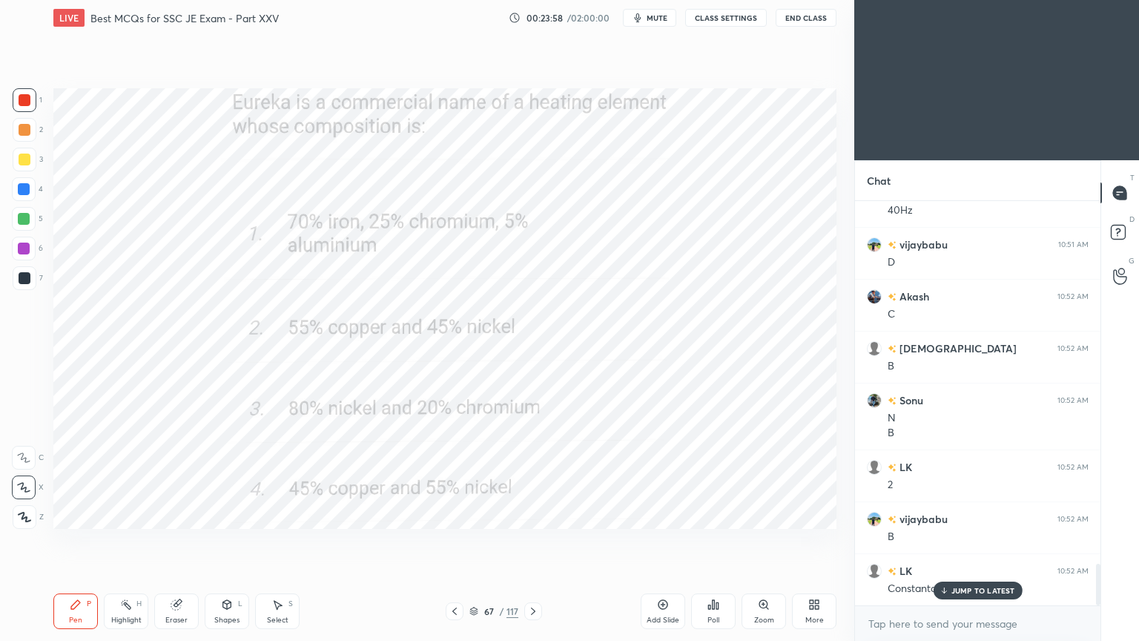
click at [532, 541] on icon at bounding box center [533, 611] width 12 height 12
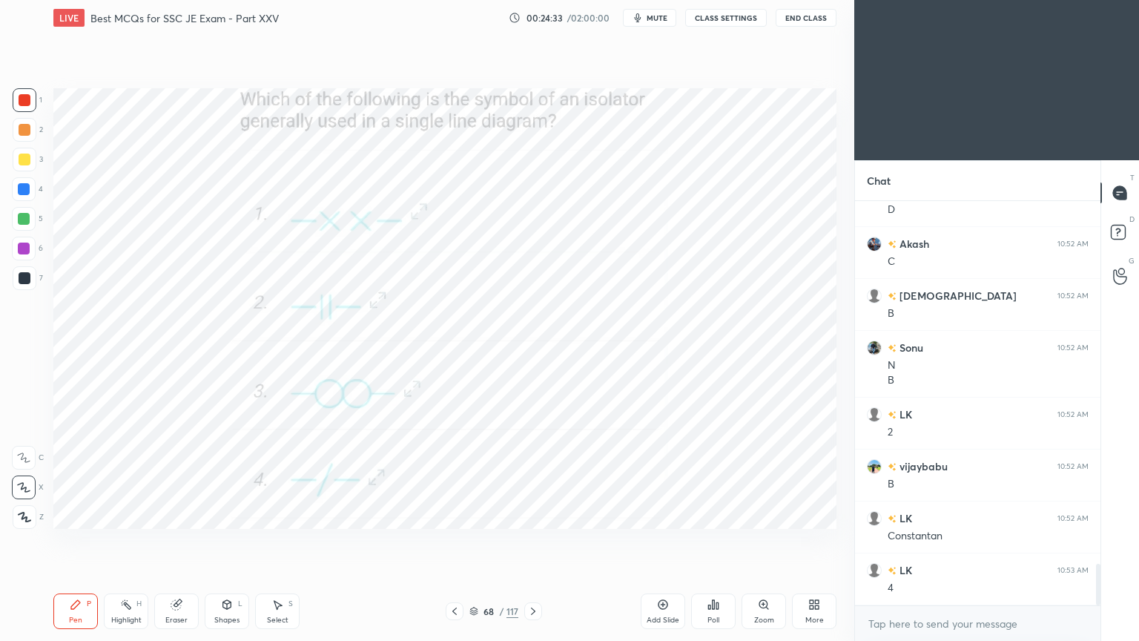
click at [528, 541] on icon at bounding box center [533, 611] width 12 height 12
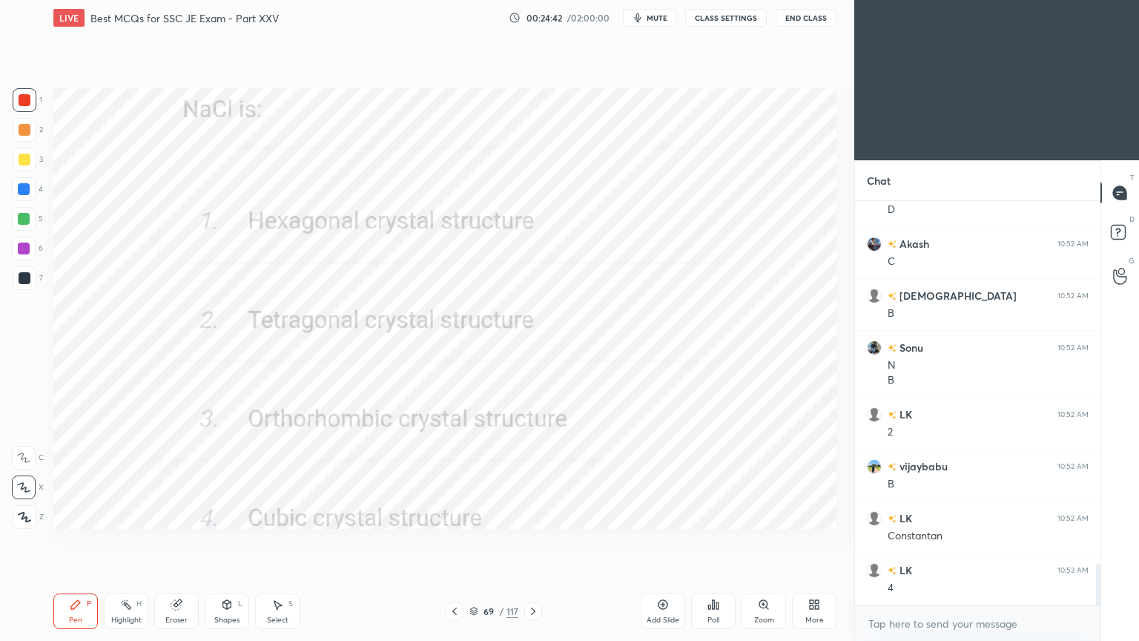
click at [248, 504] on div "Setting up your live class Poll for secs No correct answer Start poll" at bounding box center [444, 309] width 795 height 546
click at [265, 505] on div "Setting up your live class Poll for secs No correct answer Start poll" at bounding box center [444, 309] width 795 height 546
click at [529, 541] on icon at bounding box center [533, 611] width 12 height 12
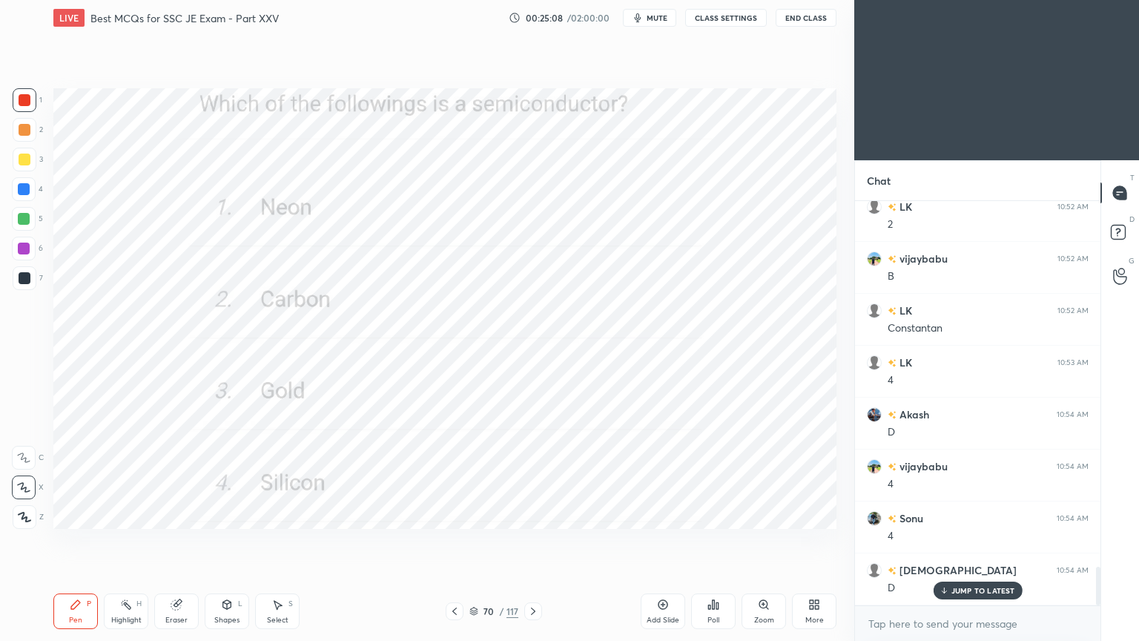
scroll to position [3819, 0]
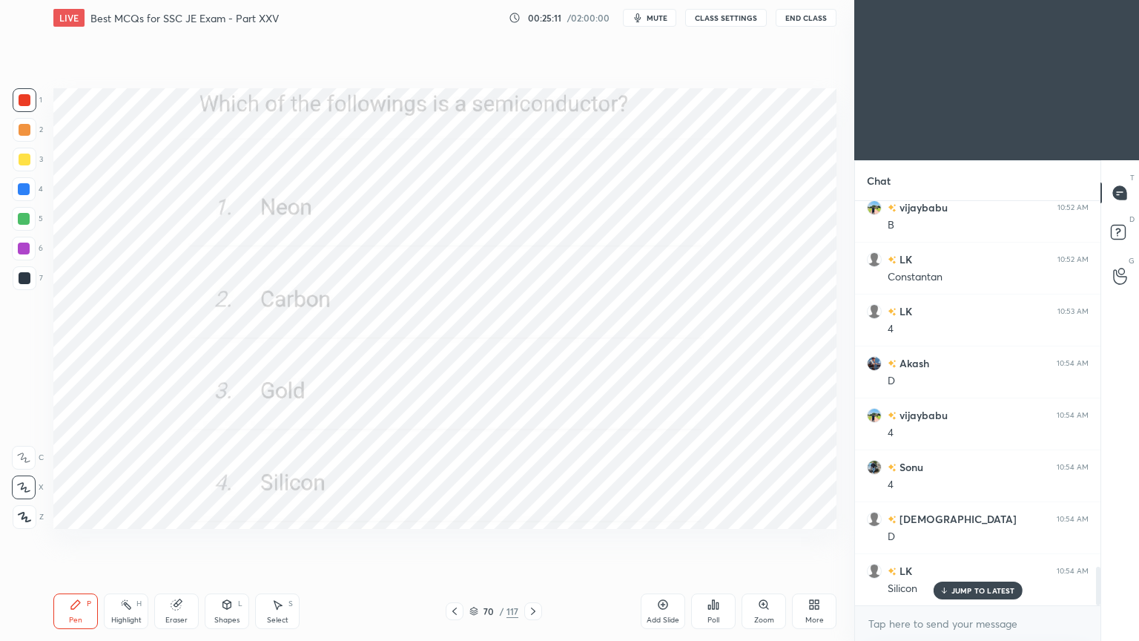
click at [535, 541] on icon at bounding box center [533, 611] width 12 height 12
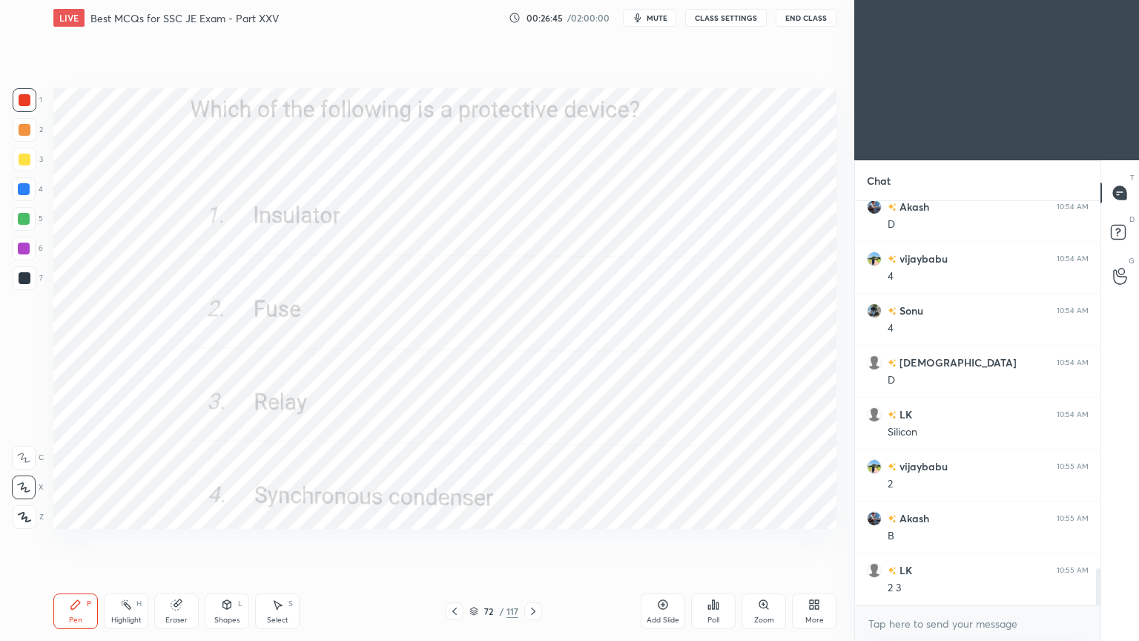
scroll to position [4026, 0]
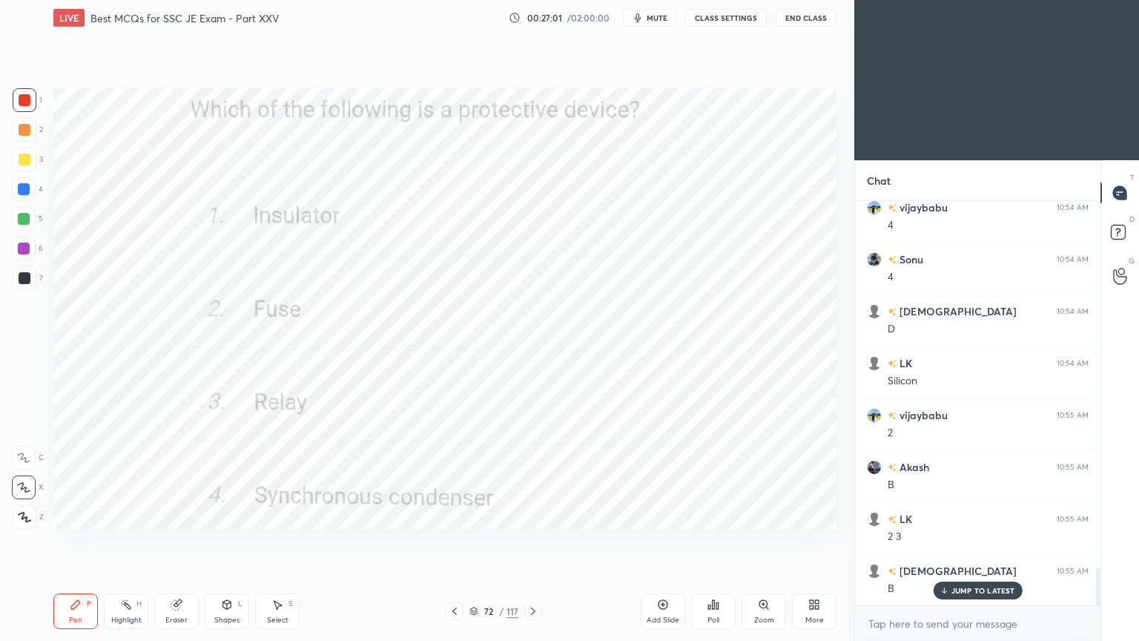
click at [531, 541] on icon at bounding box center [533, 611] width 12 height 12
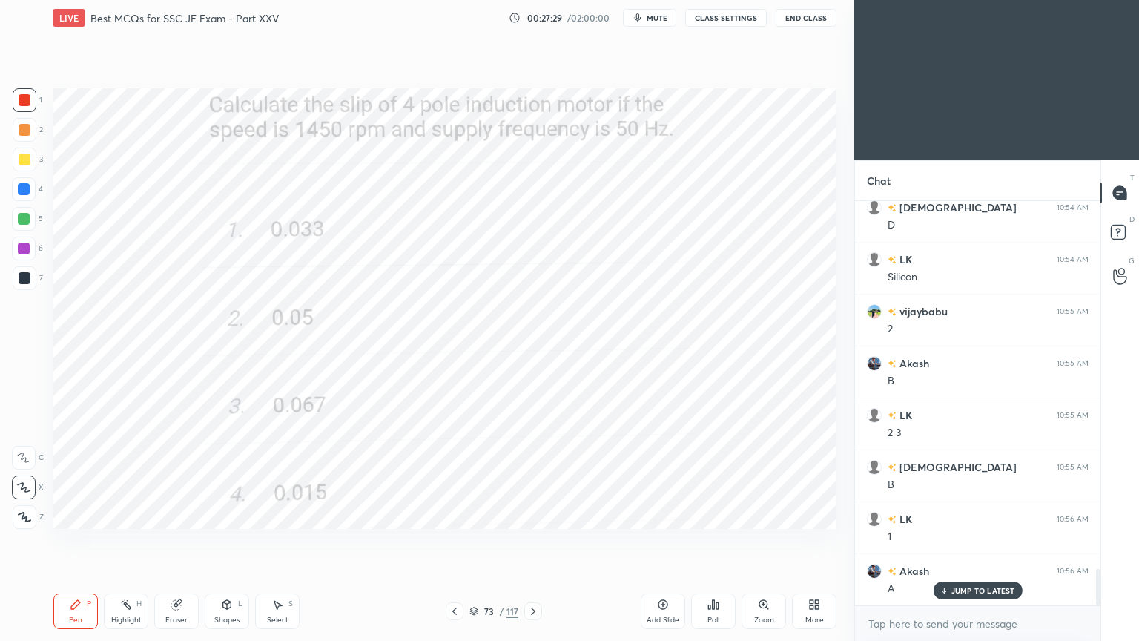
scroll to position [4183, 0]
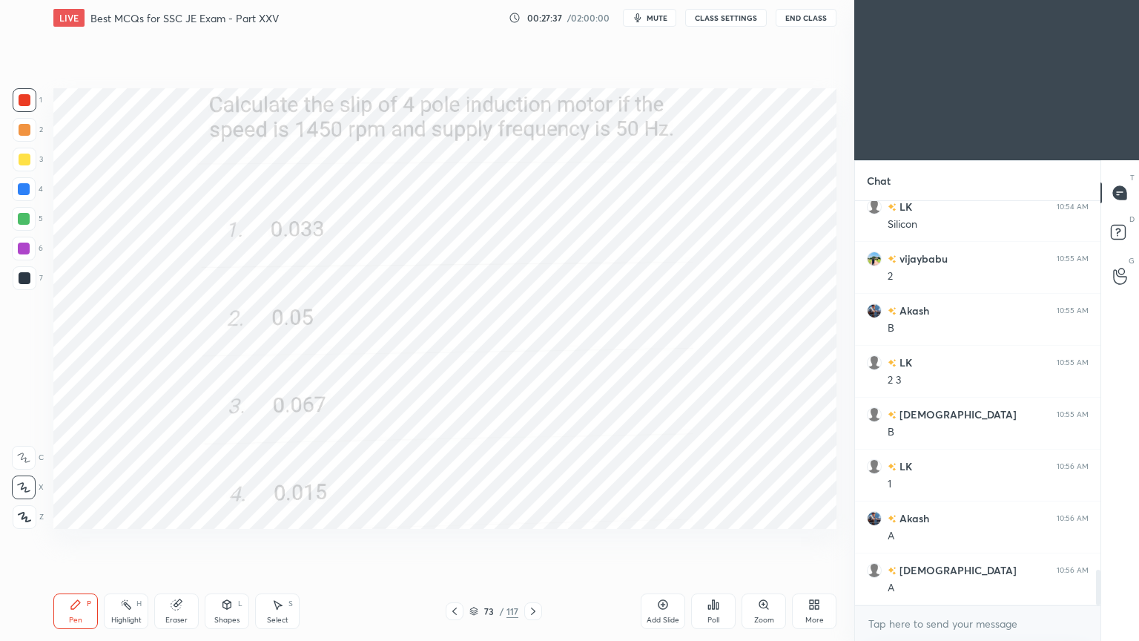
click at [528, 541] on icon at bounding box center [533, 611] width 12 height 12
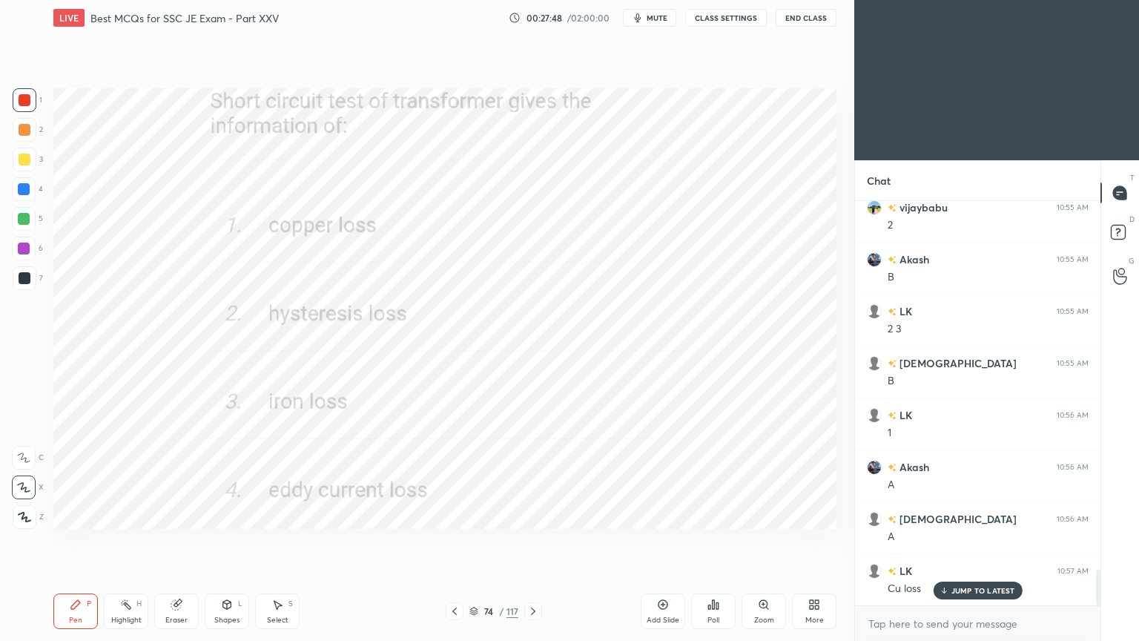
click at [532, 541] on icon at bounding box center [533, 610] width 4 height 7
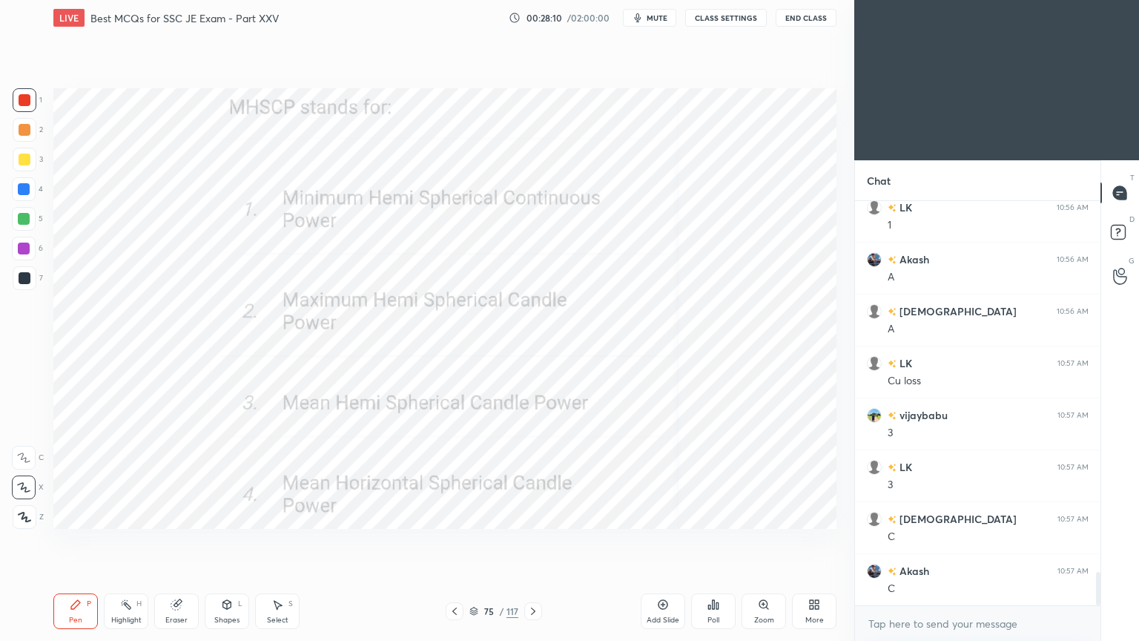
scroll to position [4494, 0]
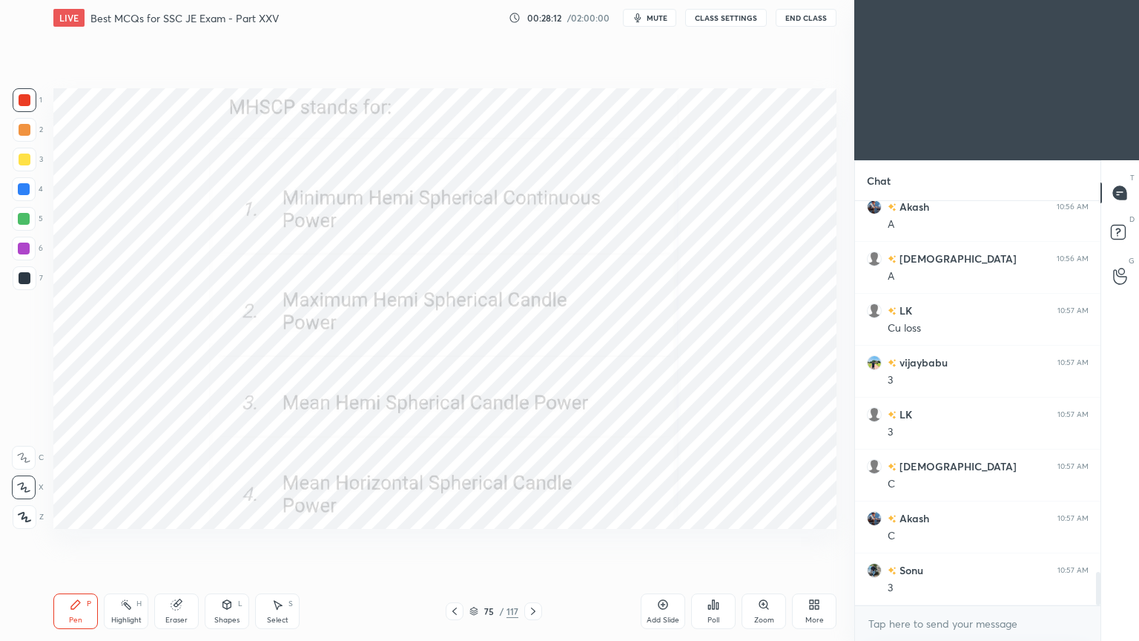
click at [534, 541] on icon at bounding box center [533, 610] width 4 height 7
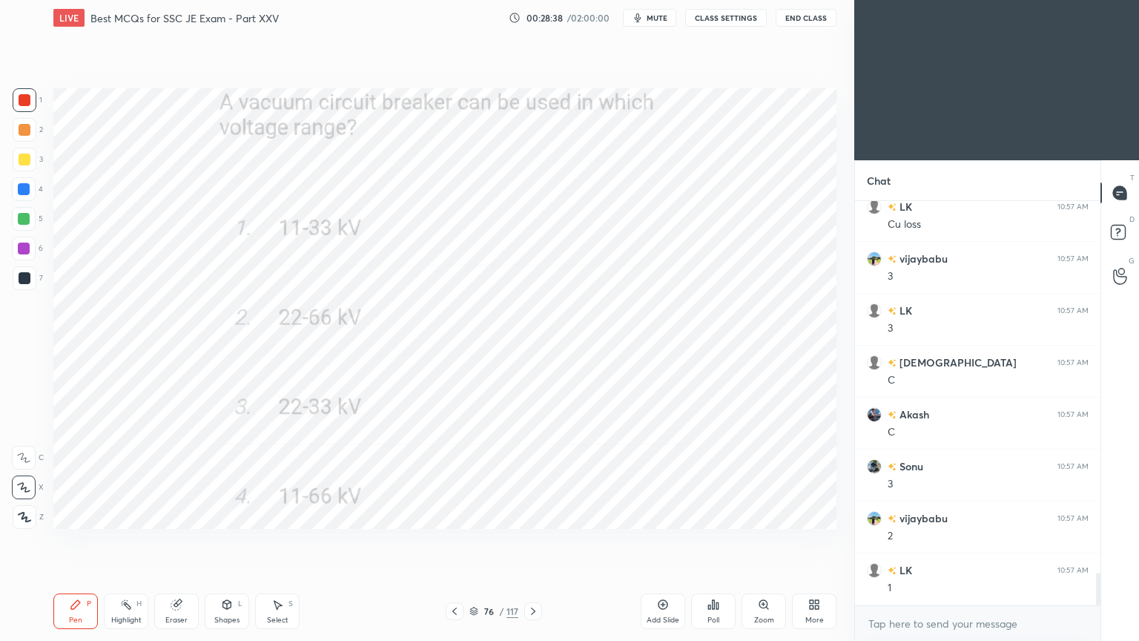
scroll to position [4649, 0]
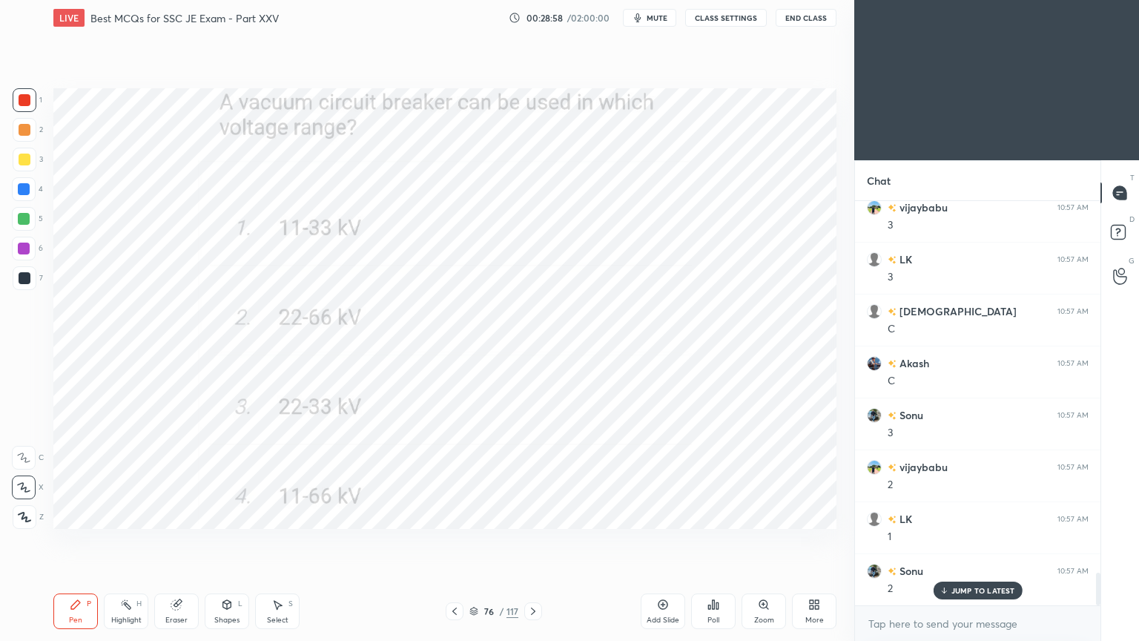
click at [168, 541] on div "Eraser" at bounding box center [176, 619] width 22 height 7
click at [18, 519] on span "Erase all" at bounding box center [24, 517] width 22 height 10
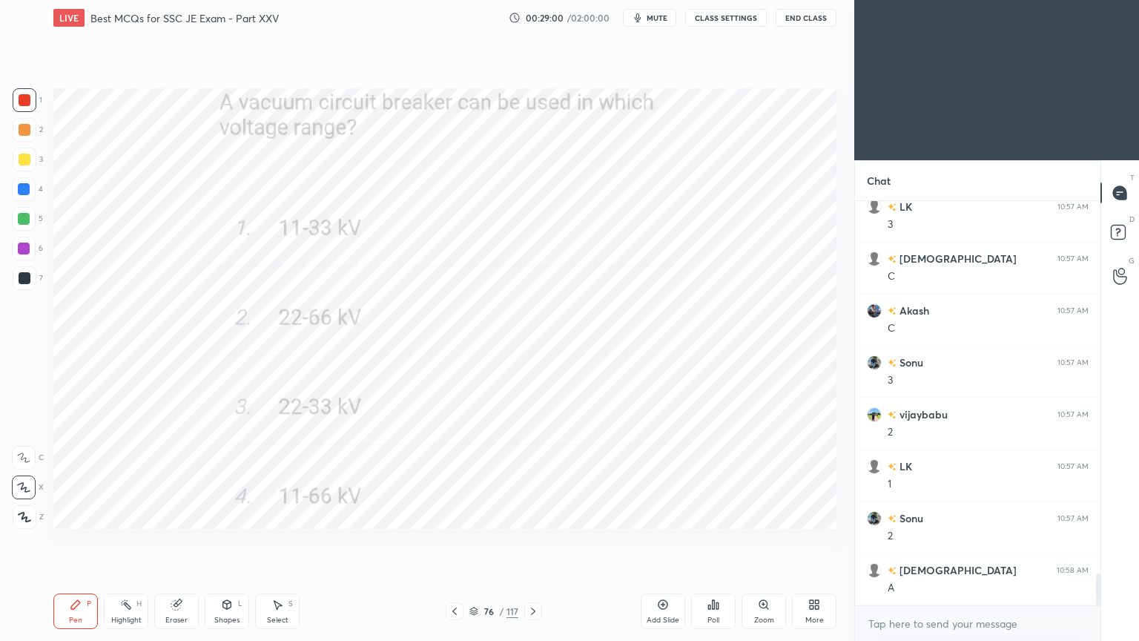
click at [82, 541] on div "Pen" at bounding box center [75, 619] width 13 height 7
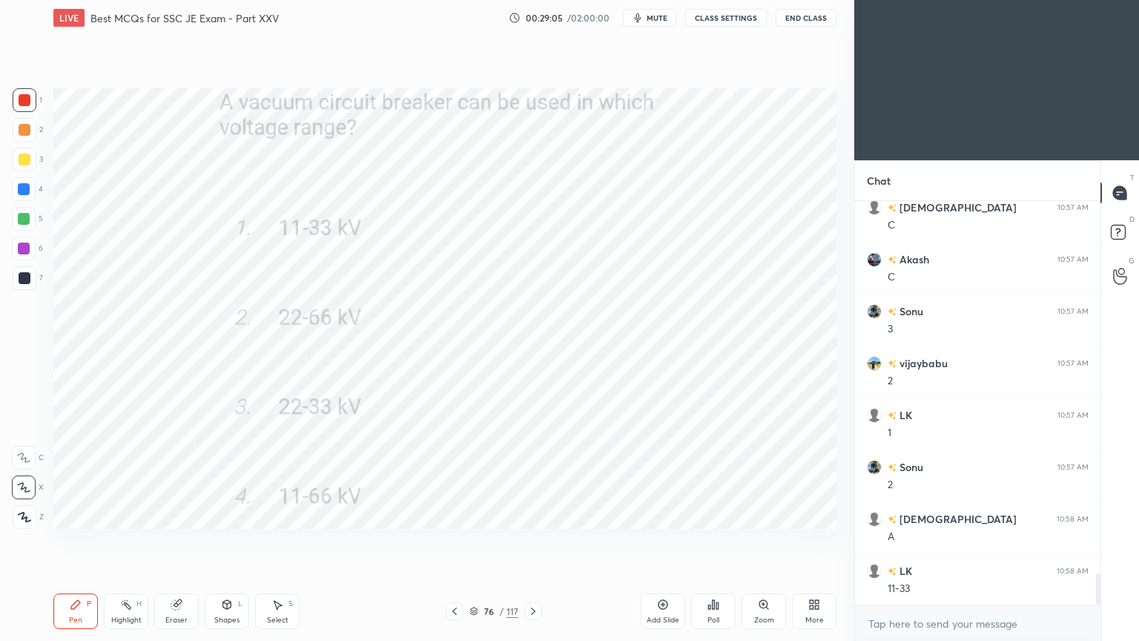
click at [530, 541] on icon at bounding box center [533, 611] width 12 height 12
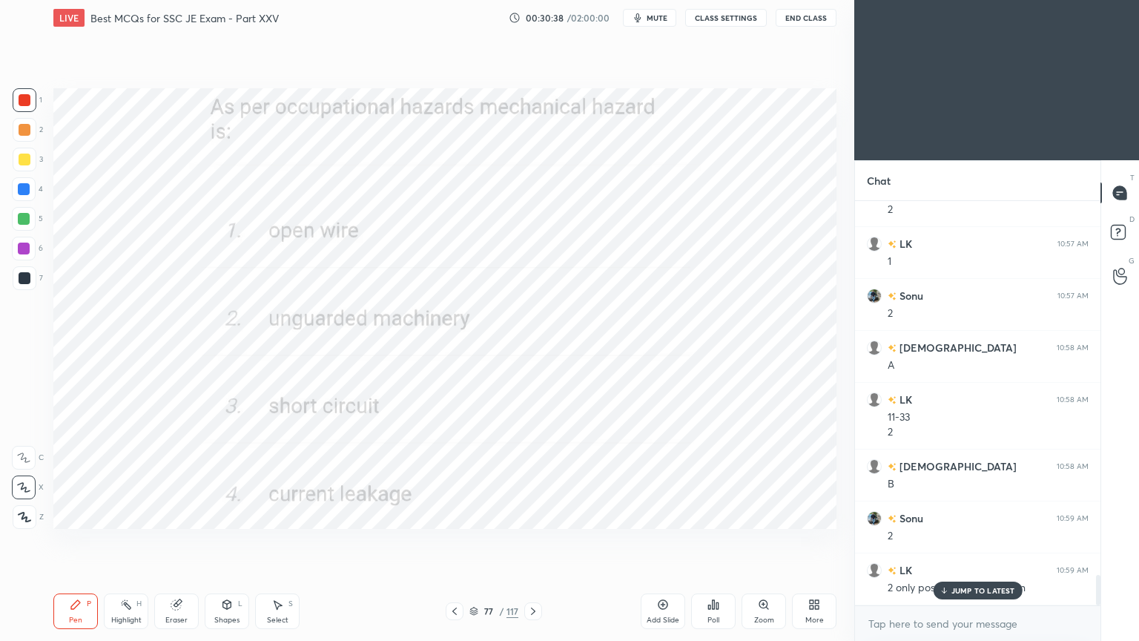
scroll to position [4976, 0]
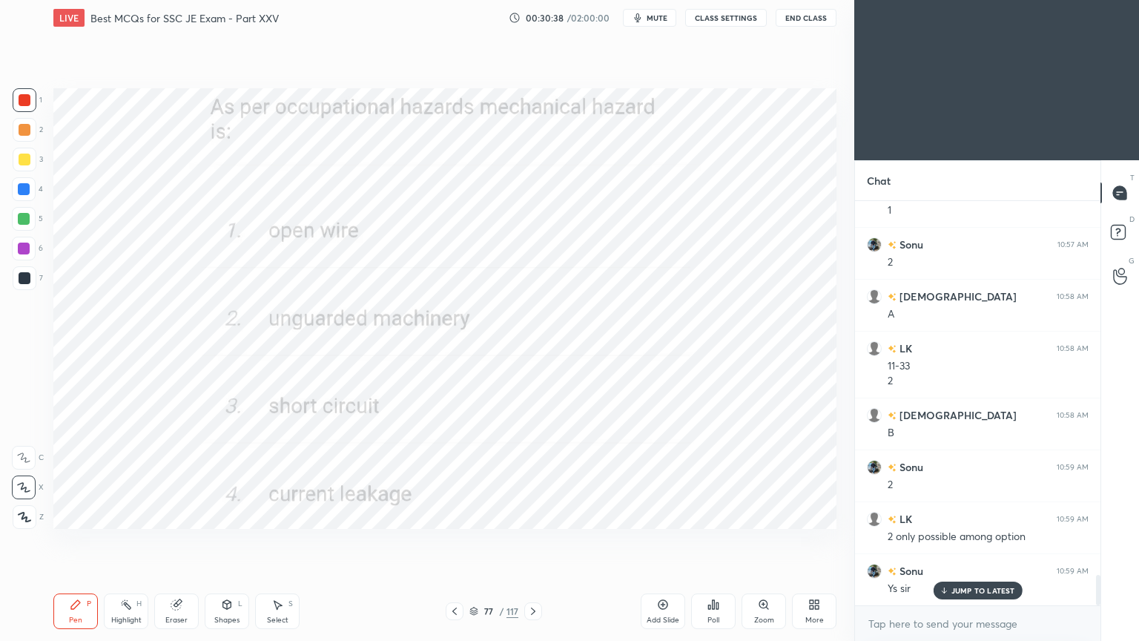
click at [525, 541] on div at bounding box center [533, 611] width 18 height 18
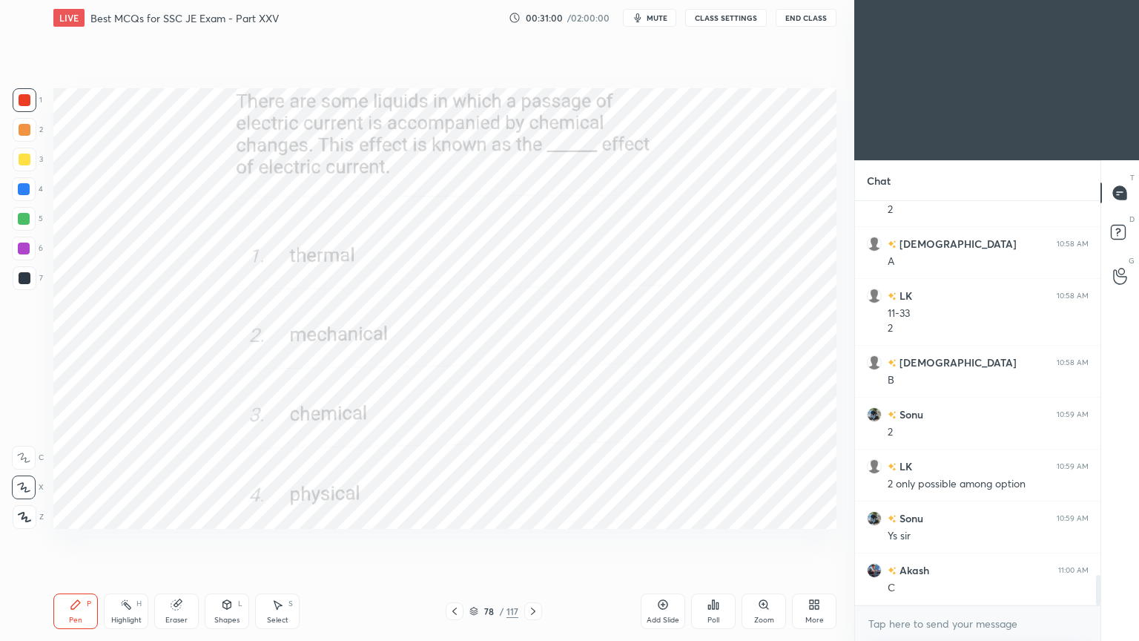
scroll to position [5080, 0]
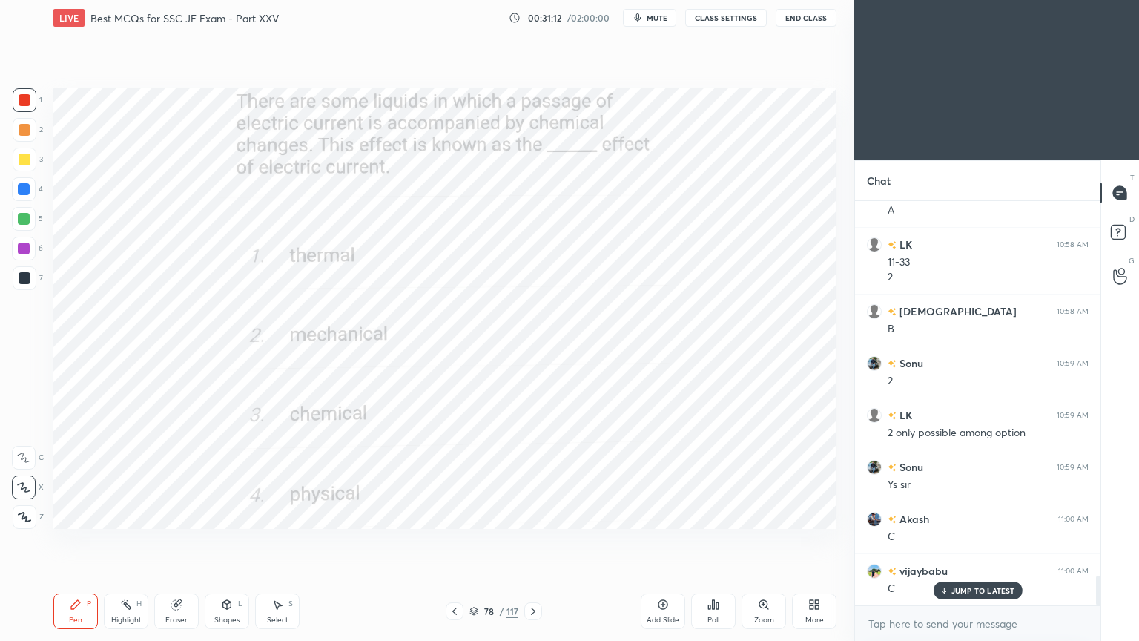
click at [532, 541] on icon at bounding box center [533, 611] width 12 height 12
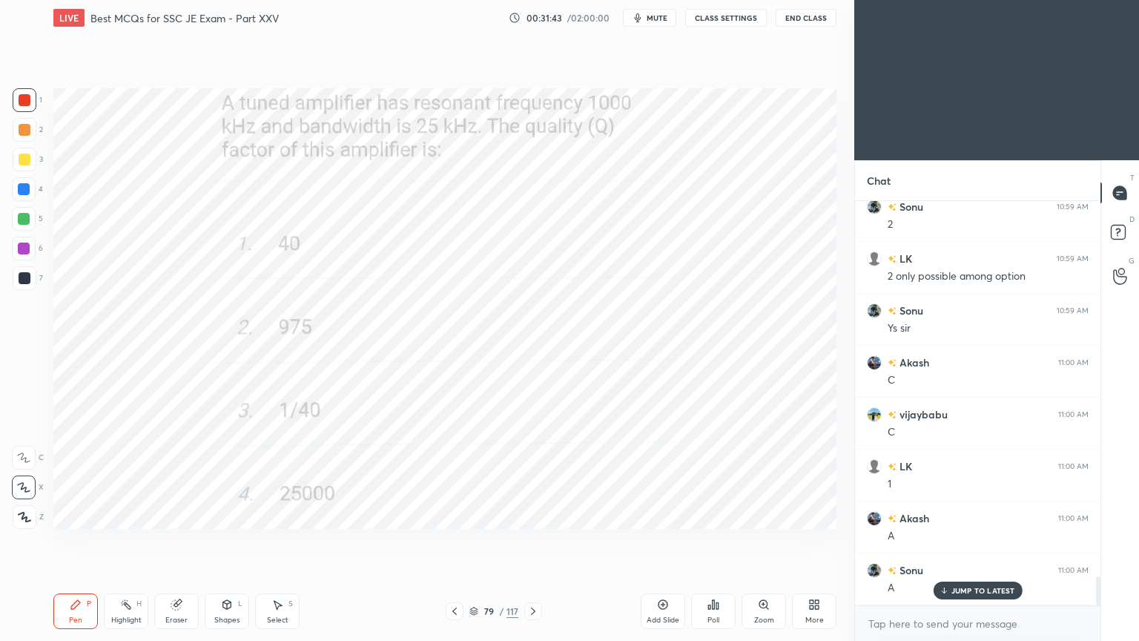
scroll to position [5287, 0]
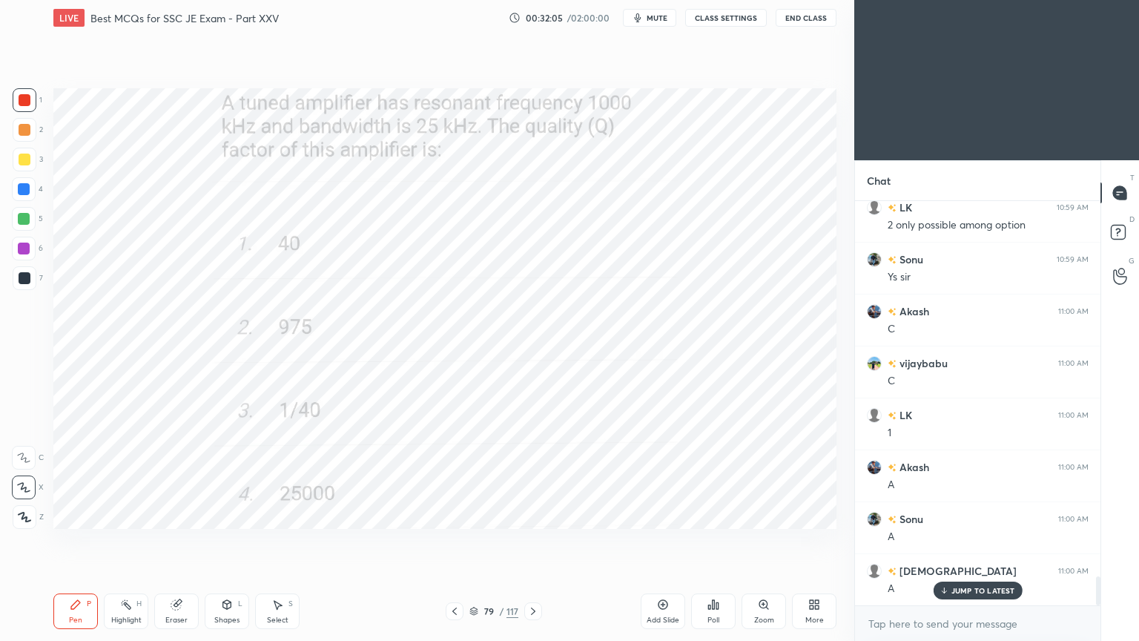
click at [528, 541] on icon at bounding box center [533, 611] width 12 height 12
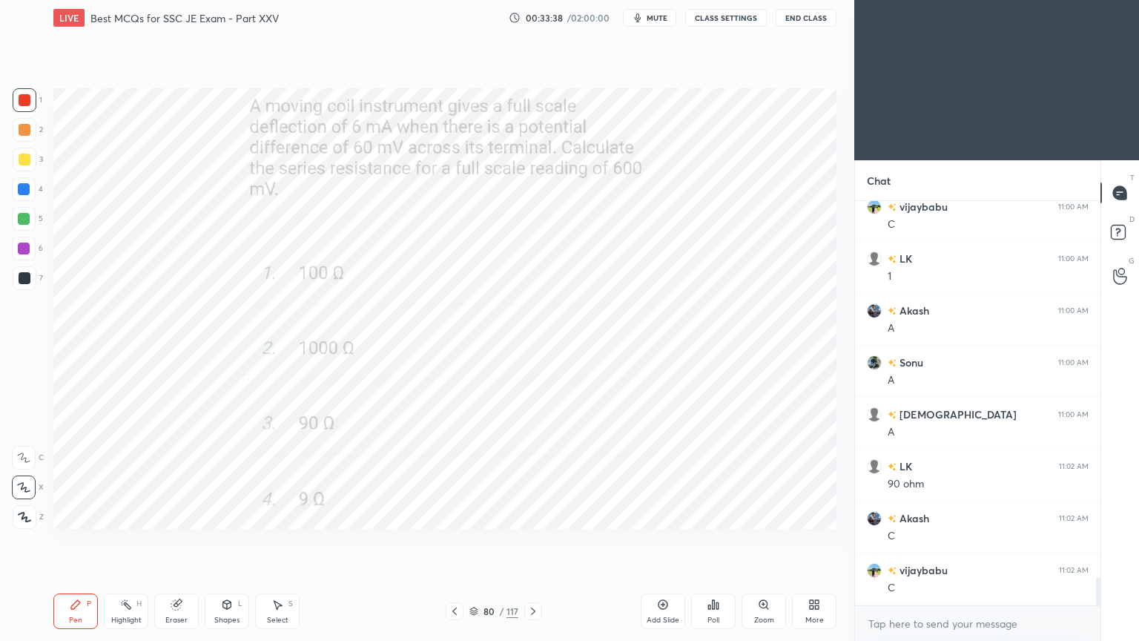
scroll to position [5495, 0]
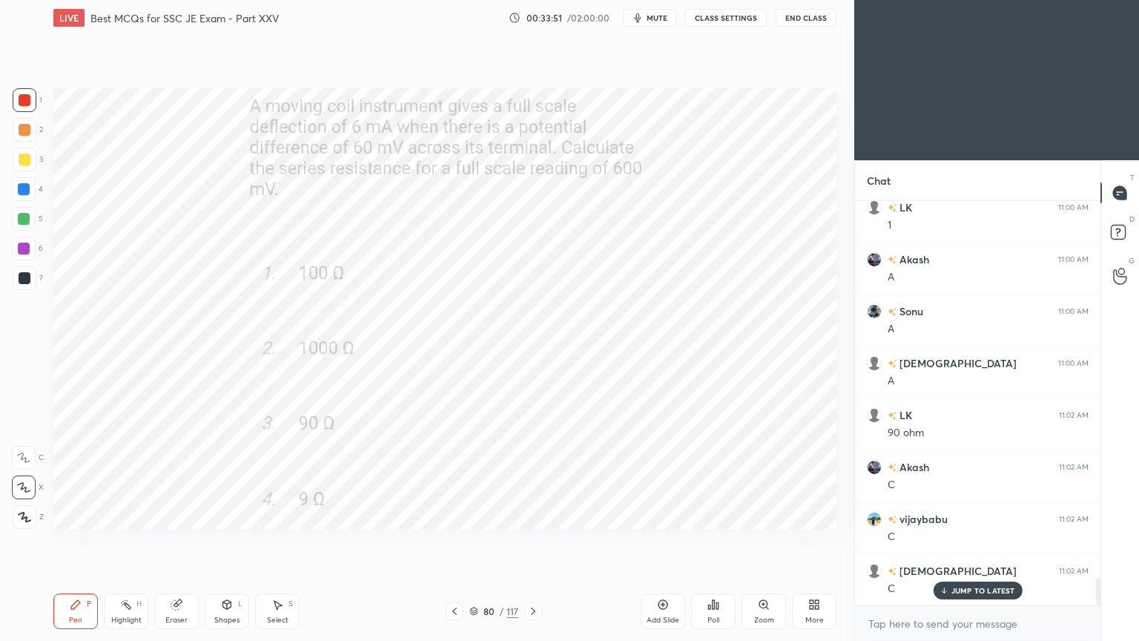
click at [531, 541] on icon at bounding box center [533, 610] width 4 height 7
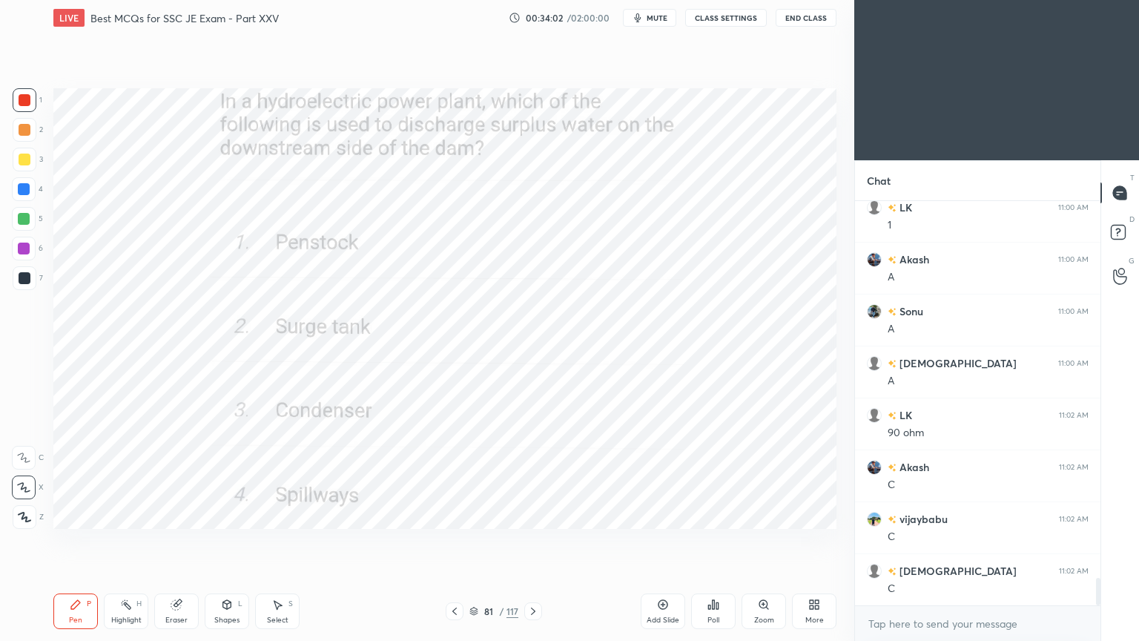
scroll to position [5548, 0]
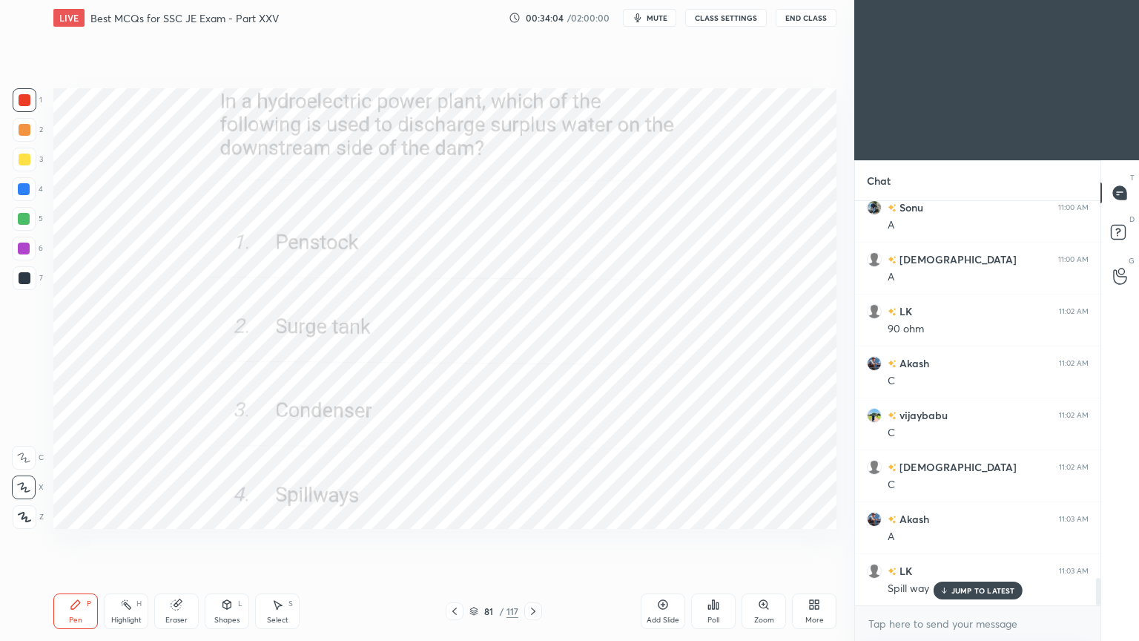
click at [537, 541] on icon at bounding box center [533, 611] width 12 height 12
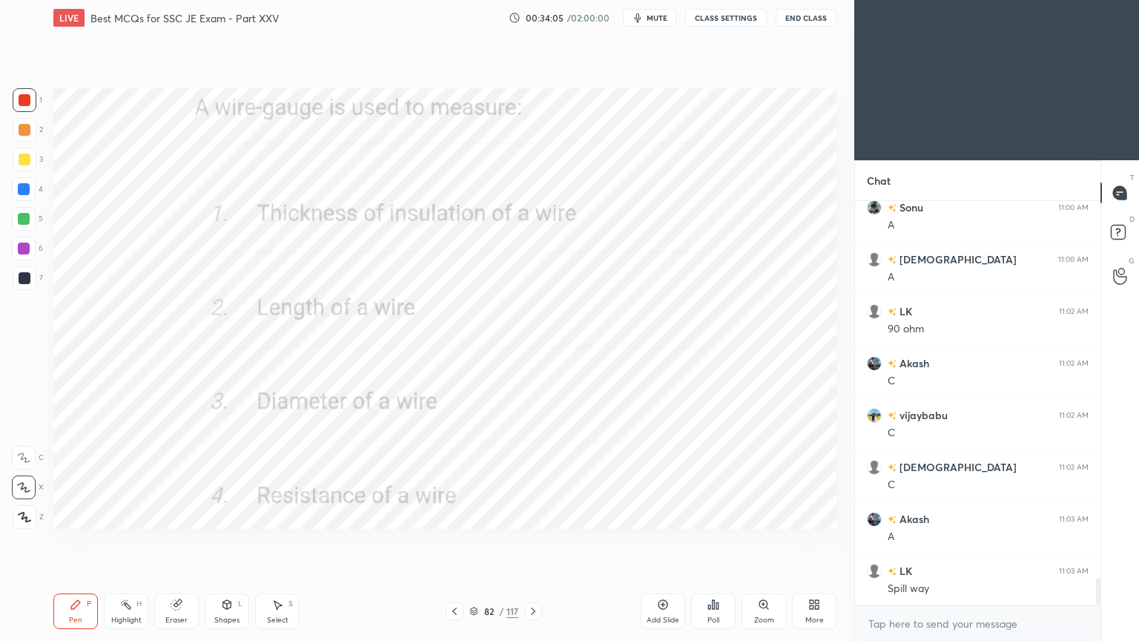
scroll to position [5651, 0]
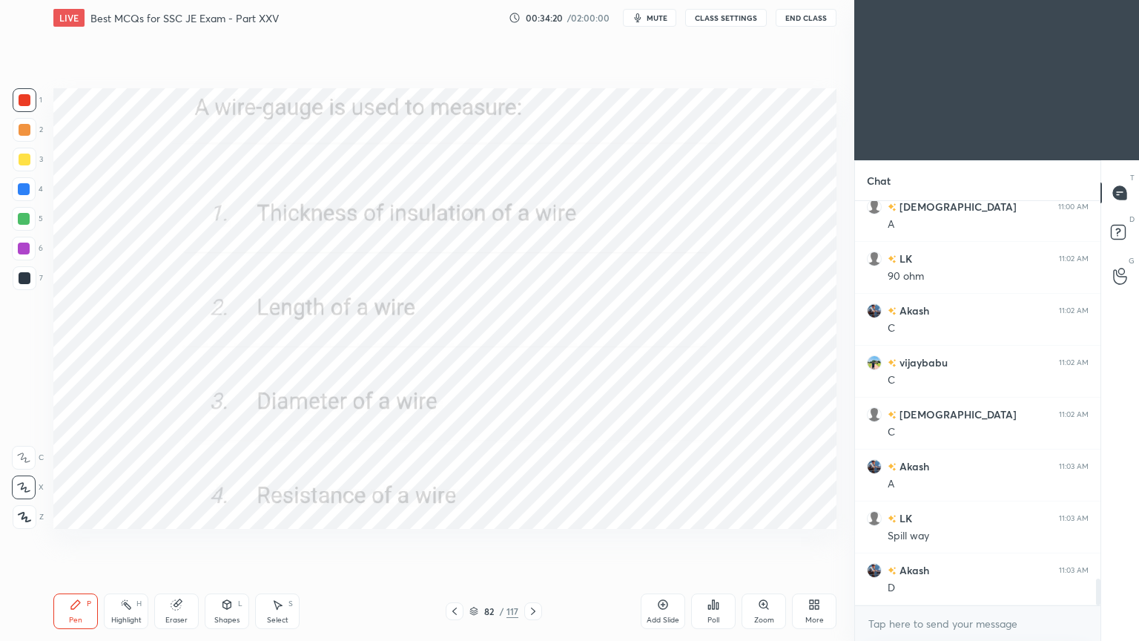
click at [528, 541] on icon at bounding box center [533, 611] width 12 height 12
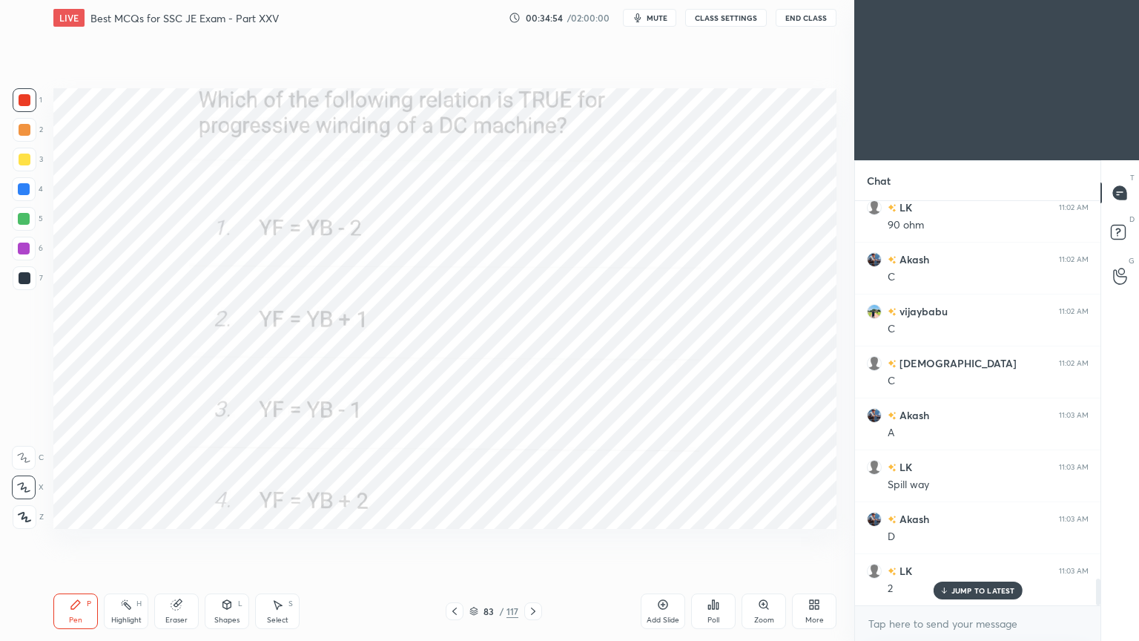
scroll to position [5755, 0]
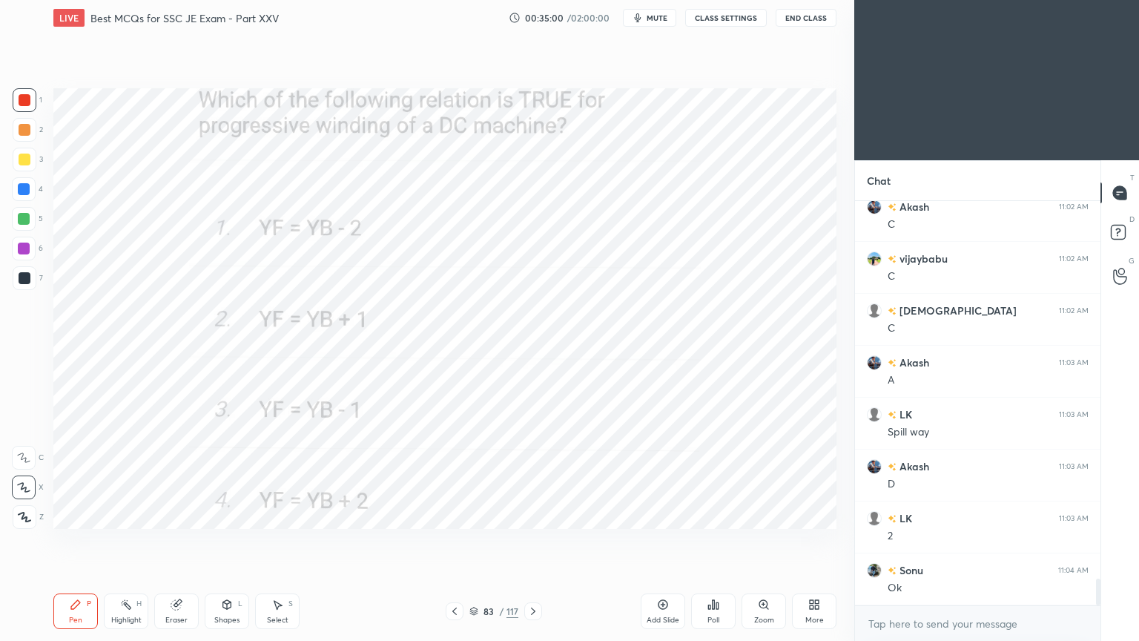
click at [528, 541] on icon at bounding box center [533, 611] width 12 height 12
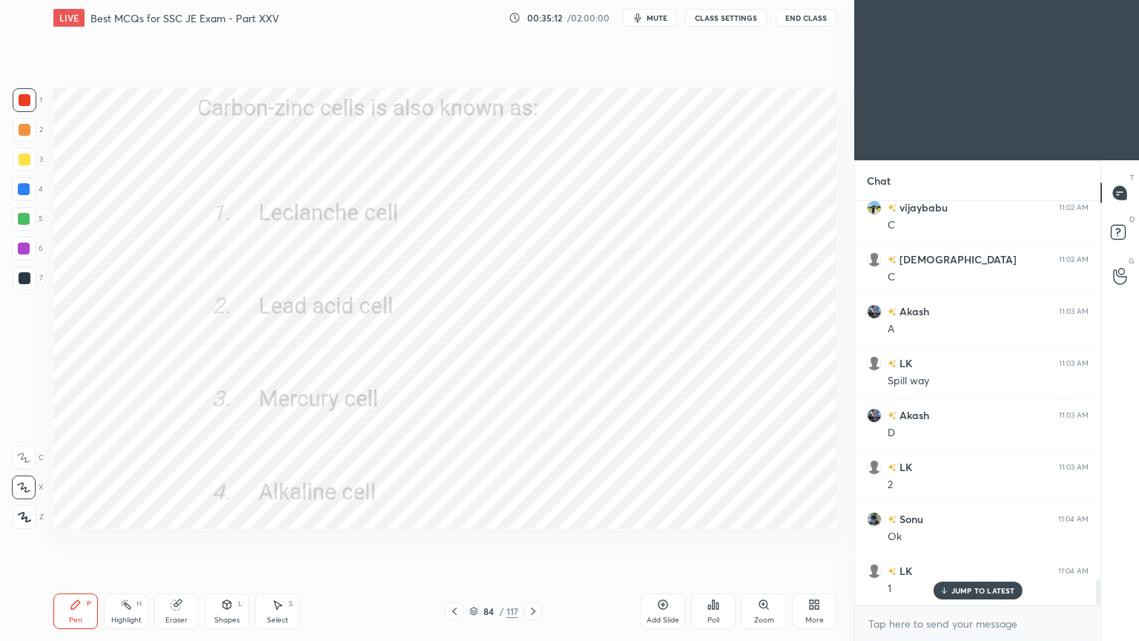
scroll to position [5859, 0]
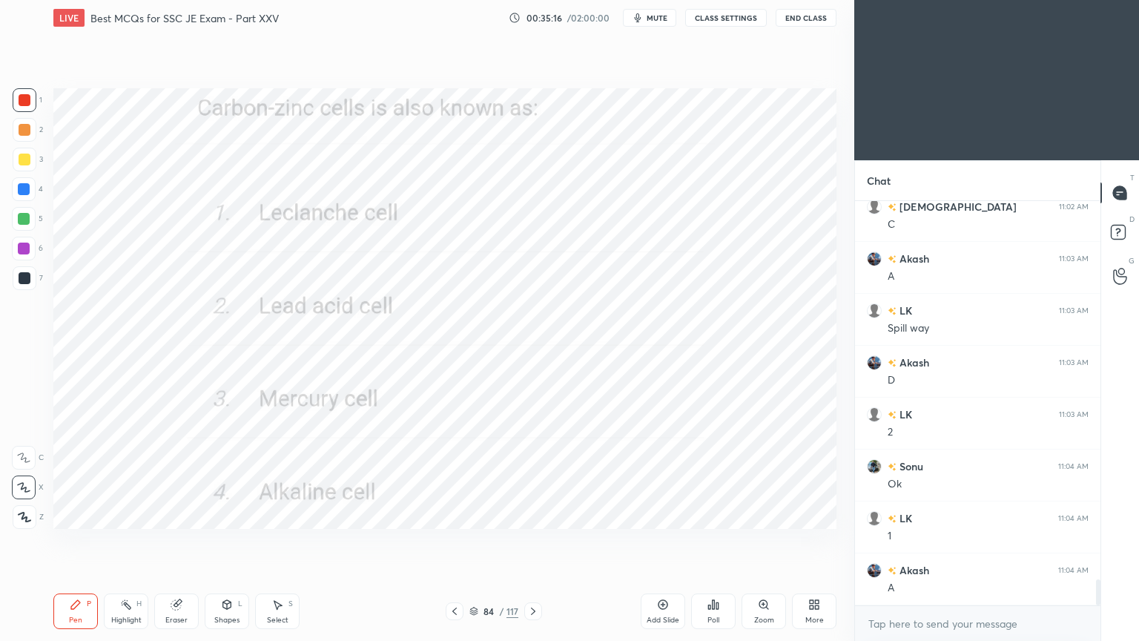
click at [522, 539] on div "Setting up your live class Poll for secs No correct answer Start poll" at bounding box center [444, 309] width 795 height 546
click at [530, 541] on icon at bounding box center [533, 611] width 12 height 12
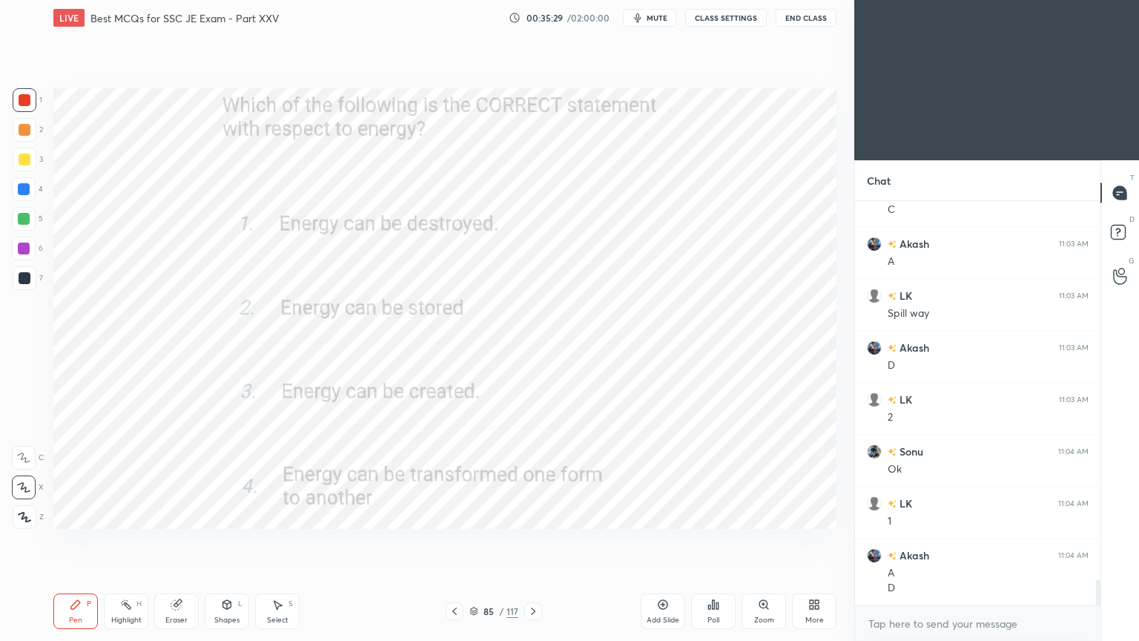
scroll to position [5925, 0]
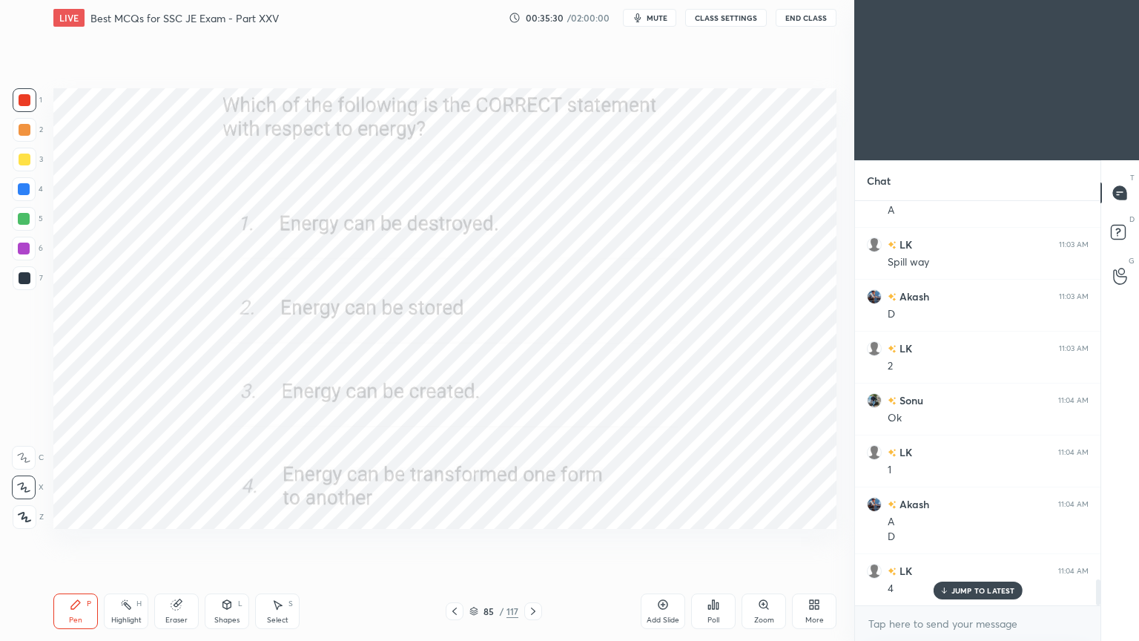
click at [535, 541] on icon at bounding box center [533, 611] width 12 height 12
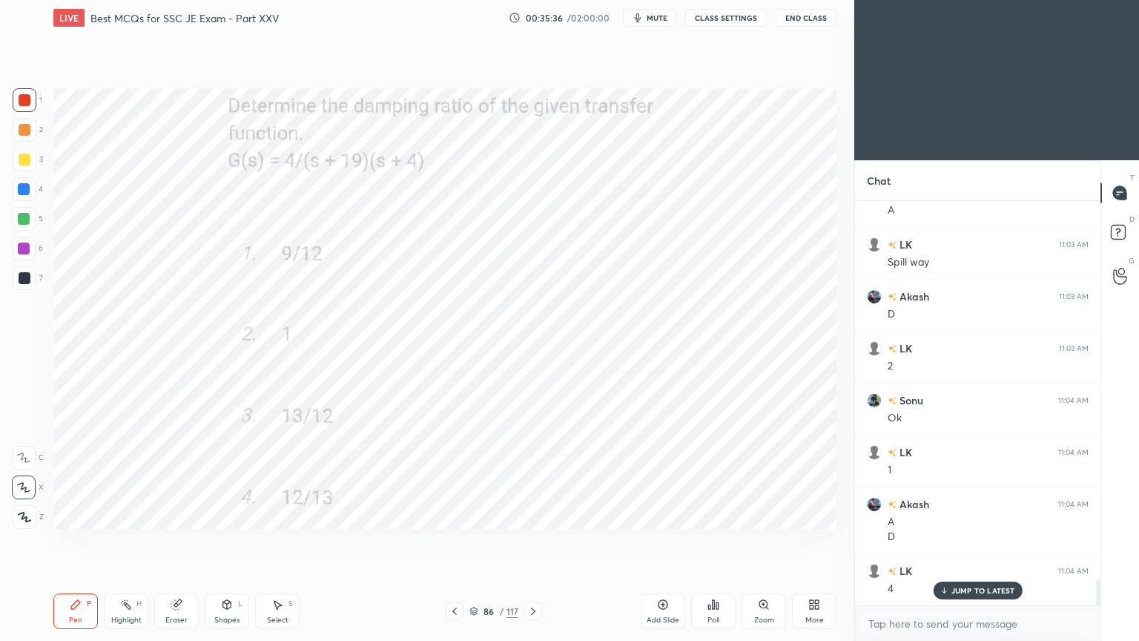
click at [531, 541] on icon at bounding box center [533, 611] width 12 height 12
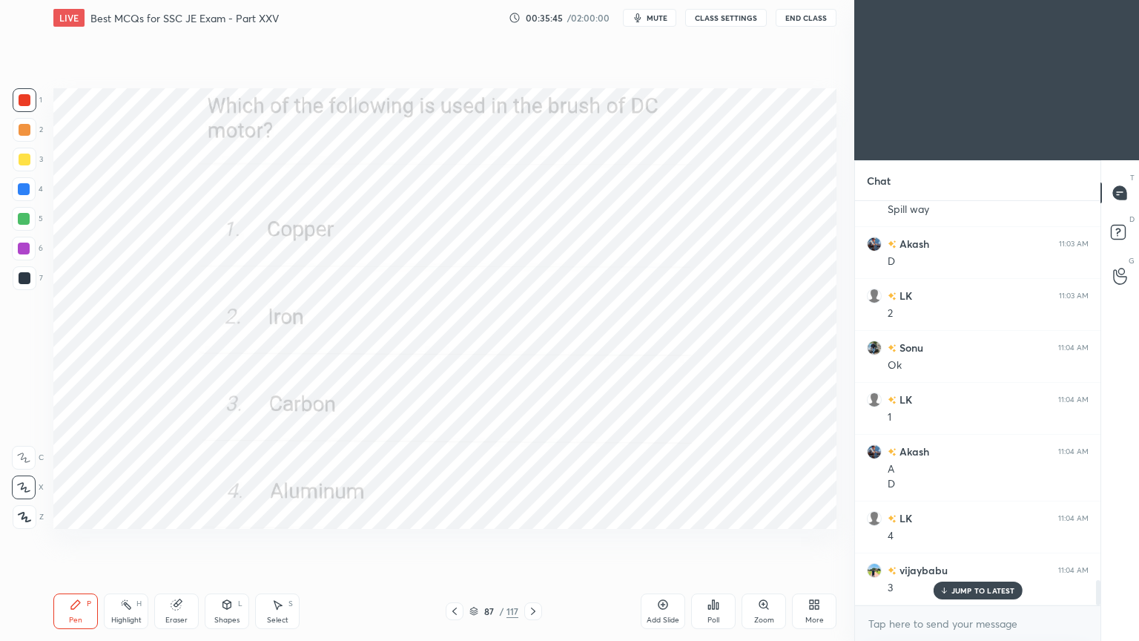
scroll to position [6029, 0]
click at [527, 541] on icon at bounding box center [533, 611] width 12 height 12
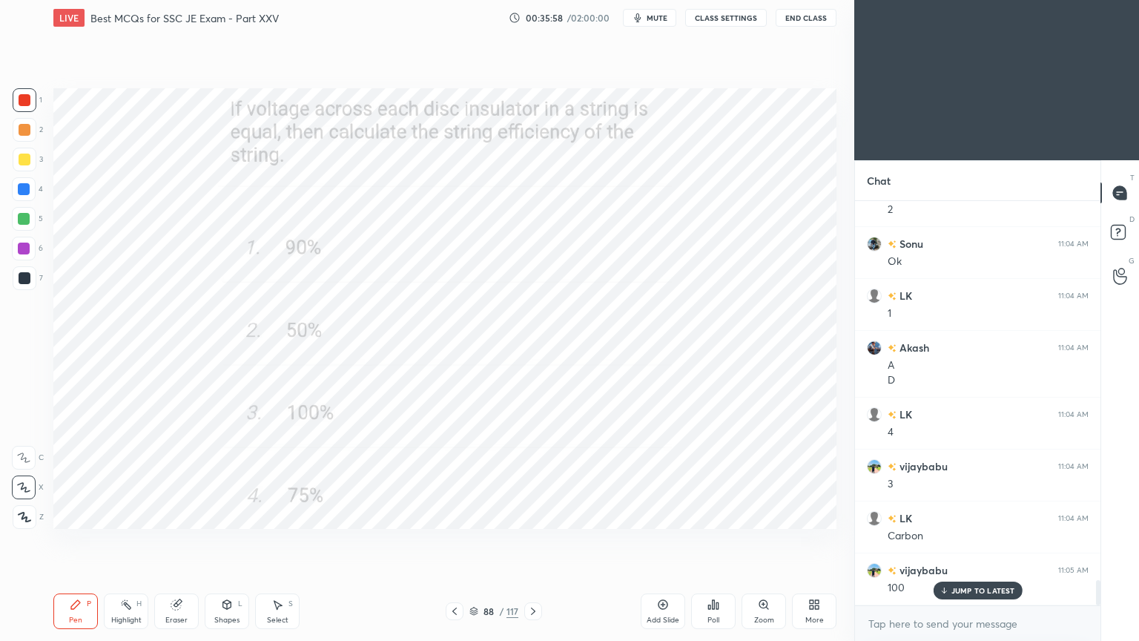
scroll to position [6133, 0]
click at [534, 541] on icon at bounding box center [533, 611] width 12 height 12
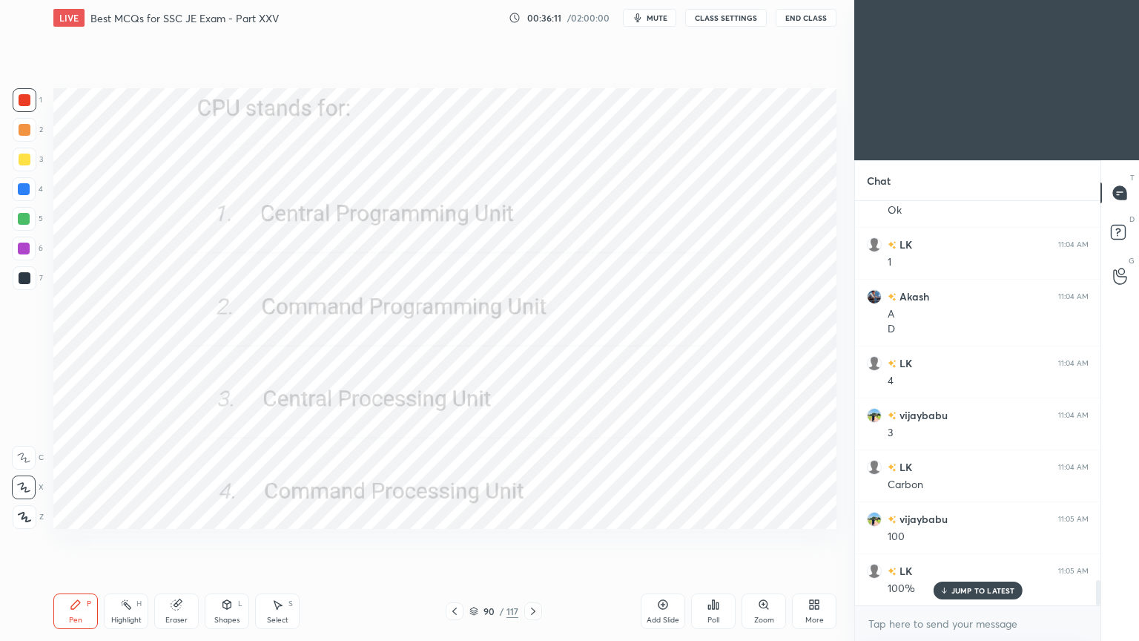
click at [530, 541] on icon at bounding box center [533, 611] width 12 height 12
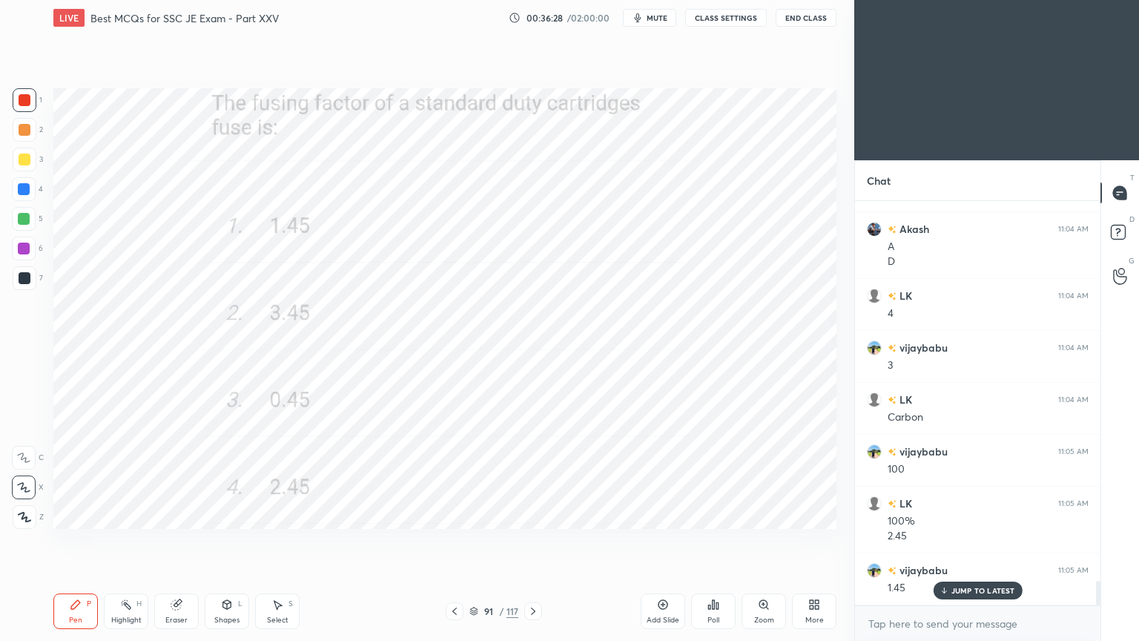
scroll to position [6251, 0]
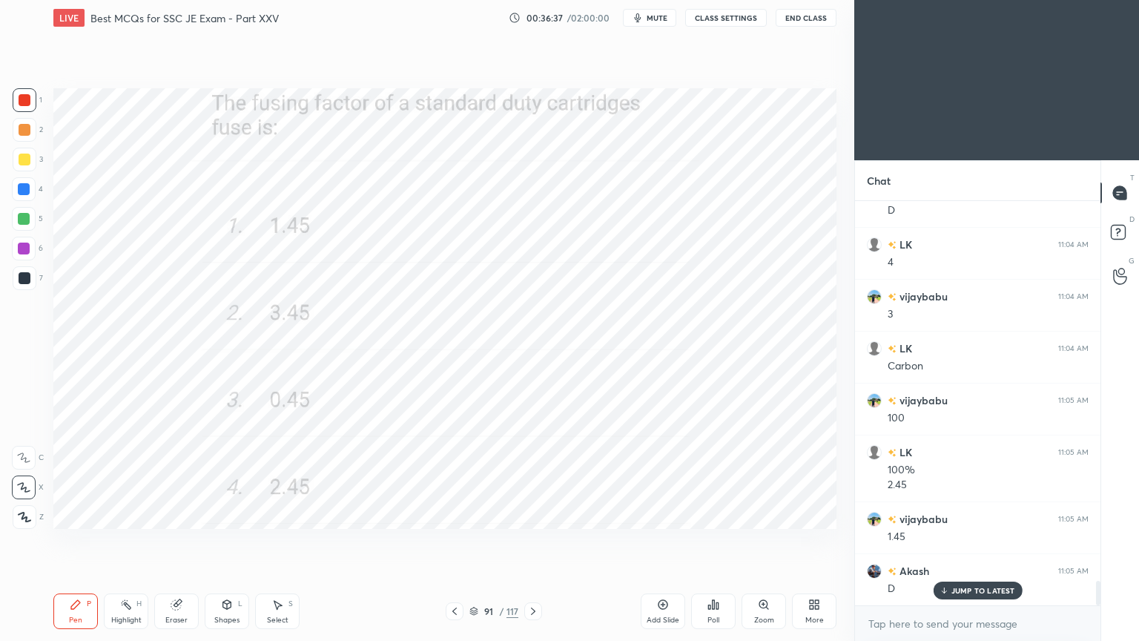
click at [531, 541] on icon at bounding box center [533, 611] width 12 height 12
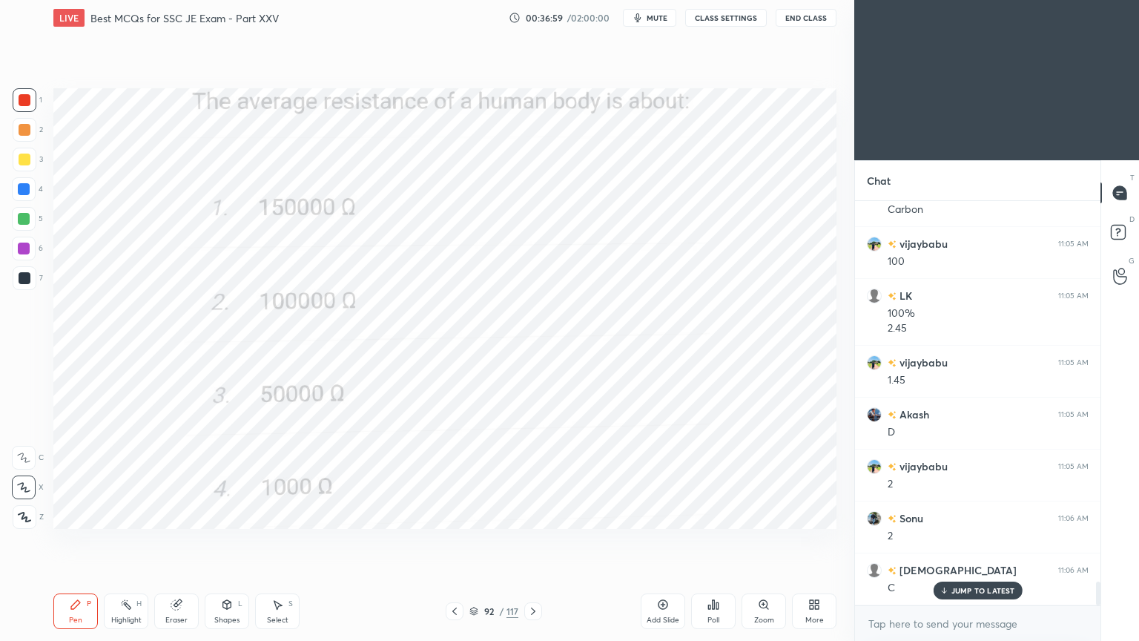
scroll to position [6459, 0]
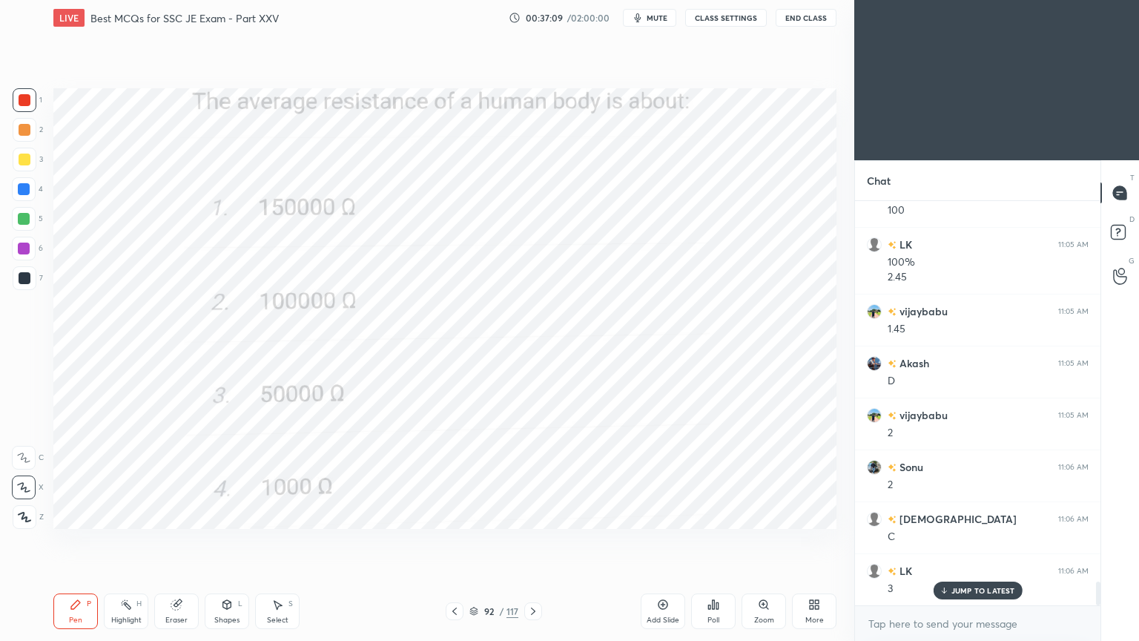
click at [534, 541] on icon at bounding box center [533, 611] width 12 height 12
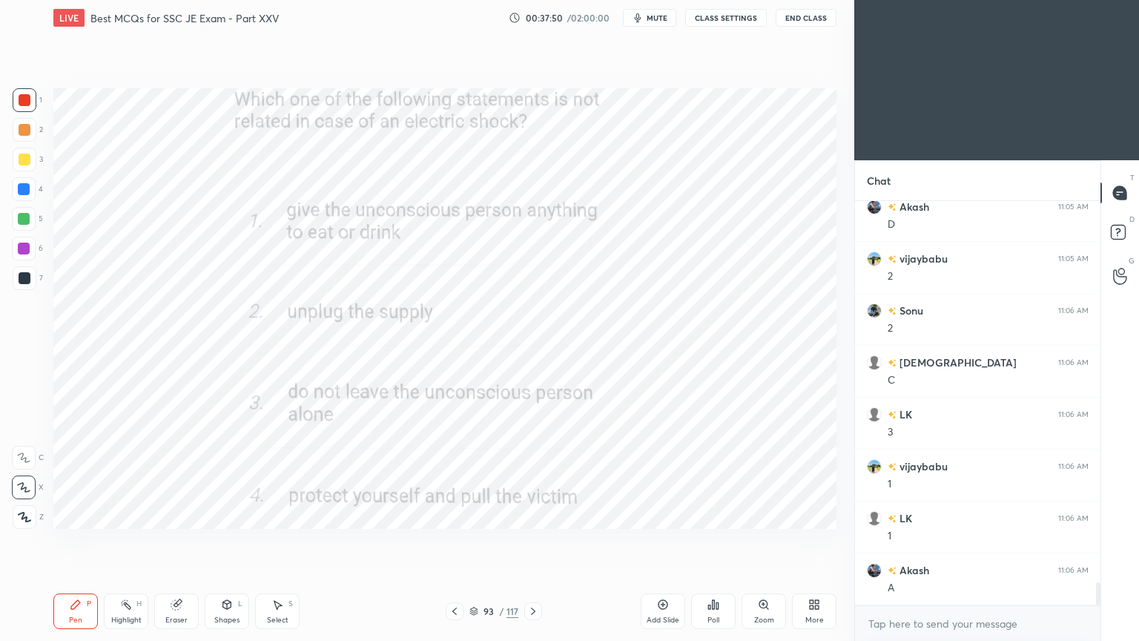
scroll to position [6667, 0]
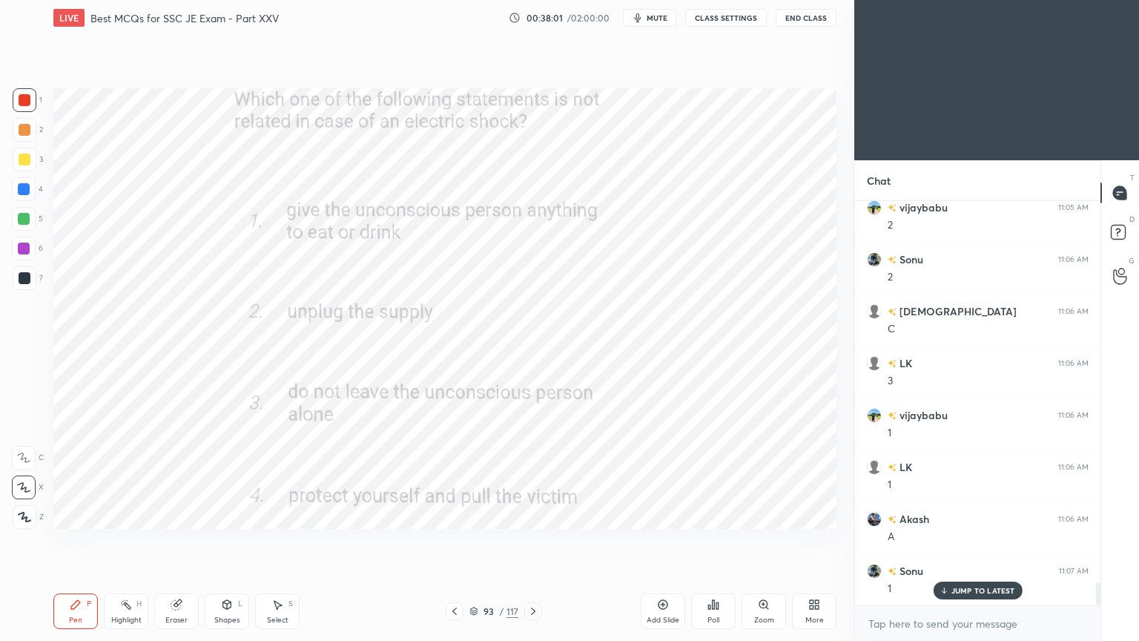
click at [539, 541] on icon at bounding box center [533, 611] width 12 height 12
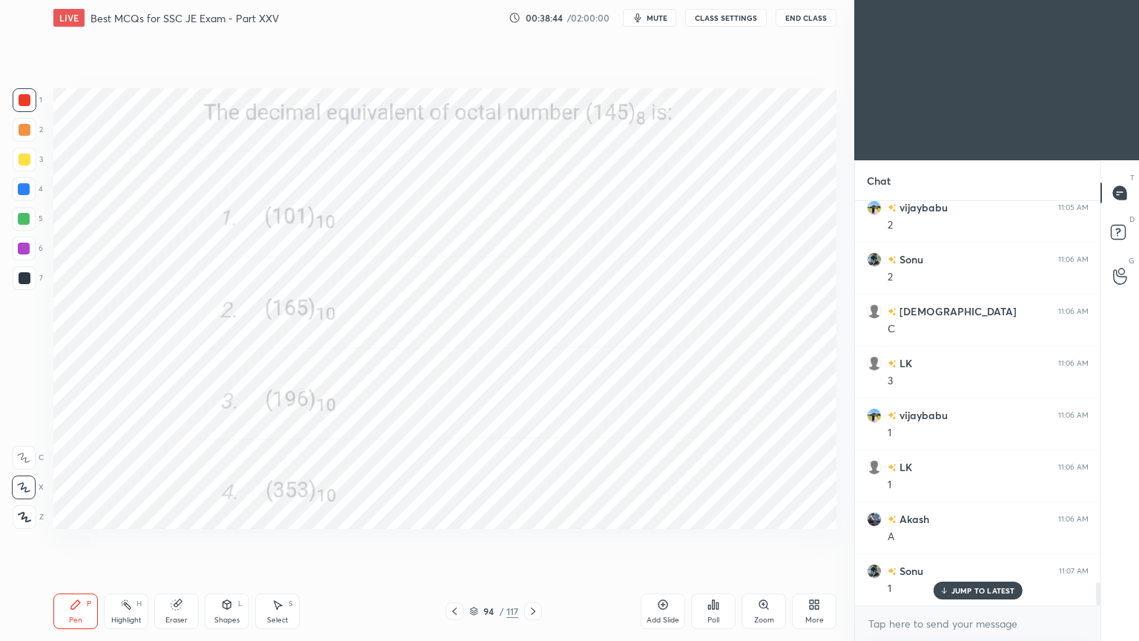
scroll to position [6720, 0]
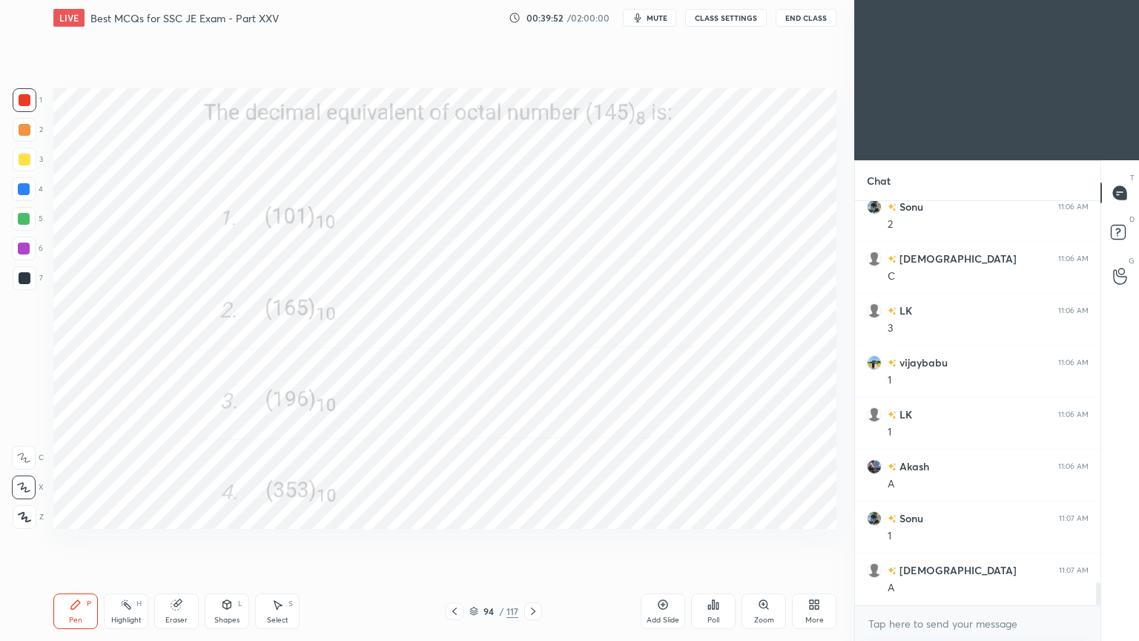
drag, startPoint x: 524, startPoint y: 612, endPoint x: 531, endPoint y: 609, distance: 8.0
click at [528, 541] on div at bounding box center [533, 611] width 18 height 18
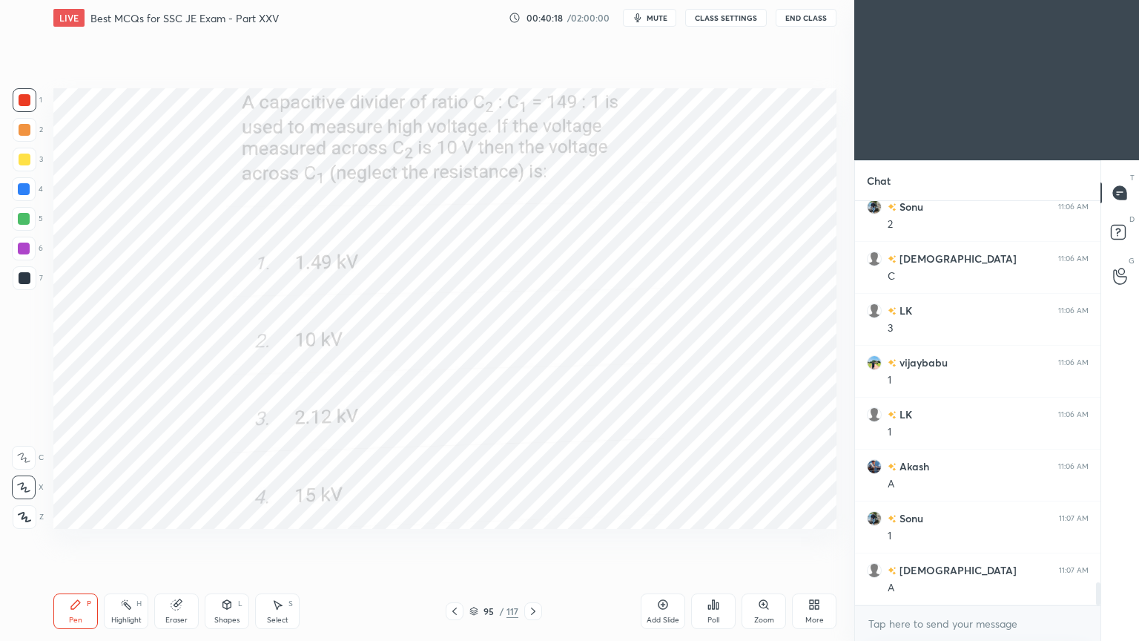
scroll to position [6771, 0]
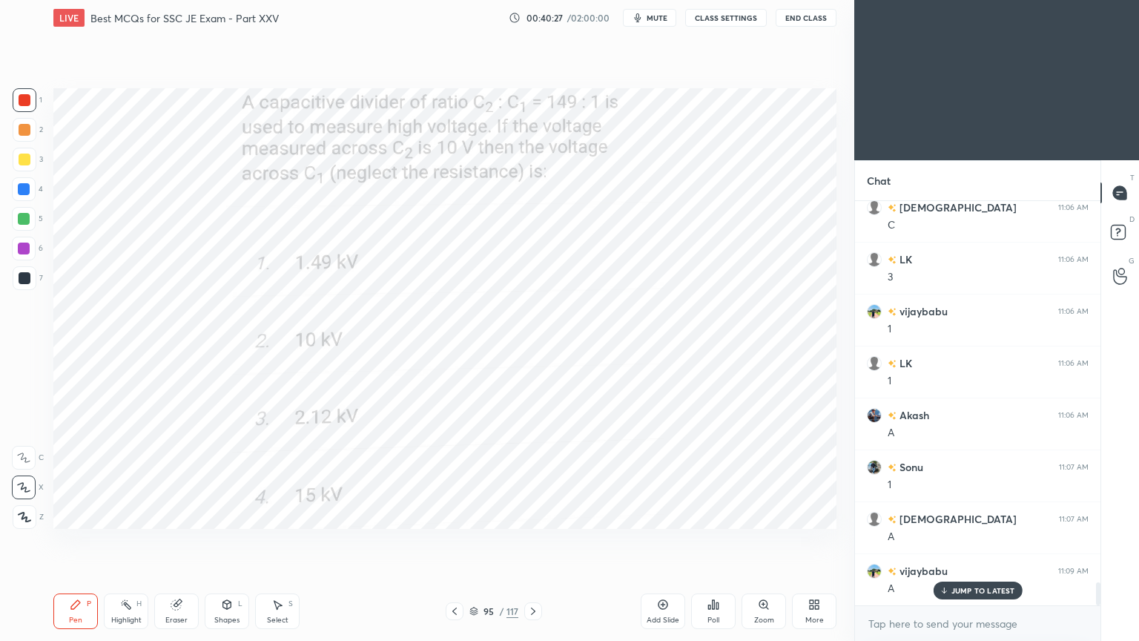
click at [530, 541] on icon at bounding box center [533, 611] width 12 height 12
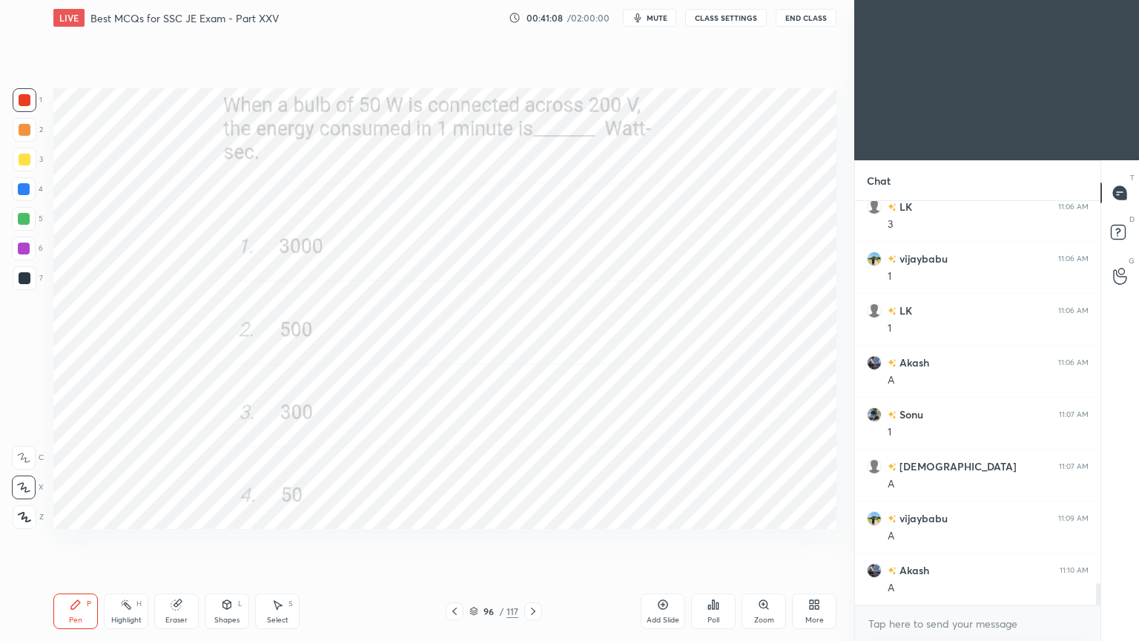
scroll to position [6875, 0]
click at [530, 541] on icon at bounding box center [533, 611] width 12 height 12
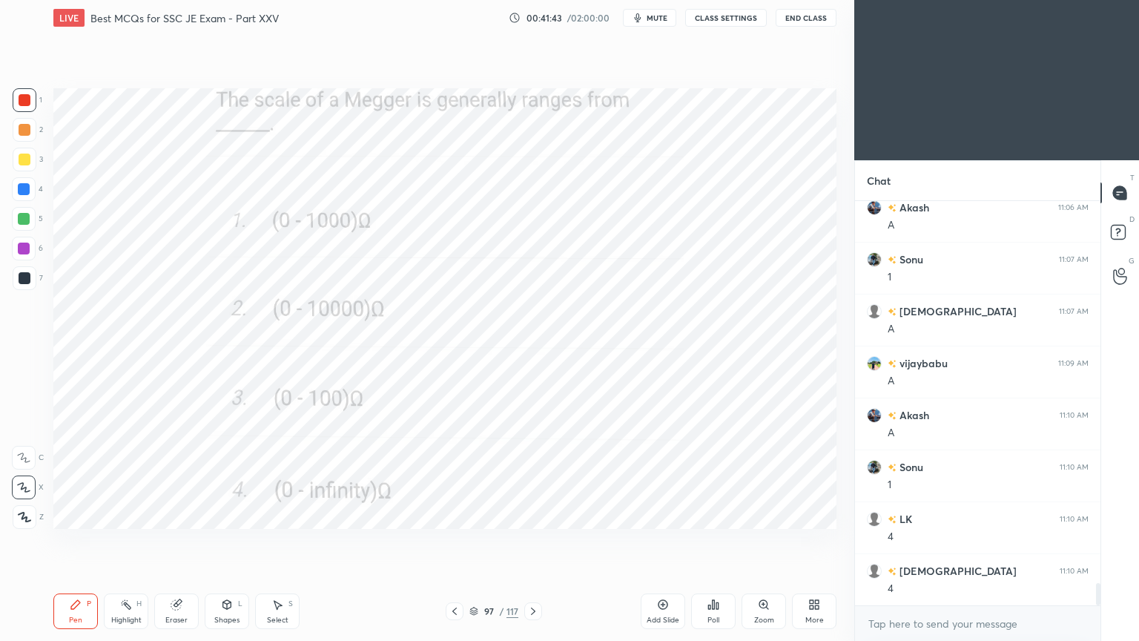
scroll to position [7031, 0]
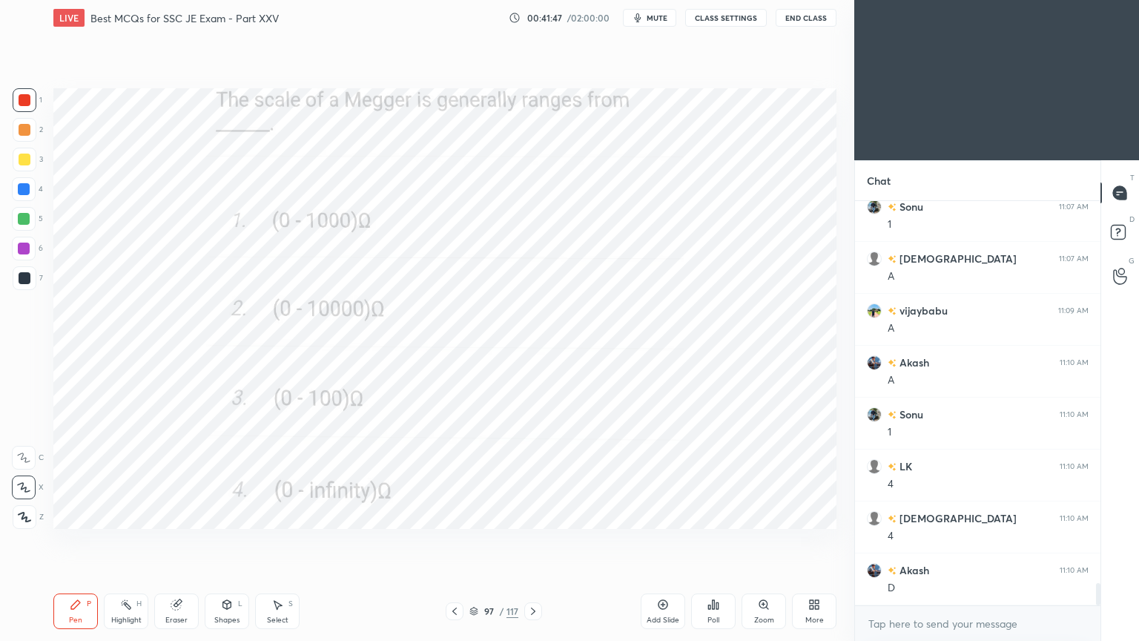
click at [534, 541] on icon at bounding box center [533, 610] width 4 height 7
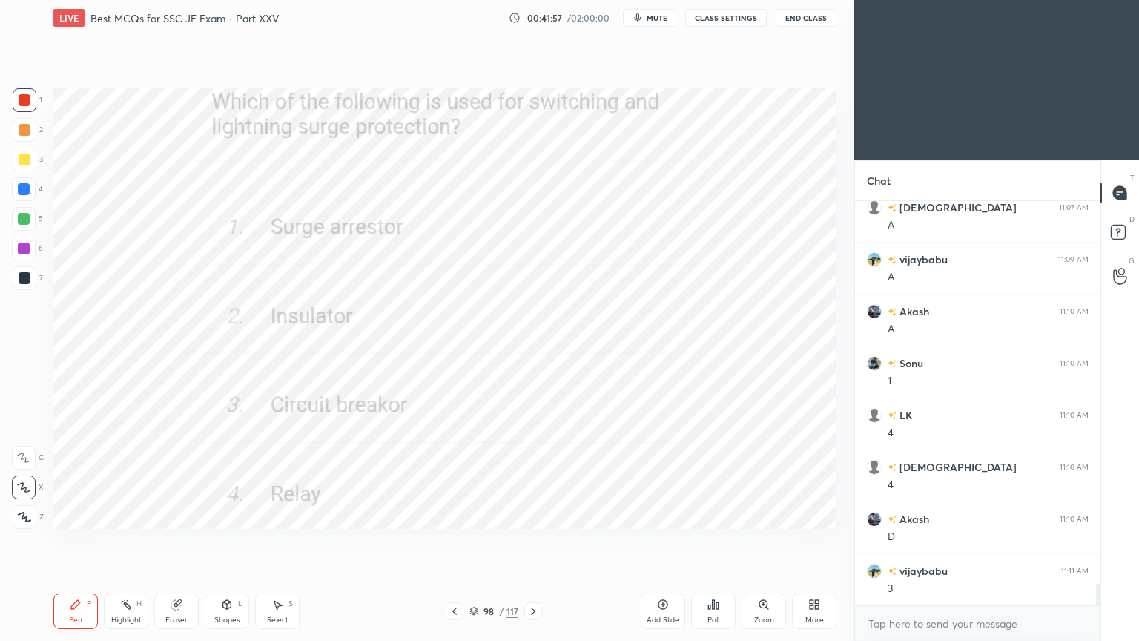
scroll to position [7135, 0]
click at [536, 541] on icon at bounding box center [533, 611] width 12 height 12
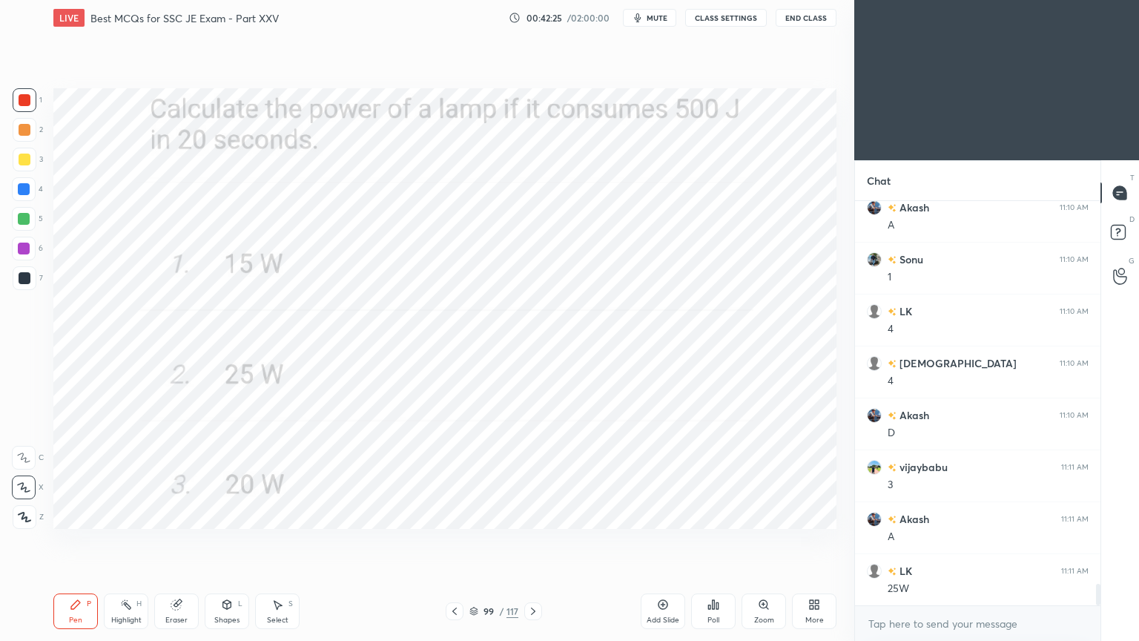
scroll to position [7239, 0]
click at [530, 541] on icon at bounding box center [533, 611] width 12 height 12
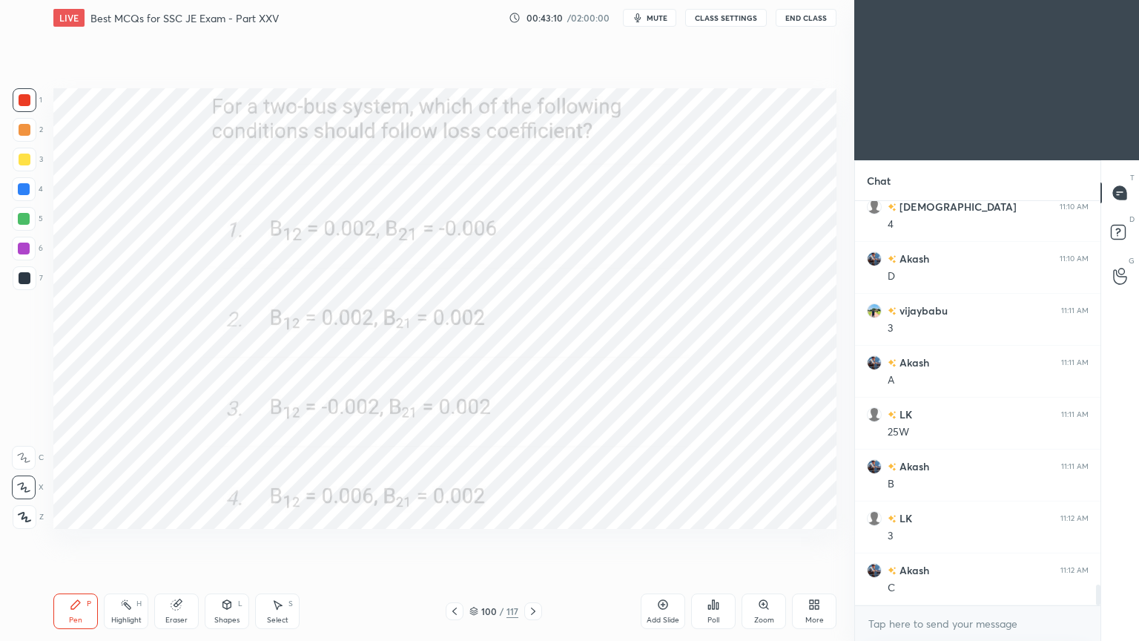
scroll to position [7394, 0]
click at [533, 541] on icon at bounding box center [533, 611] width 12 height 12
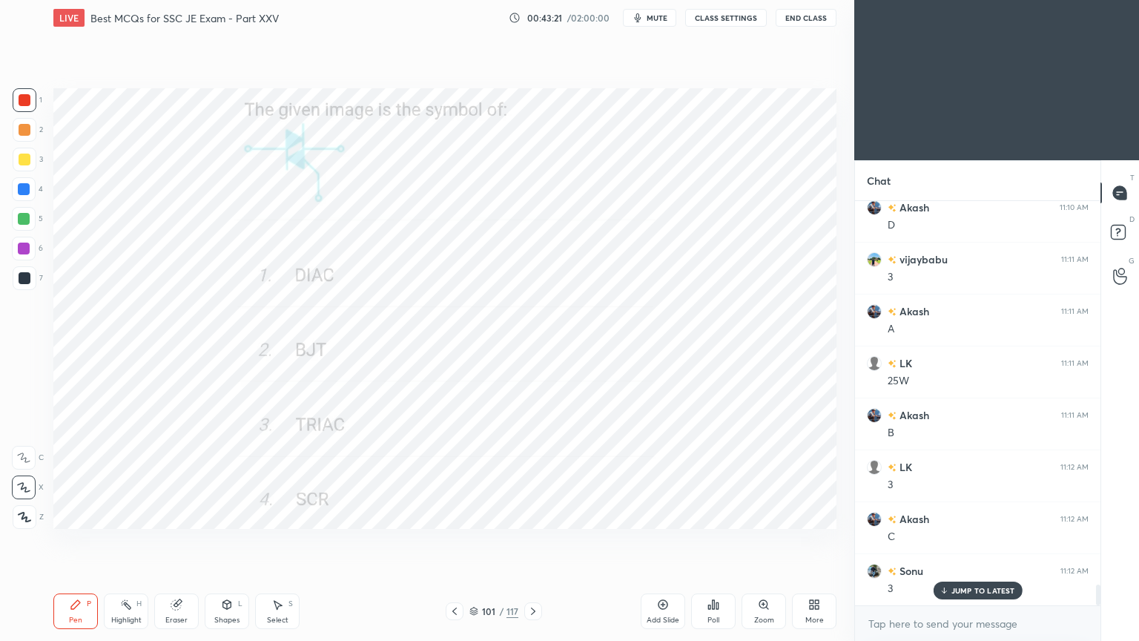
click at [435, 541] on div "Pen P Highlight H Eraser Shapes L Select S 101 / 117 Add Slide Poll Zoom More" at bounding box center [444, 611] width 783 height 59
click at [530, 541] on icon at bounding box center [533, 611] width 12 height 12
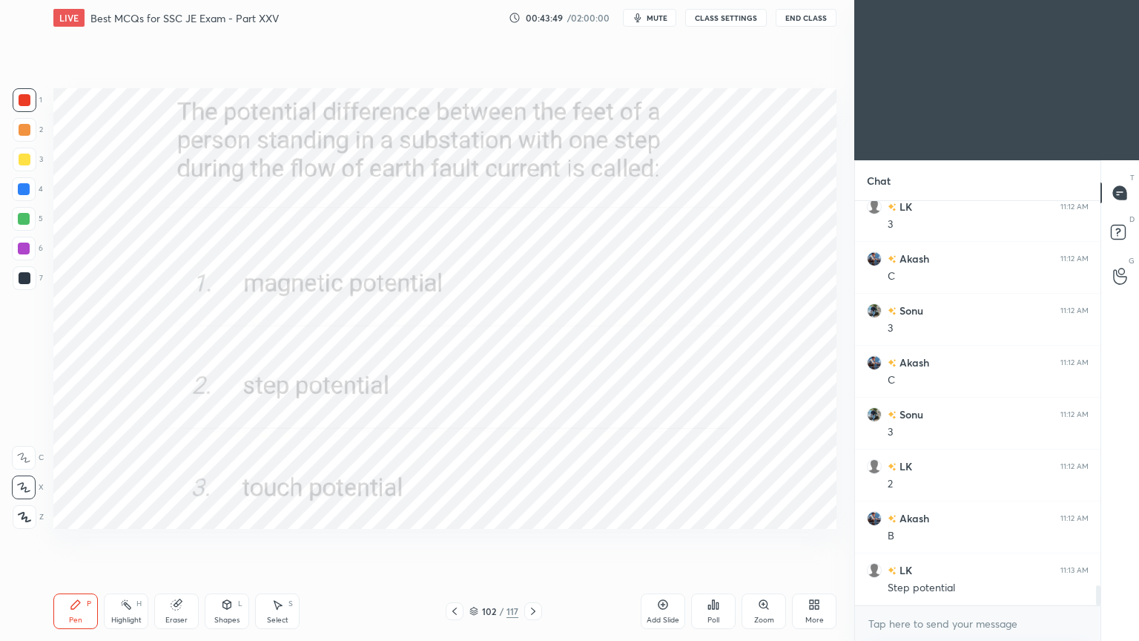
scroll to position [7705, 0]
click at [537, 541] on icon at bounding box center [533, 611] width 12 height 12
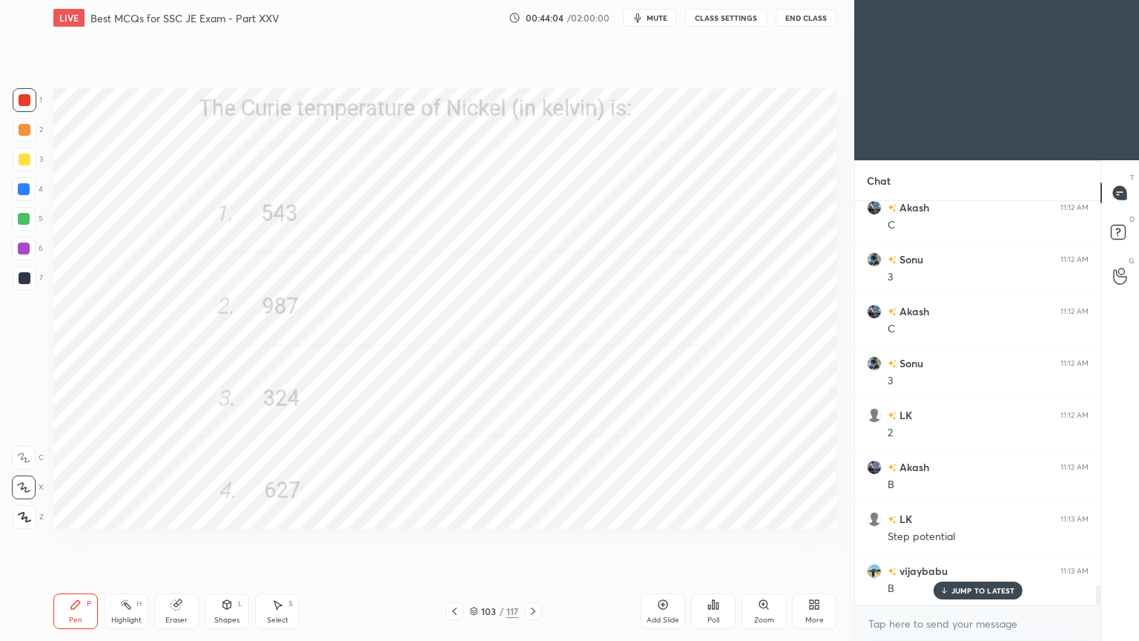
click at [533, 541] on div "Pen P Highlight H Eraser Shapes L Select S 103 / 117 Add Slide Poll Zoom More" at bounding box center [444, 611] width 783 height 59
click at [536, 541] on icon at bounding box center [533, 611] width 12 height 12
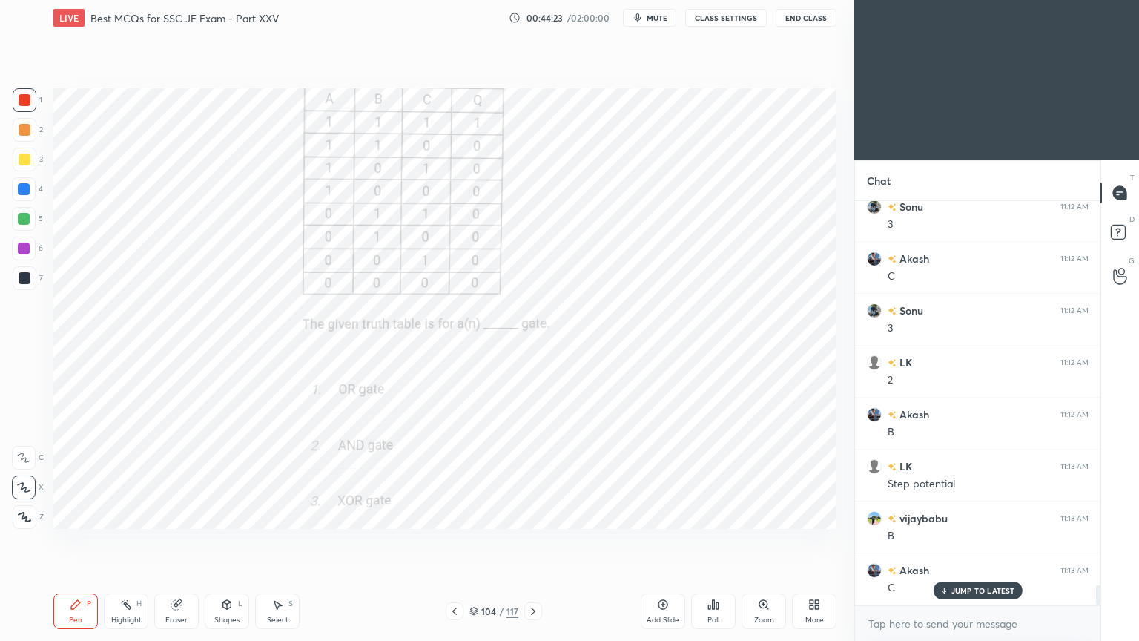
scroll to position [7809, 0]
click at [533, 541] on icon at bounding box center [533, 611] width 12 height 12
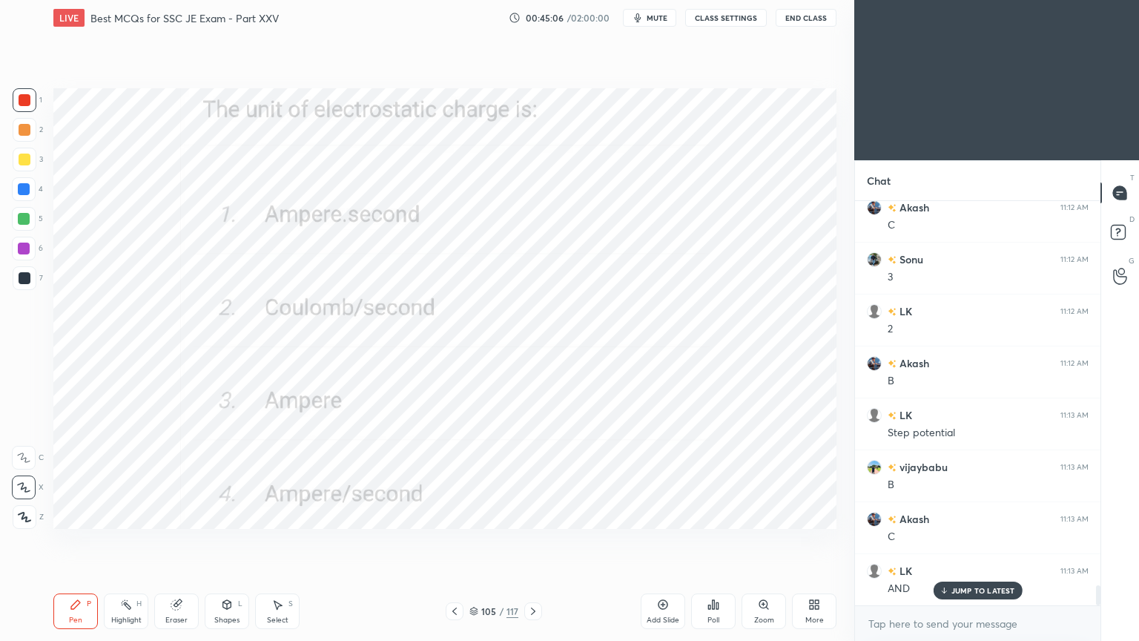
click at [539, 541] on icon at bounding box center [533, 611] width 12 height 12
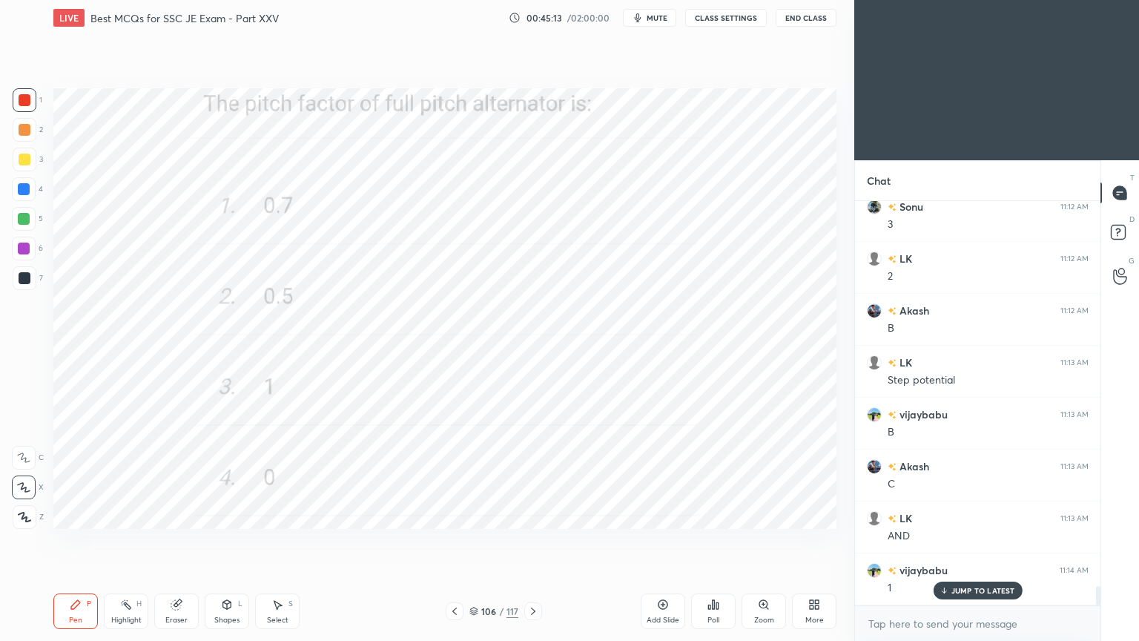
scroll to position [7913, 0]
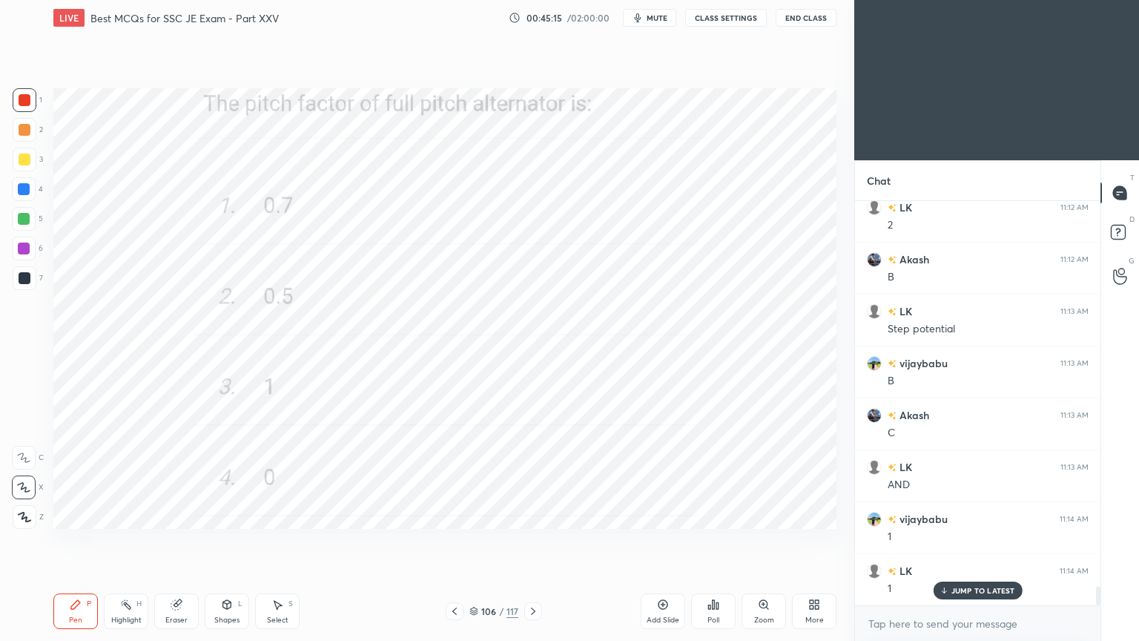
click at [531, 541] on icon at bounding box center [533, 611] width 12 height 12
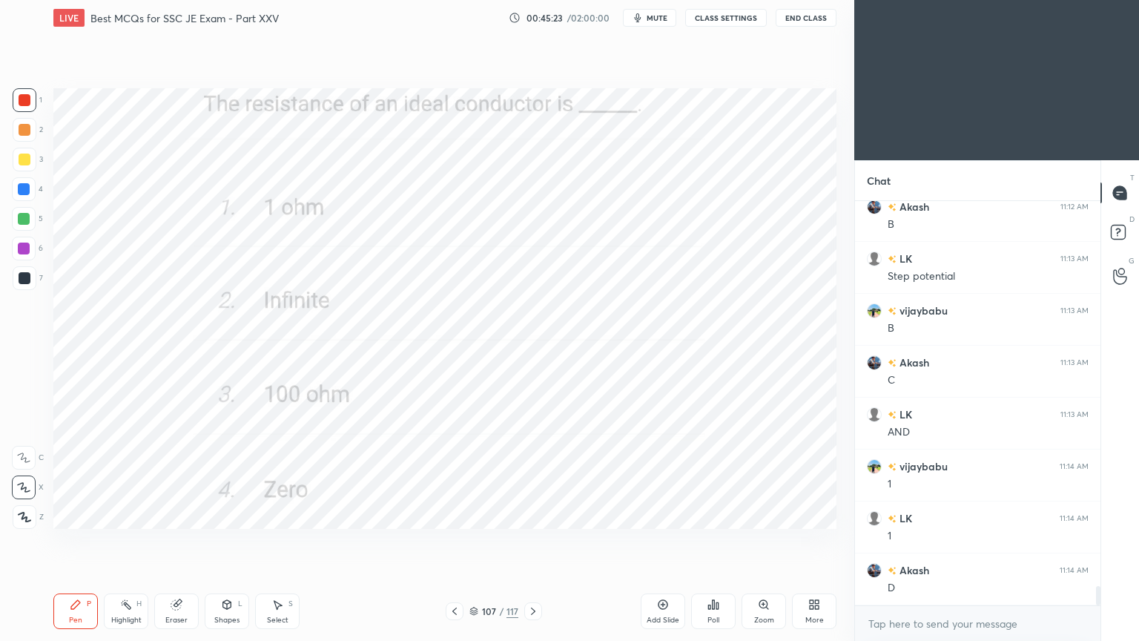
click at [536, 541] on icon at bounding box center [533, 611] width 12 height 12
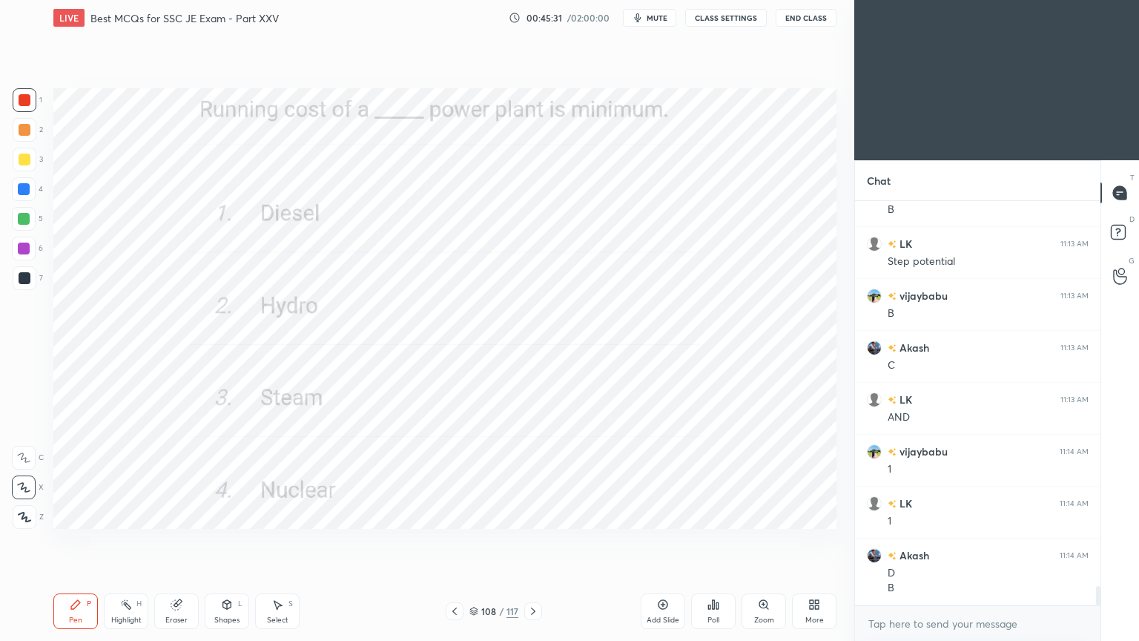
click at [531, 541] on icon at bounding box center [533, 610] width 4 height 7
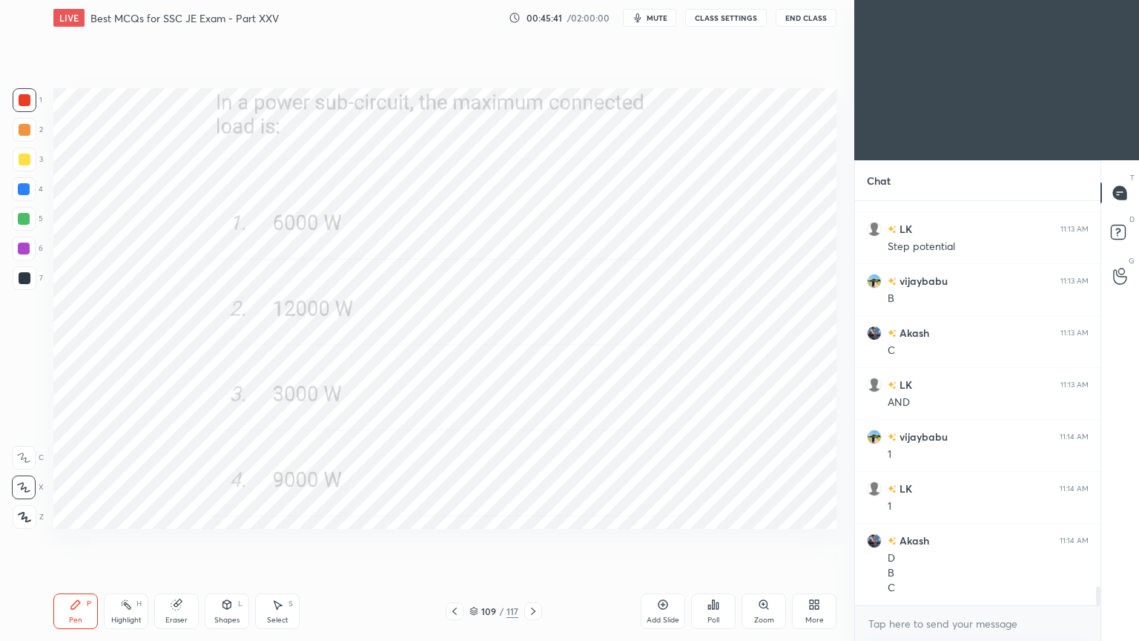
click at [533, 541] on icon at bounding box center [533, 610] width 4 height 7
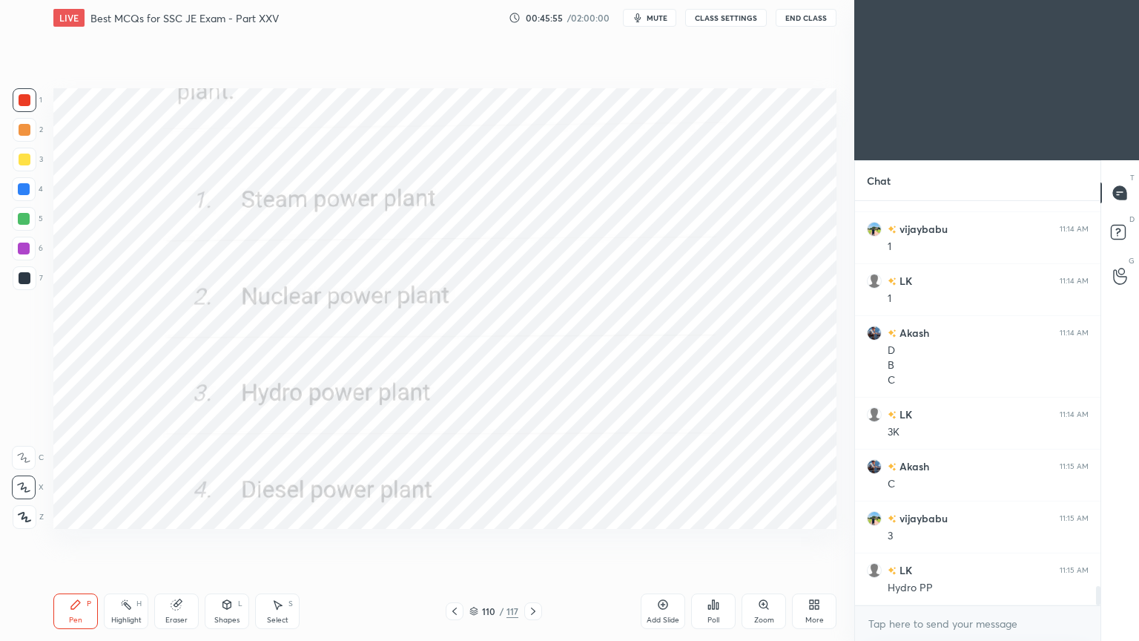
scroll to position [8254, 0]
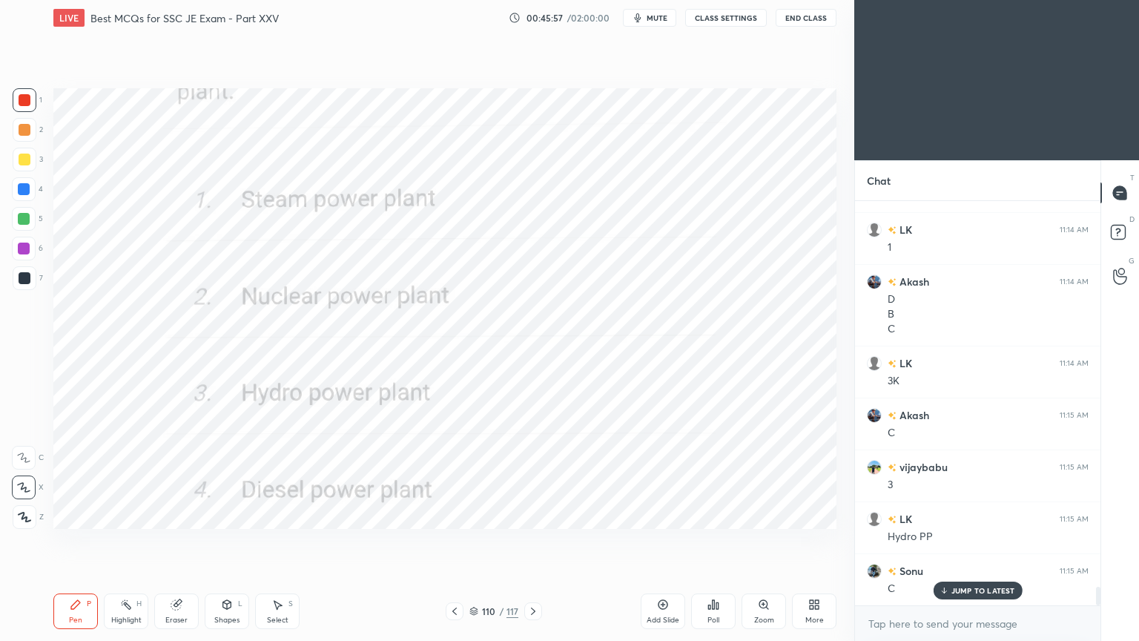
click at [533, 541] on icon at bounding box center [533, 610] width 4 height 7
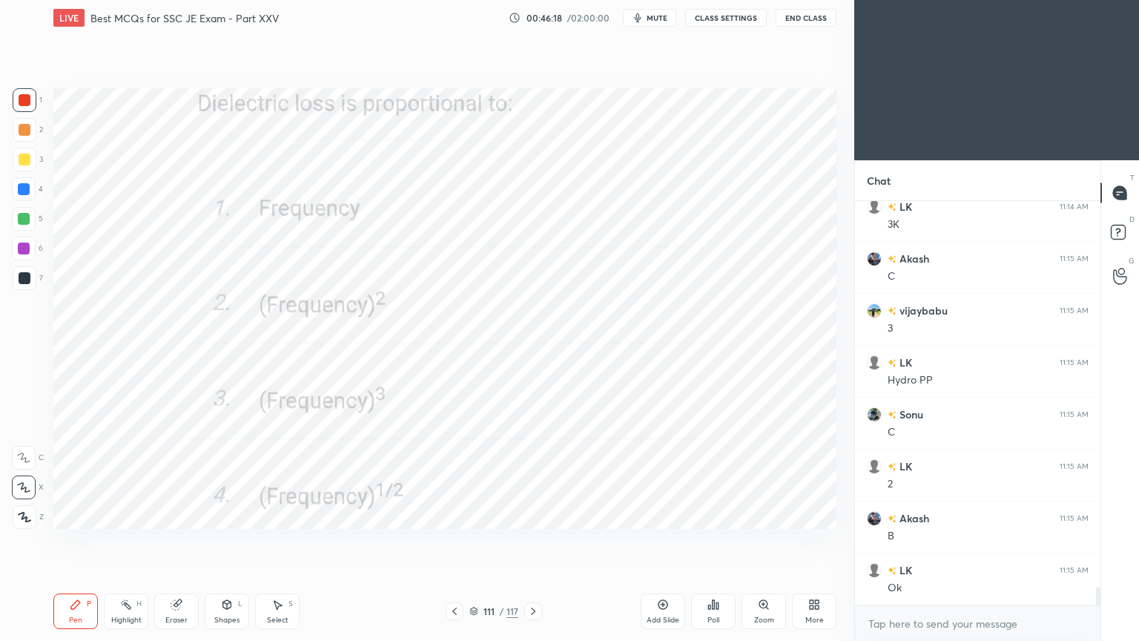
scroll to position [8462, 0]
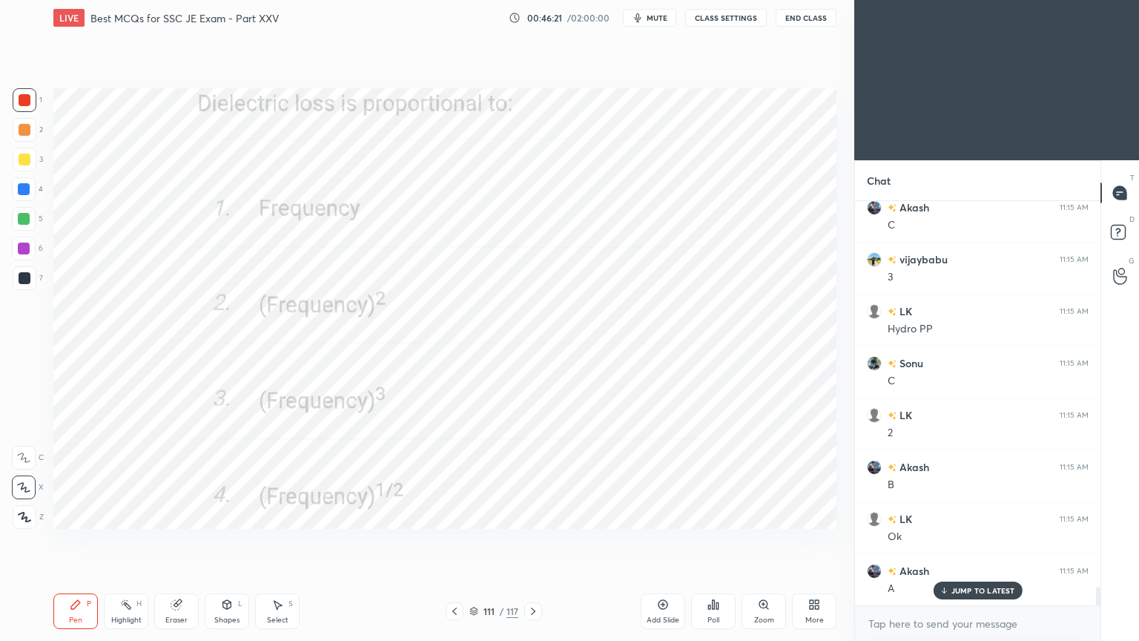
click at [531, 541] on icon at bounding box center [533, 611] width 12 height 12
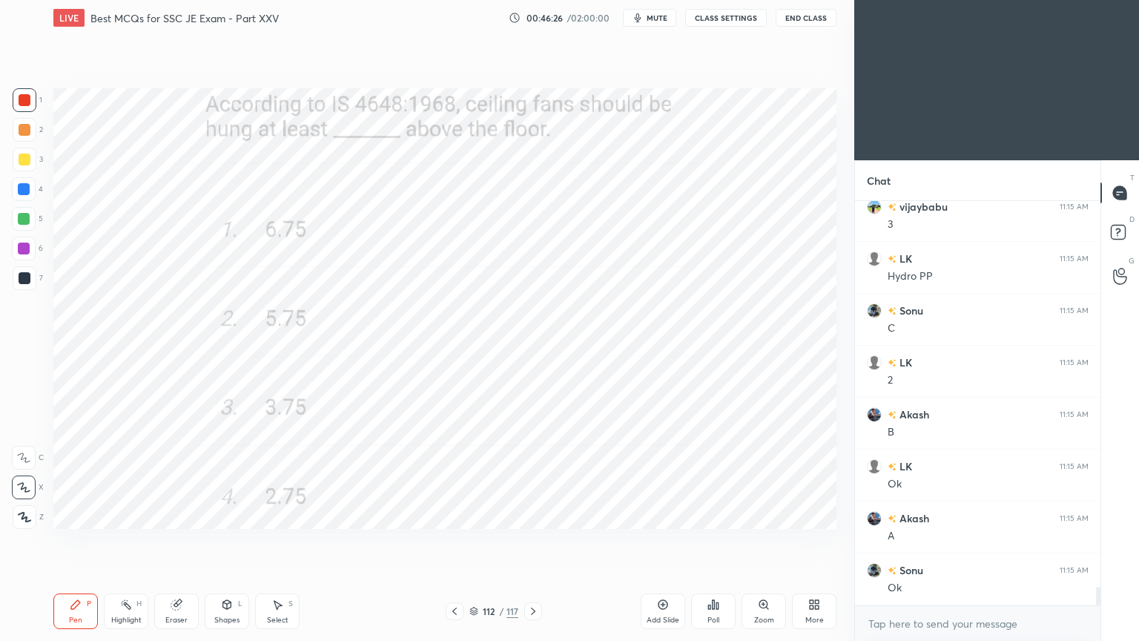
click at [277, 492] on div "Setting up your live class Poll for secs No correct answer Start poll" at bounding box center [444, 309] width 795 height 546
click at [528, 541] on icon at bounding box center [533, 611] width 12 height 12
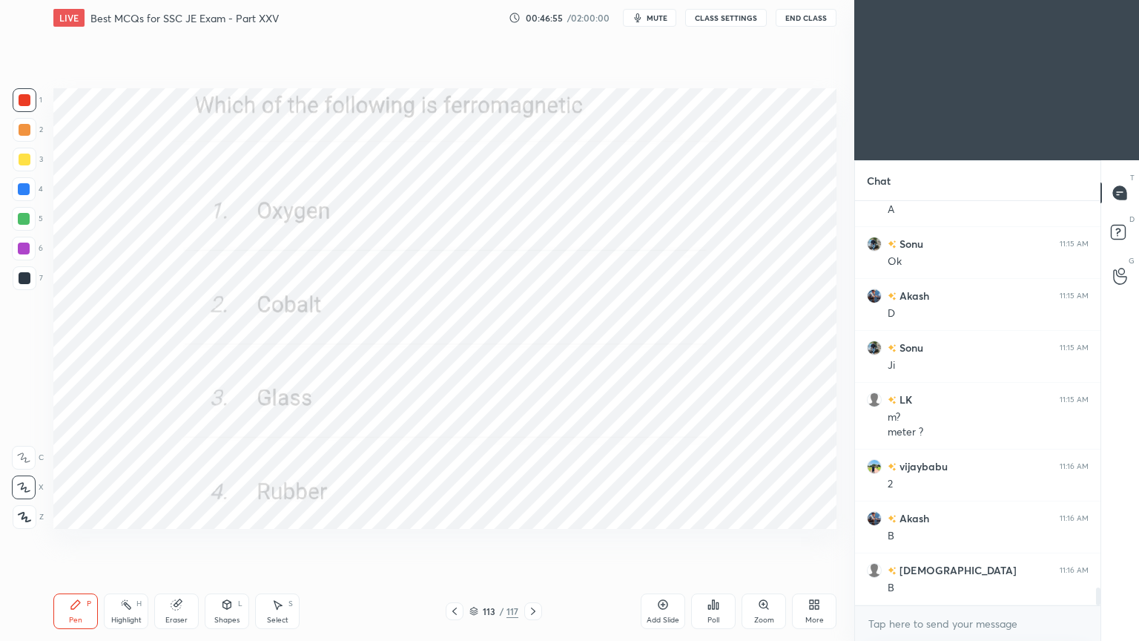
scroll to position [8892, 0]
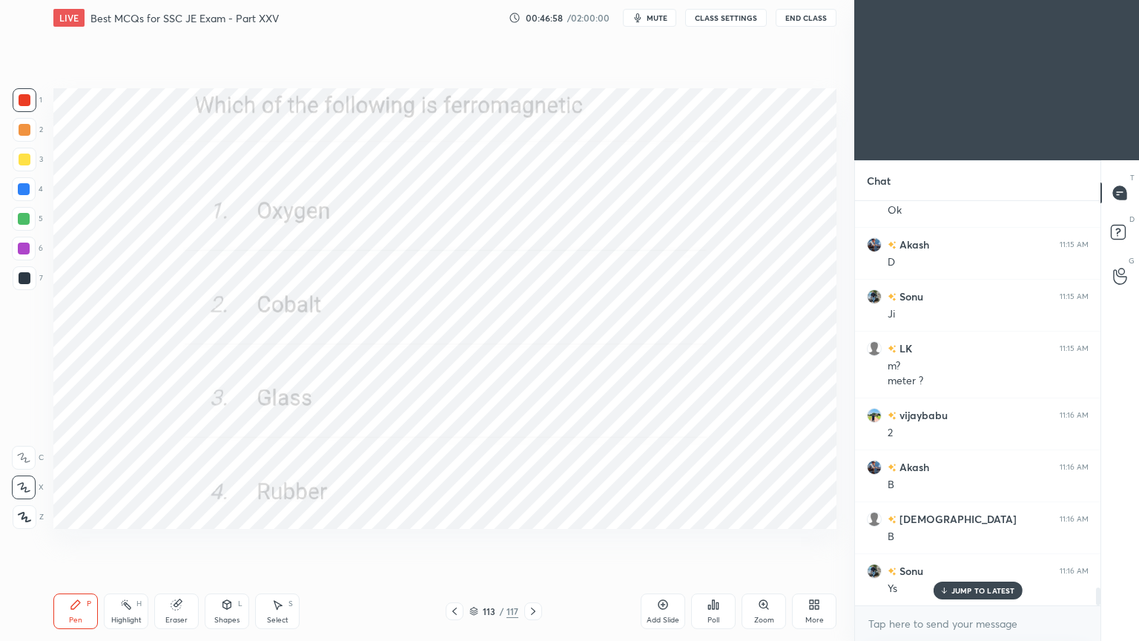
click at [534, 541] on icon at bounding box center [533, 610] width 4 height 7
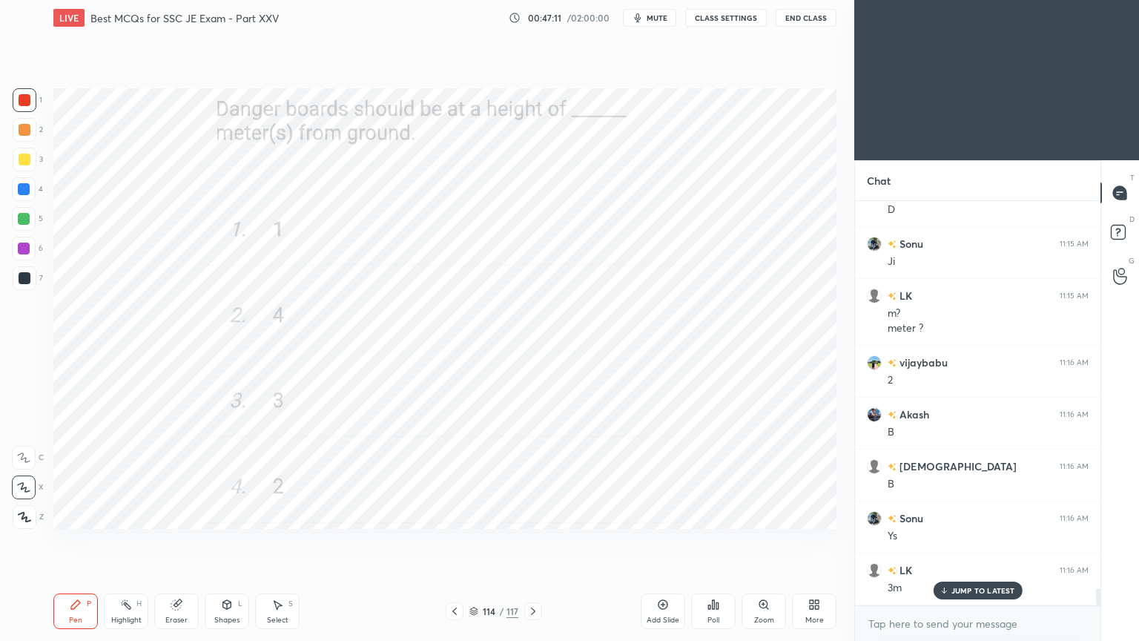
scroll to position [8996, 0]
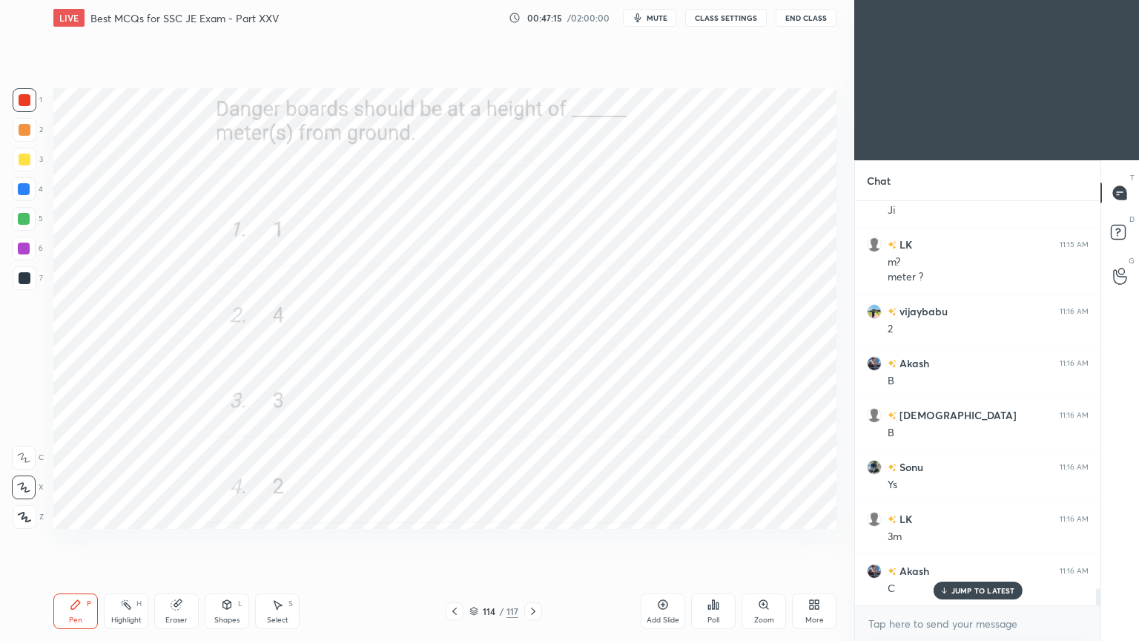
click at [528, 541] on icon at bounding box center [533, 611] width 12 height 12
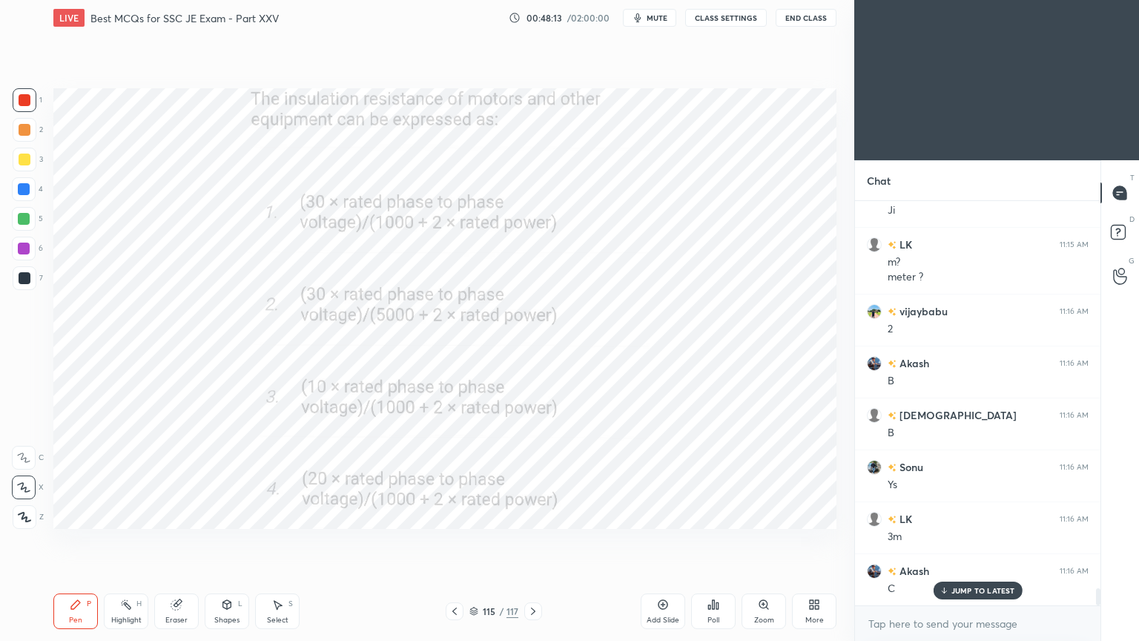
click at [534, 541] on icon at bounding box center [533, 611] width 12 height 12
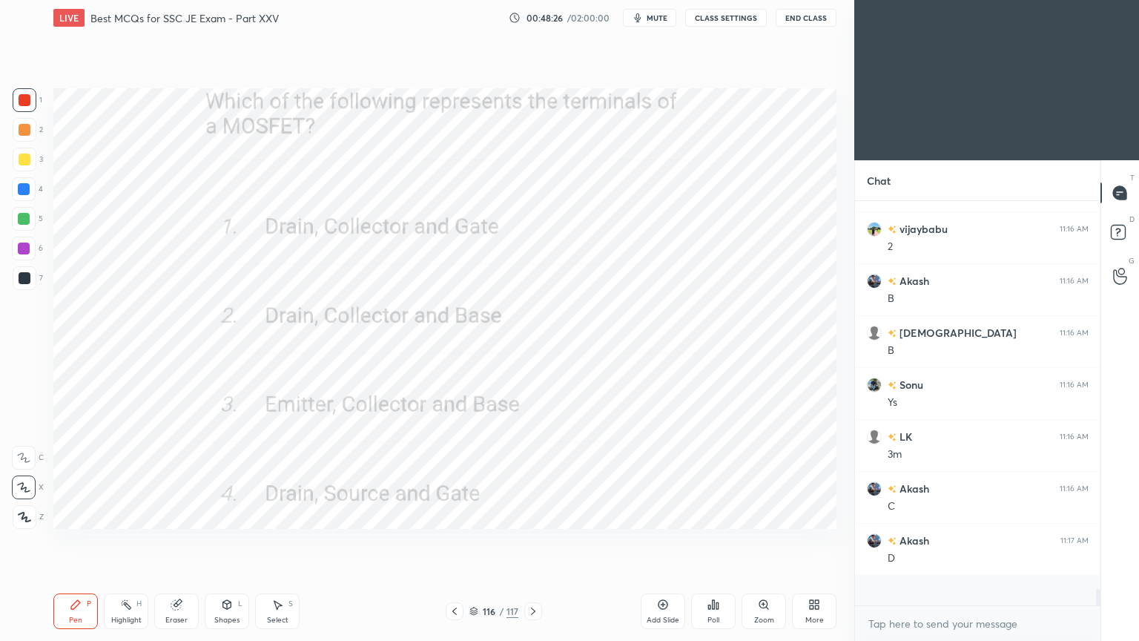
scroll to position [400, 241]
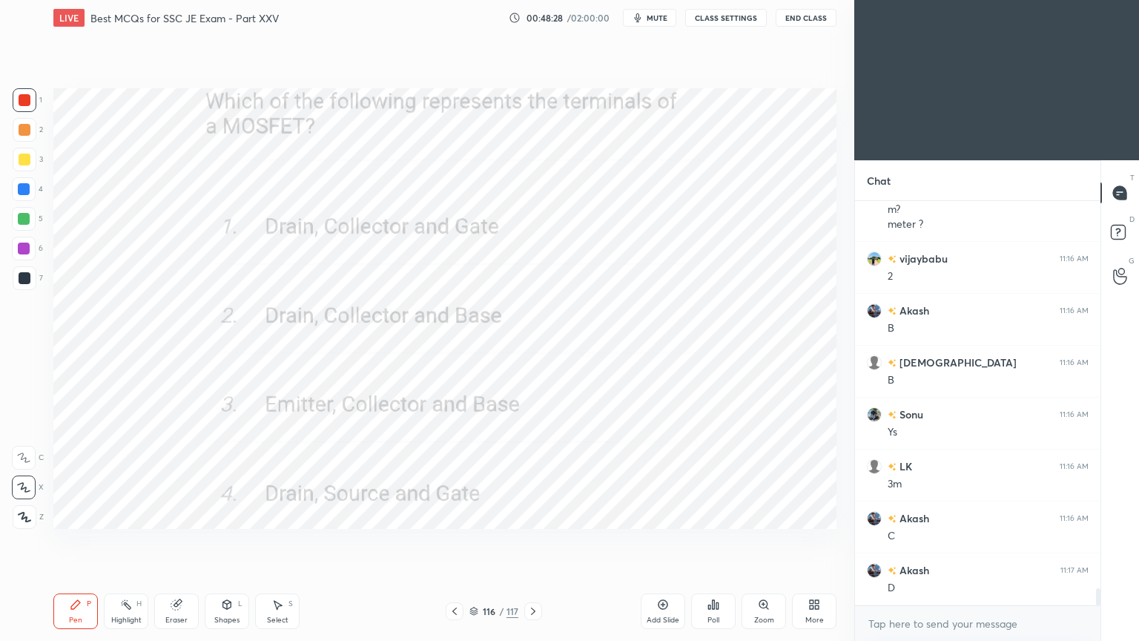
click at [532, 541] on icon at bounding box center [533, 611] width 12 height 12
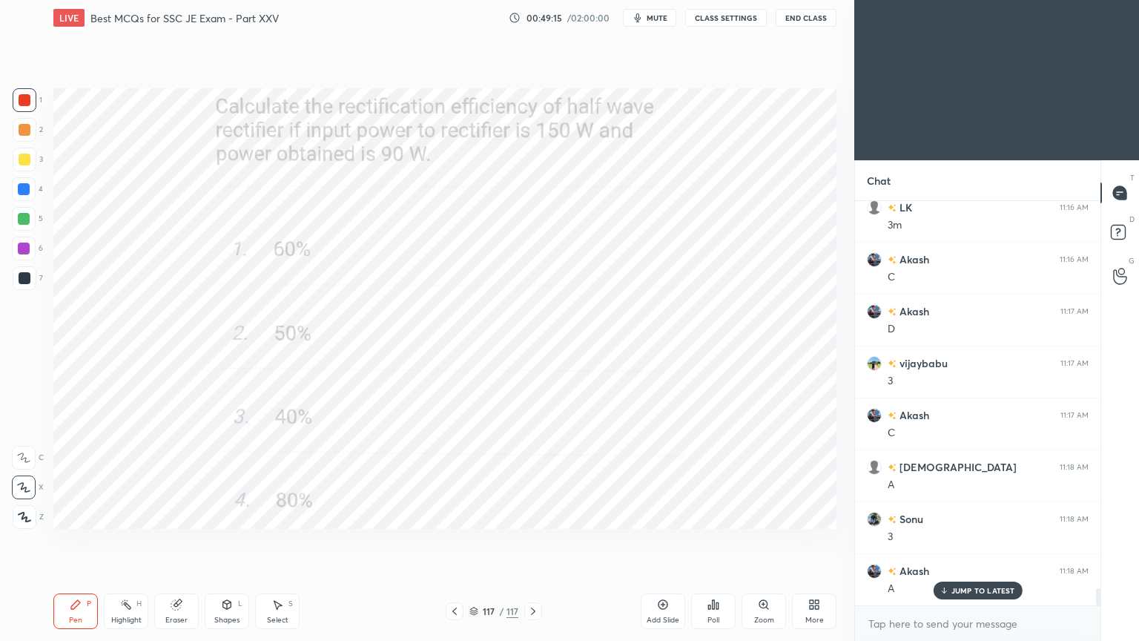
scroll to position [9360, 0]
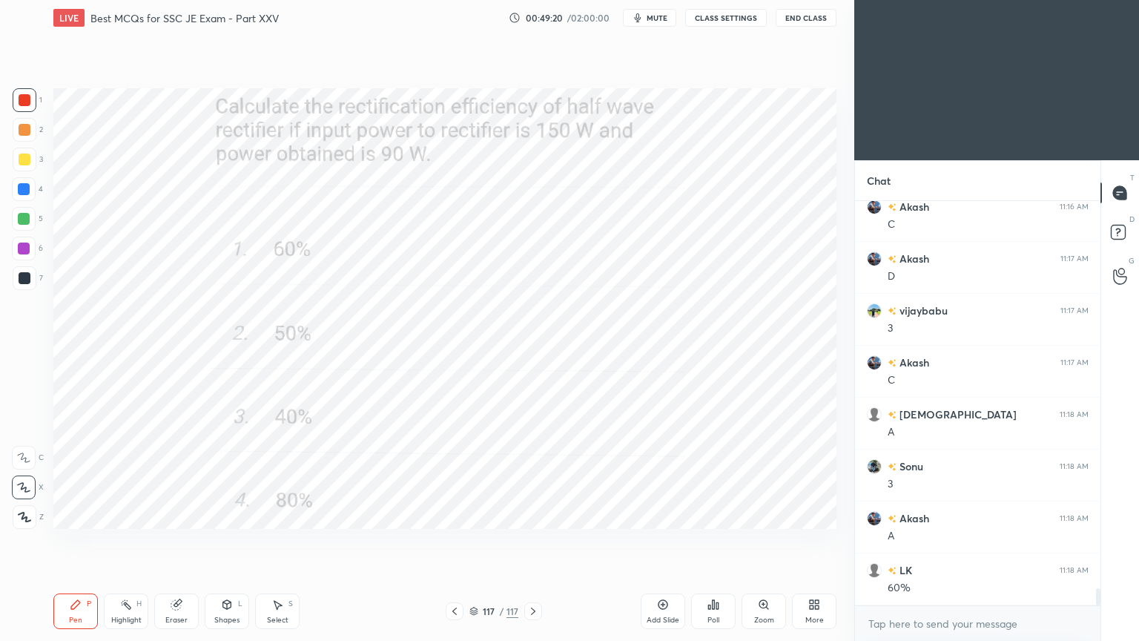
click at [530, 541] on icon at bounding box center [533, 611] width 12 height 12
click at [531, 541] on icon at bounding box center [533, 611] width 12 height 12
click at [533, 541] on icon at bounding box center [533, 611] width 12 height 12
click at [532, 541] on icon at bounding box center [533, 611] width 12 height 12
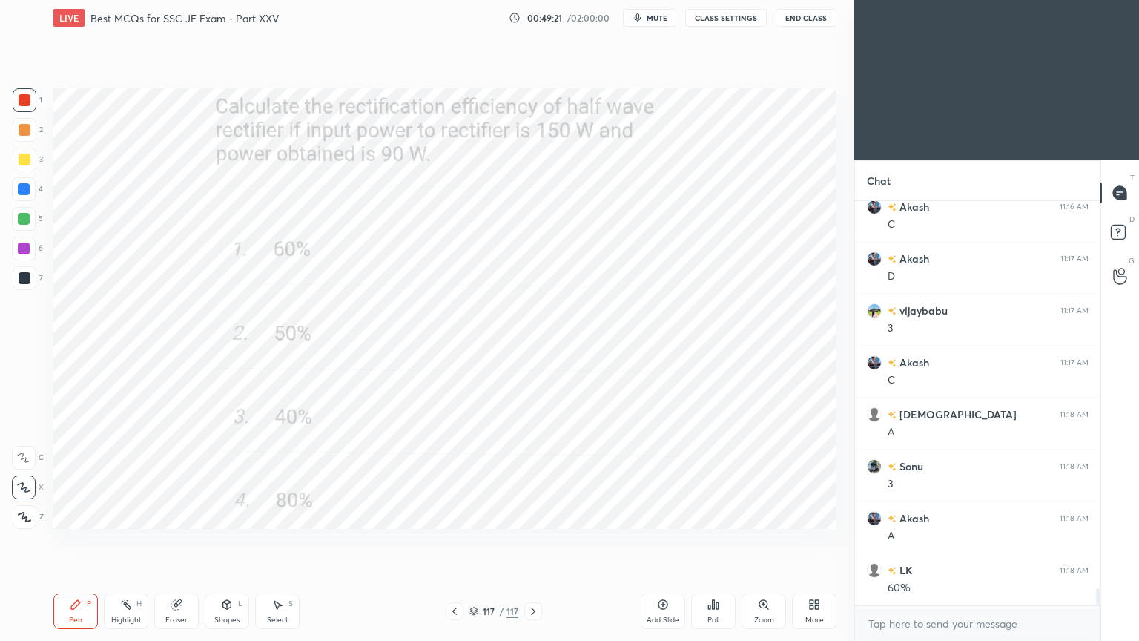
click at [534, 541] on icon at bounding box center [533, 611] width 12 height 12
click at [531, 541] on icon at bounding box center [533, 611] width 12 height 12
click at [532, 541] on div at bounding box center [533, 611] width 18 height 18
click at [531, 541] on icon at bounding box center [533, 611] width 12 height 12
click at [529, 541] on div at bounding box center [533, 611] width 18 height 18
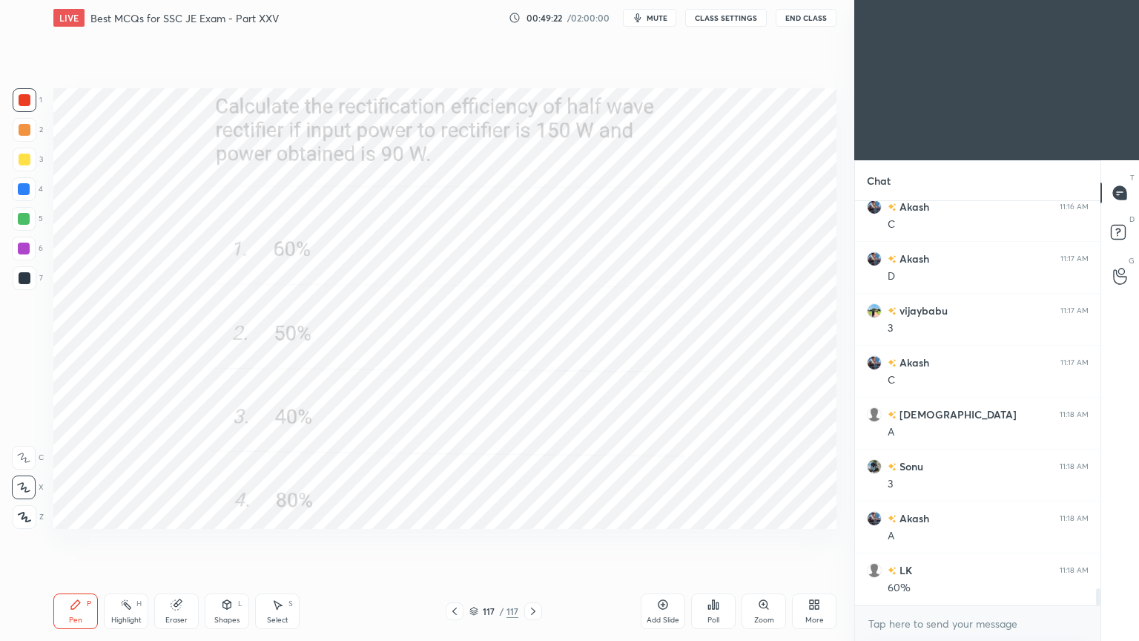
click at [528, 541] on div at bounding box center [533, 611] width 18 height 18
click at [526, 541] on div at bounding box center [533, 611] width 18 height 18
click at [532, 541] on icon at bounding box center [533, 611] width 12 height 12
drag, startPoint x: 535, startPoint y: 612, endPoint x: 558, endPoint y: 614, distance: 23.1
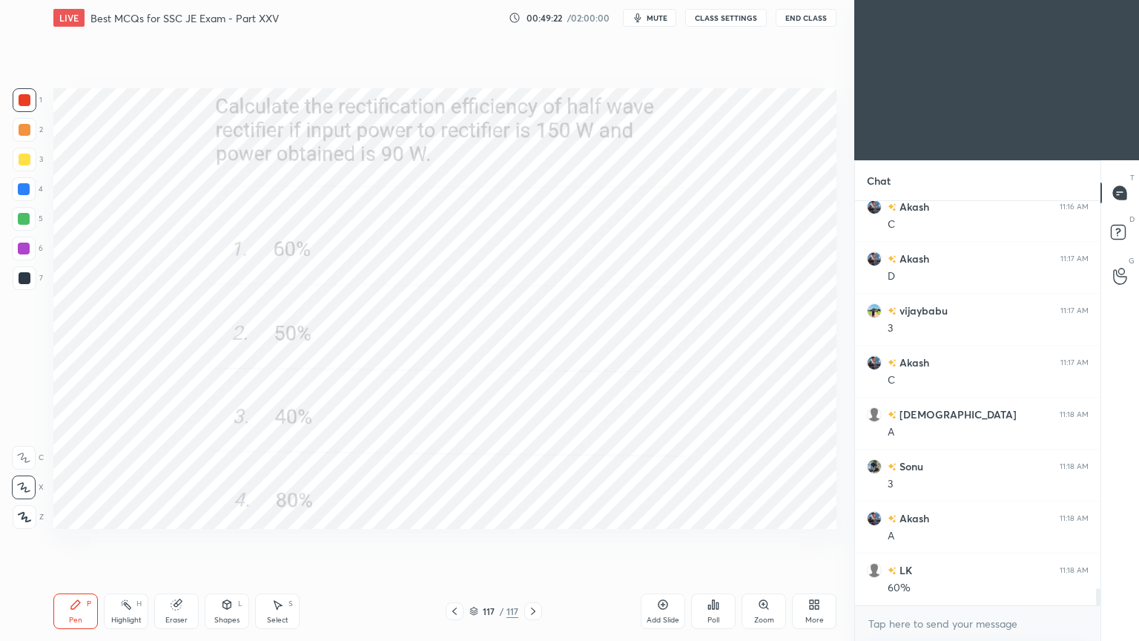
click at [534, 541] on icon at bounding box center [533, 611] width 12 height 12
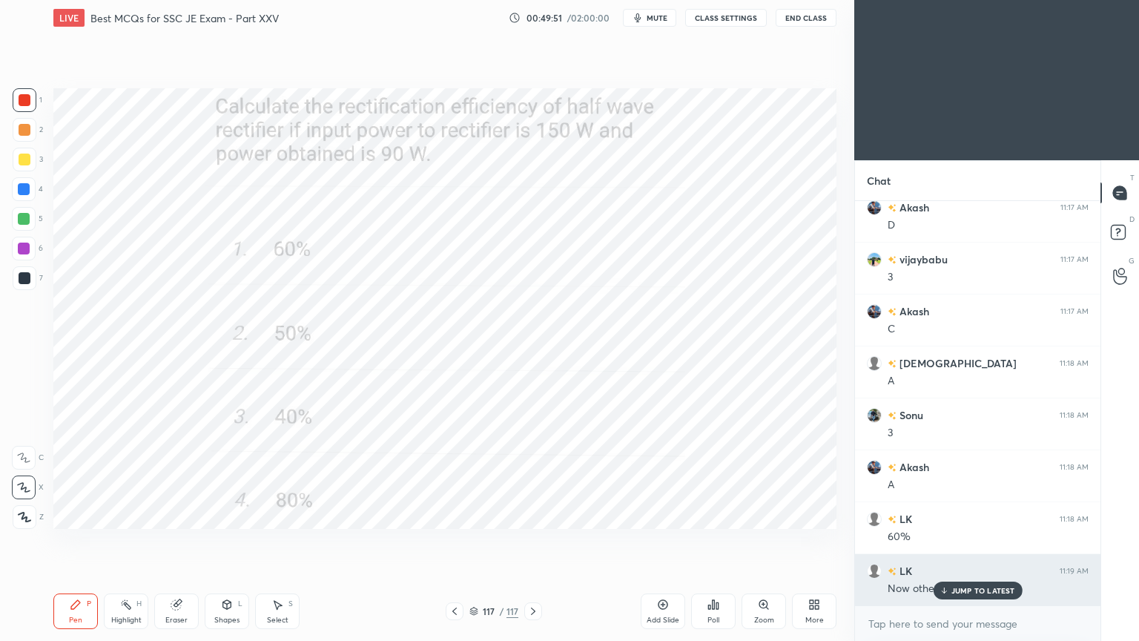
click at [973, 541] on p "JUMP TO LATEST" at bounding box center [984, 590] width 64 height 9
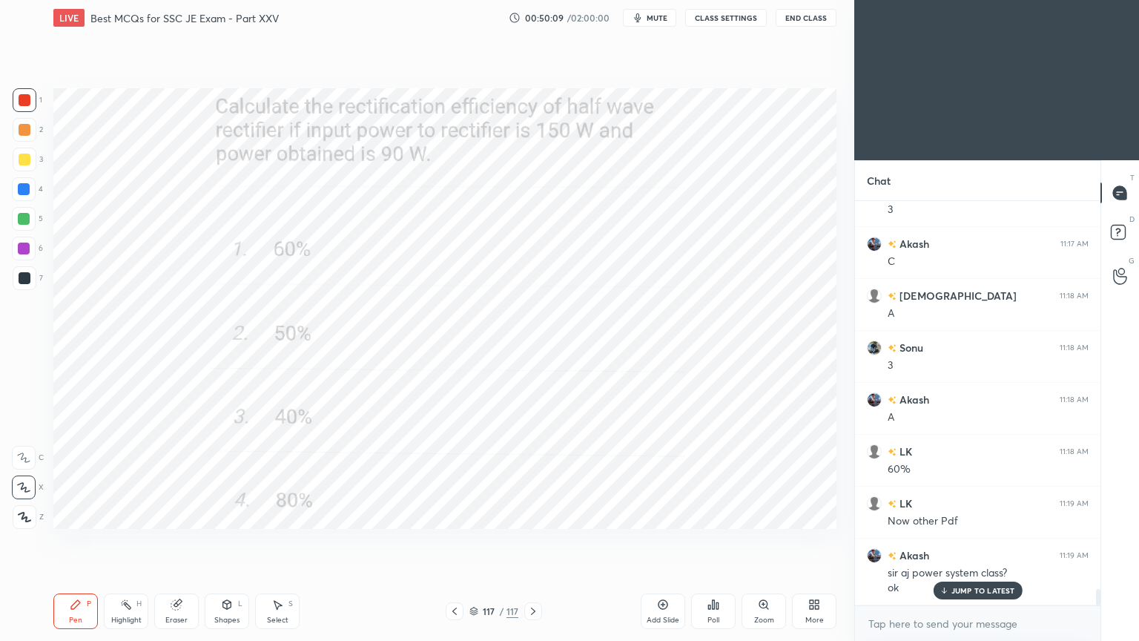
scroll to position [9530, 0]
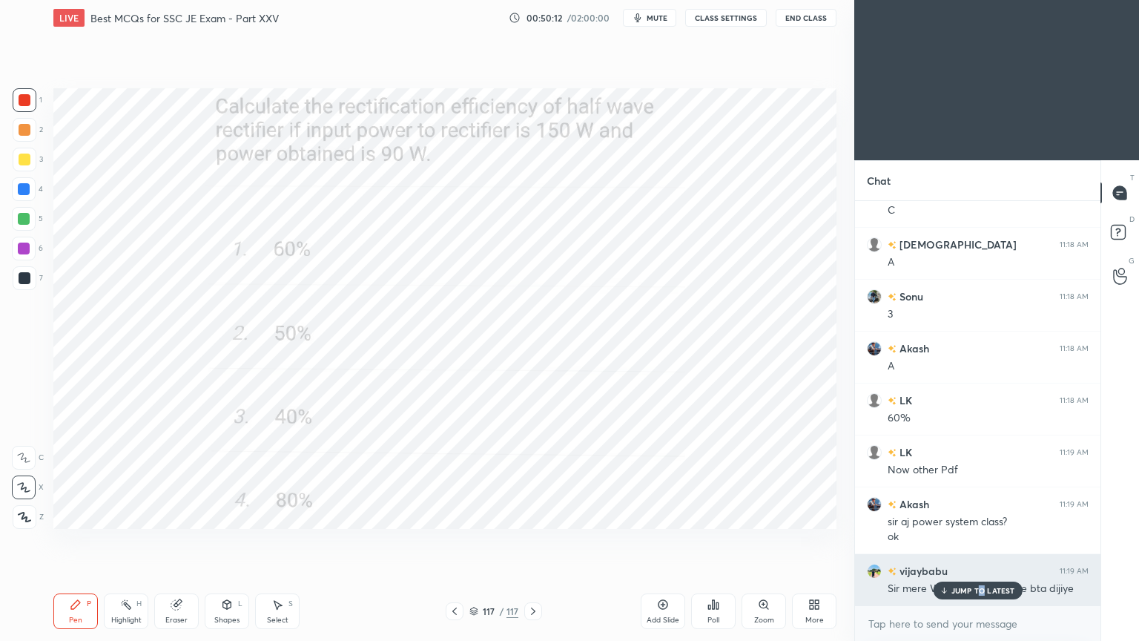
click at [981, 541] on p "JUMP TO LATEST" at bounding box center [984, 590] width 64 height 9
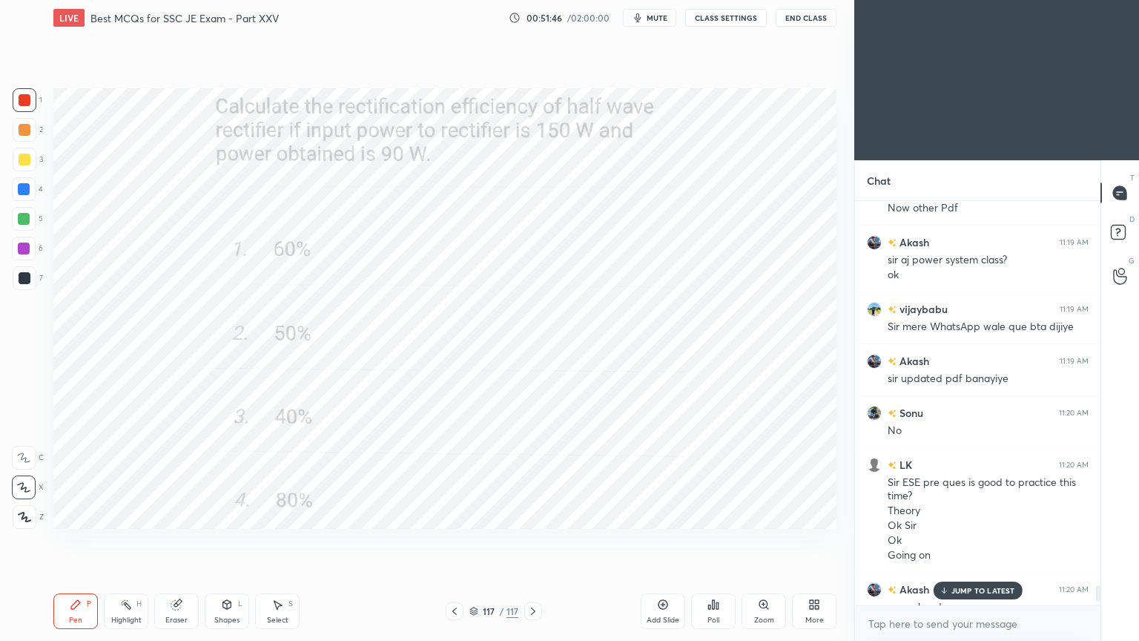
scroll to position [9863, 0]
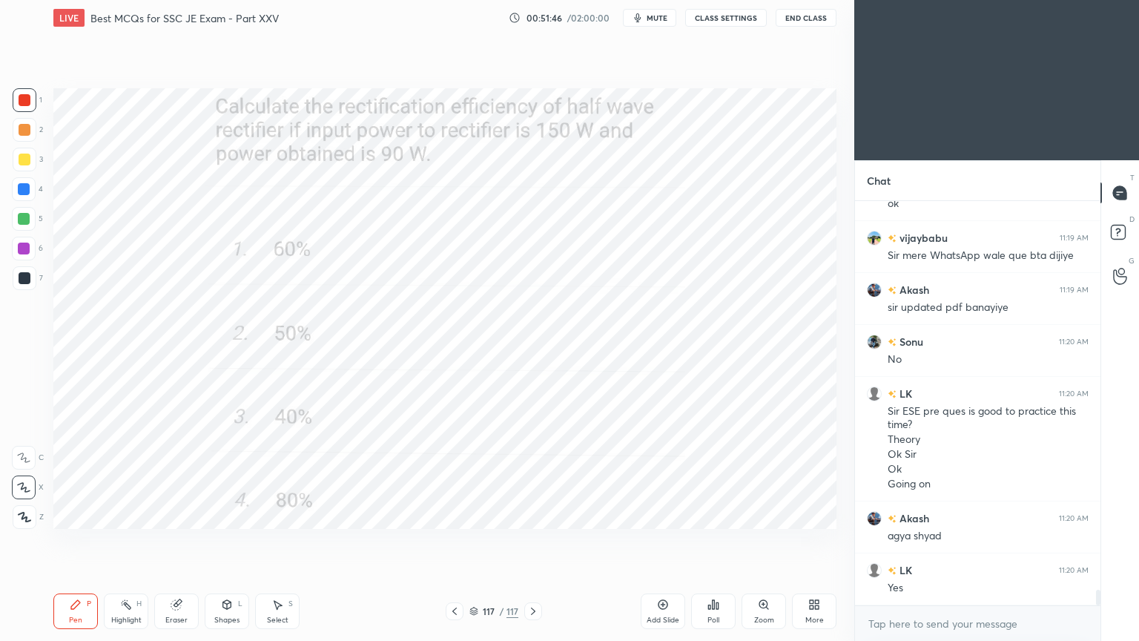
drag, startPoint x: 1099, startPoint y: 596, endPoint x: 1097, endPoint y: 613, distance: 17.1
click at [1103, 541] on div "Chat LK 11:19 AM Now other Pdf Akash 11:19 AM sir aj power system class? ok [PE…" at bounding box center [996, 400] width 285 height 481
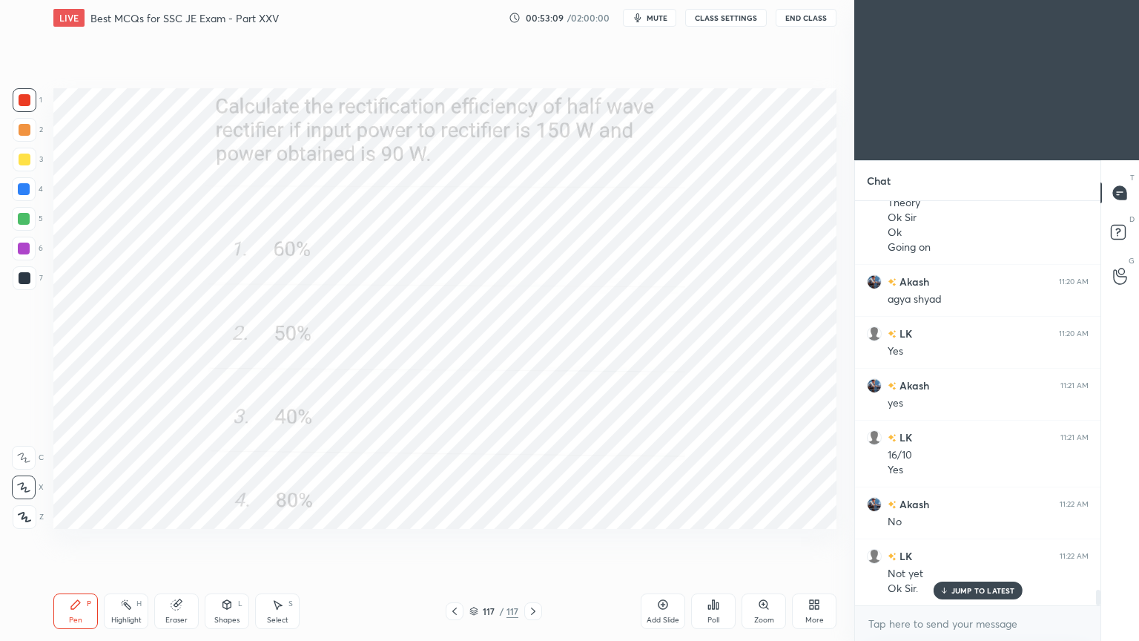
scroll to position [10152, 0]
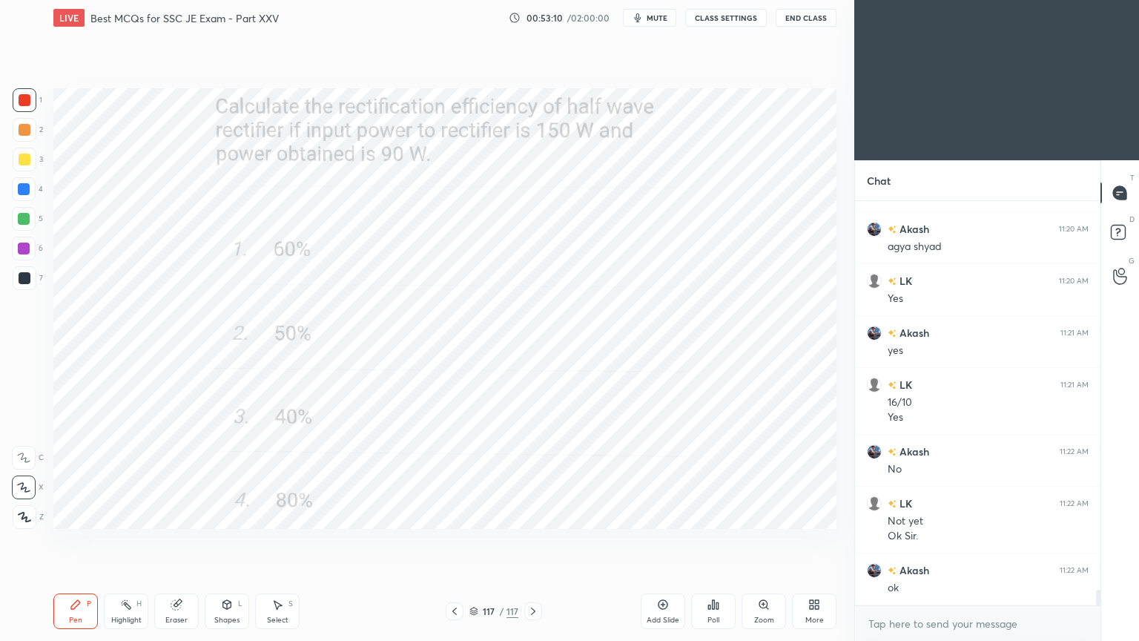
click at [804, 21] on button "End Class" at bounding box center [806, 18] width 61 height 18
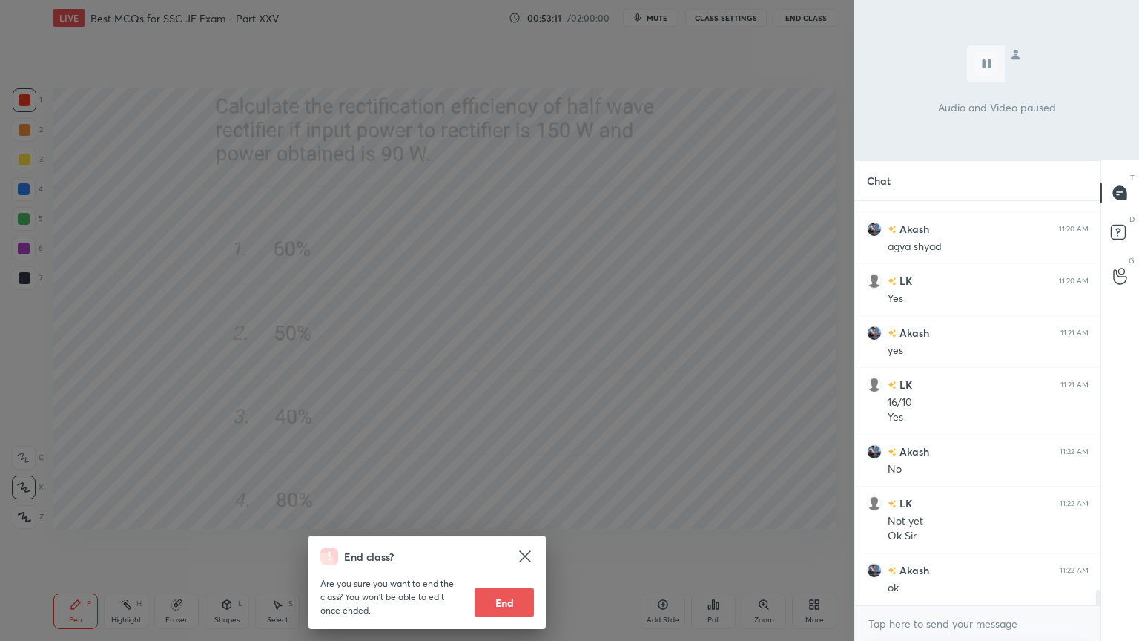
click at [511, 541] on button "End" at bounding box center [504, 602] width 59 height 30
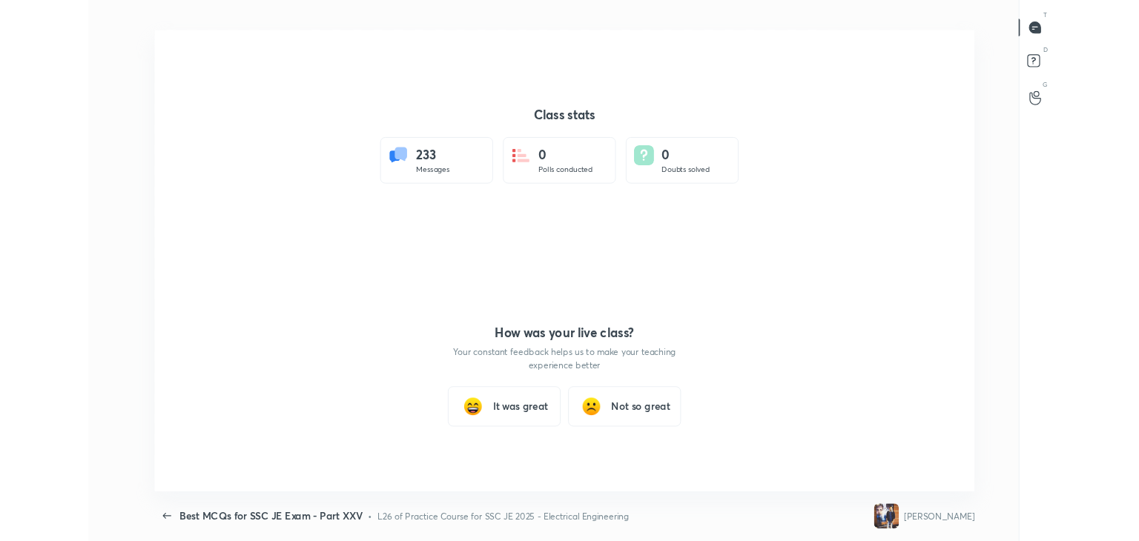
scroll to position [546, 1127]
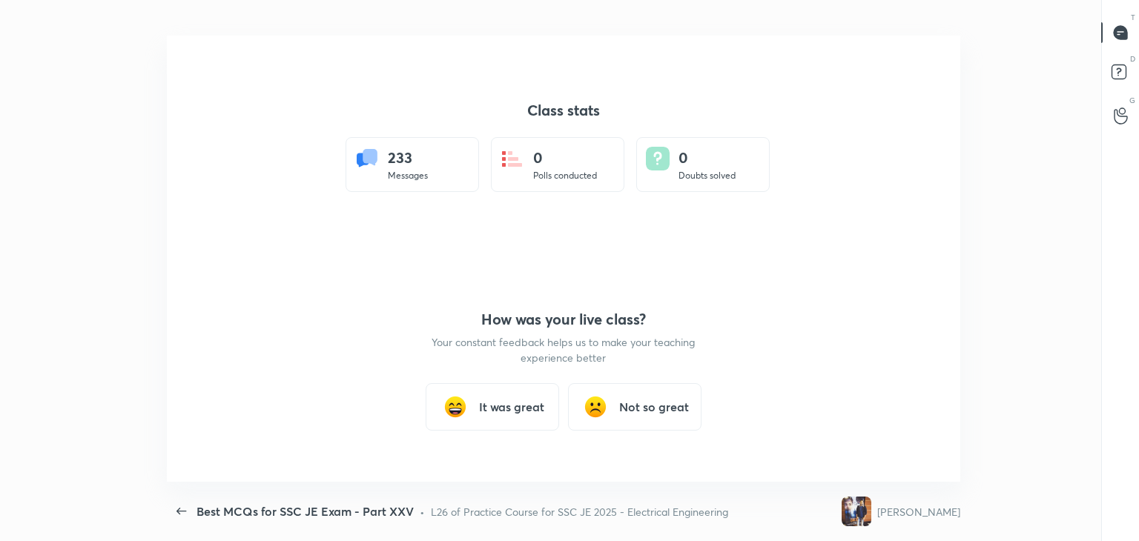
type textarea "x"
click at [493, 402] on h3 "It was great" at bounding box center [511, 407] width 65 height 18
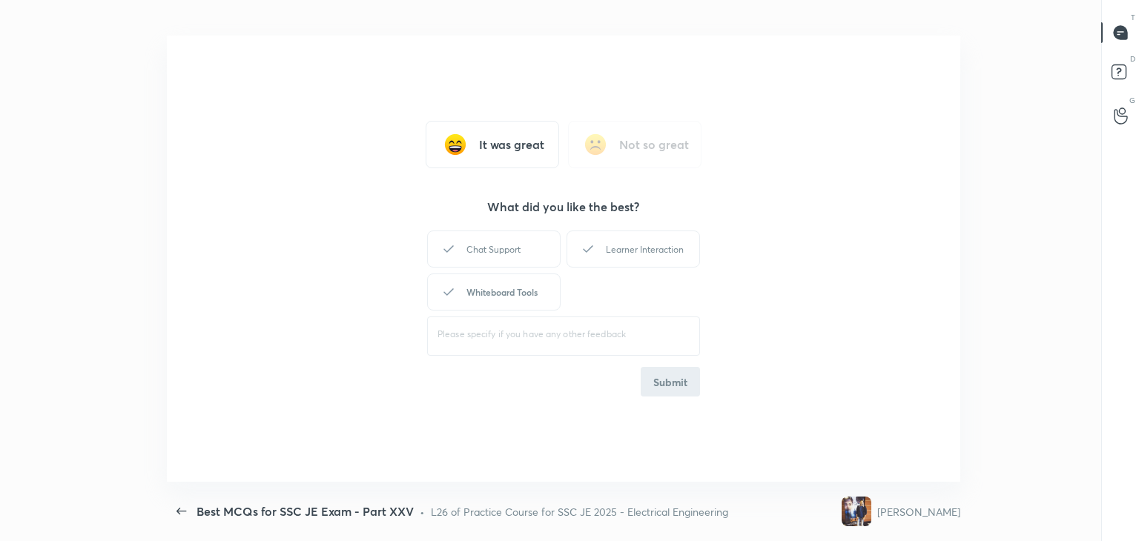
click at [507, 292] on div "Whiteboard Tools" at bounding box center [494, 292] width 134 height 37
drag, startPoint x: 638, startPoint y: 250, endPoint x: 649, endPoint y: 279, distance: 31.0
click at [640, 251] on div "Learner Interaction" at bounding box center [634, 249] width 134 height 37
click at [679, 372] on button "Submit" at bounding box center [670, 382] width 59 height 30
